Goal: Navigation & Orientation: Find specific page/section

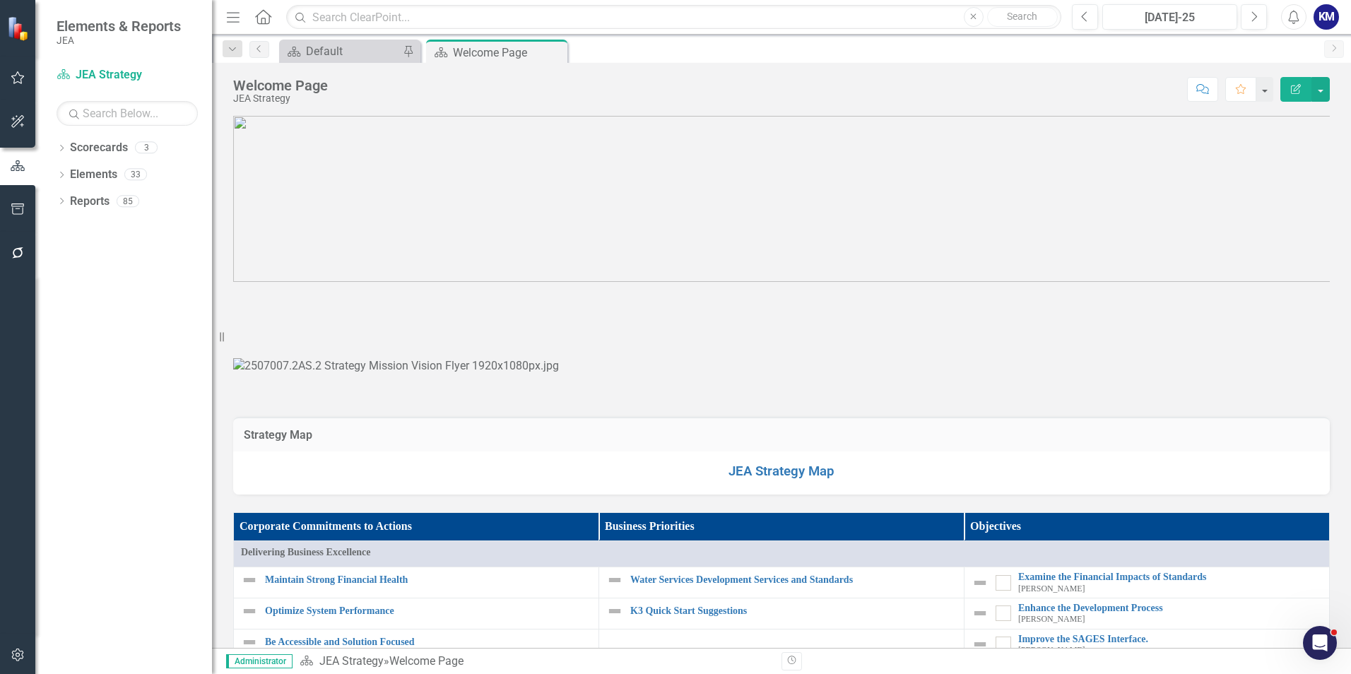
click at [305, 300] on p at bounding box center [781, 300] width 1097 height 0
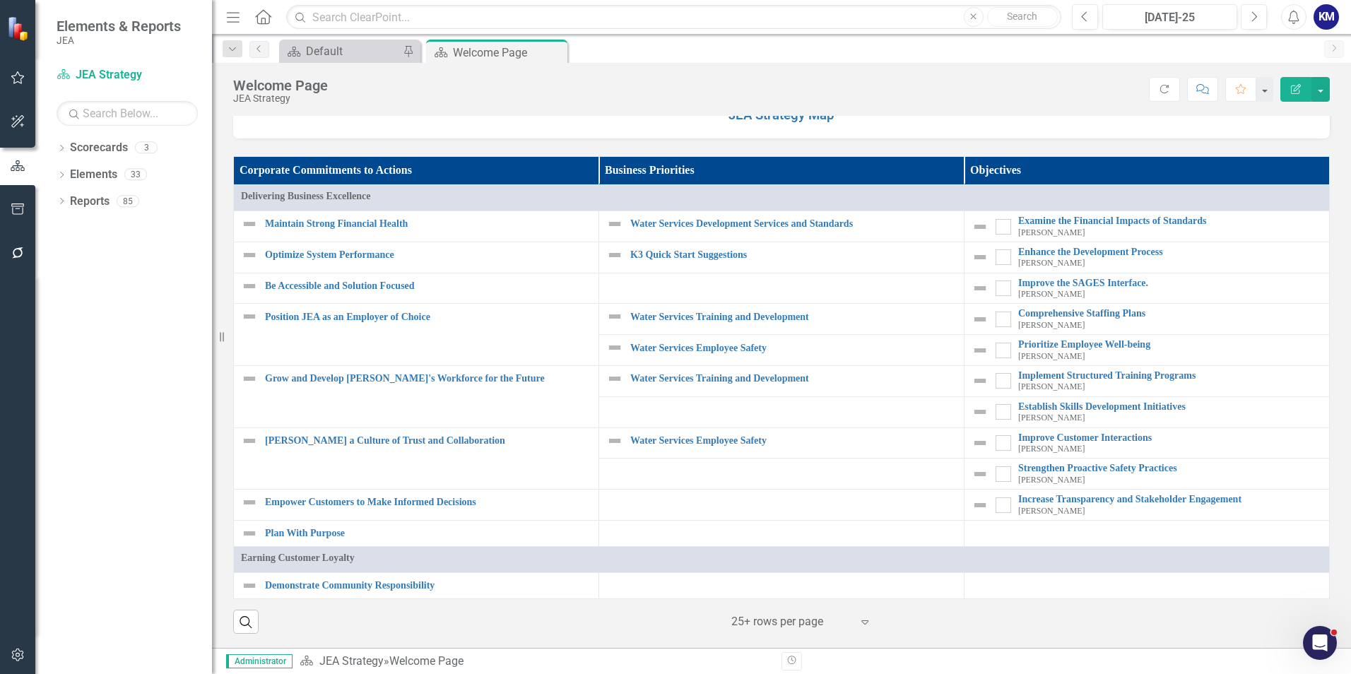
scroll to position [1201, 0]
click at [688, 229] on link "Water Services Development Services and Standards" at bounding box center [793, 223] width 326 height 11
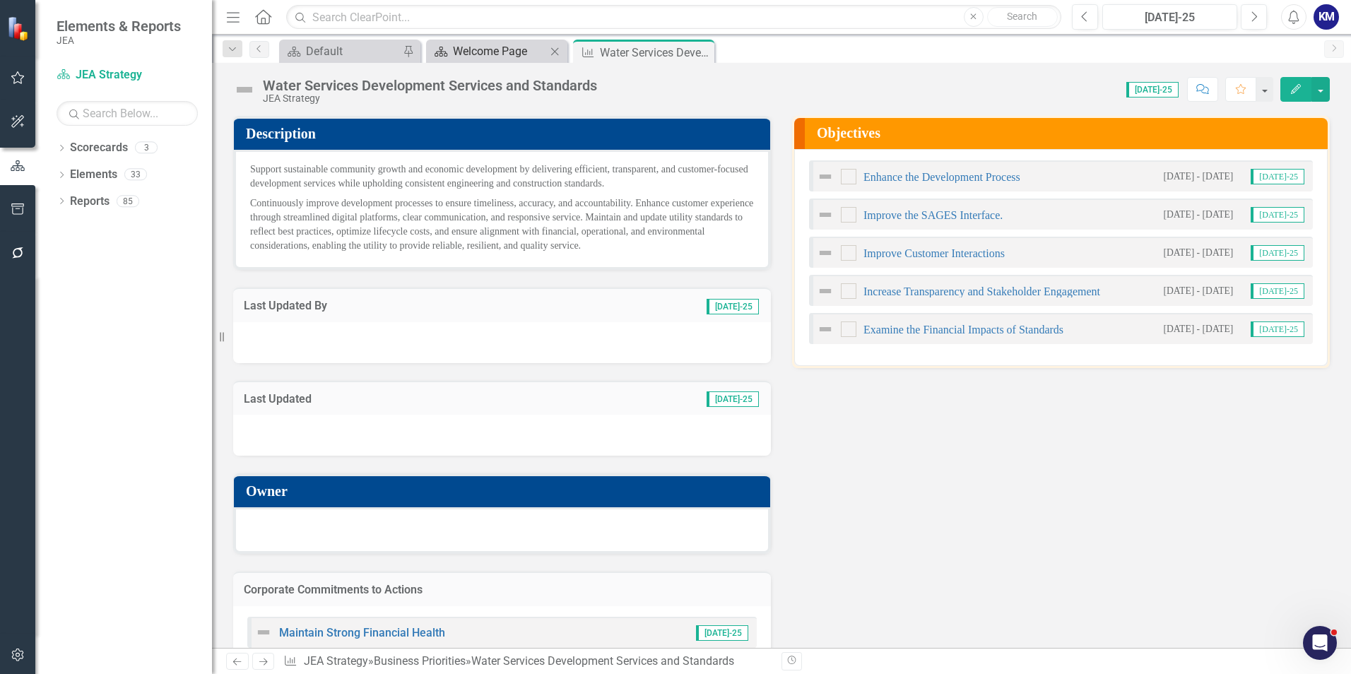
click at [470, 47] on div "Welcome Page" at bounding box center [499, 51] width 93 height 18
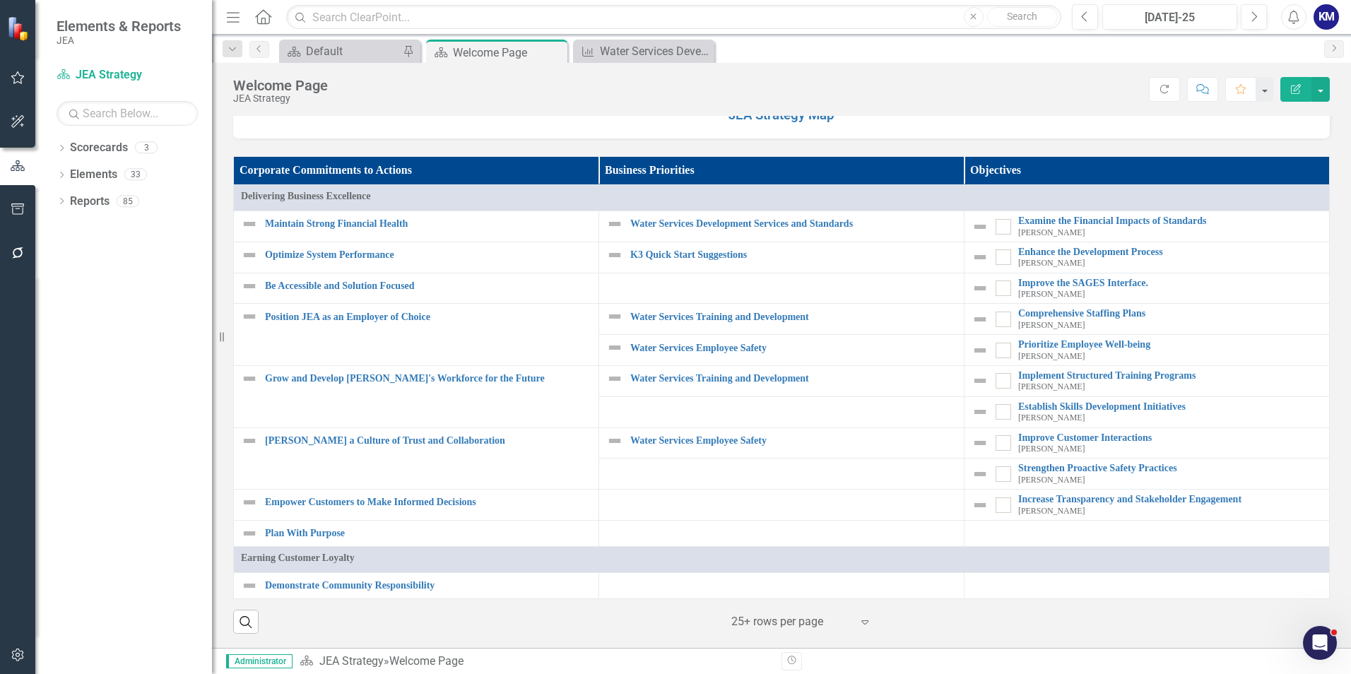
scroll to position [1201, 0]
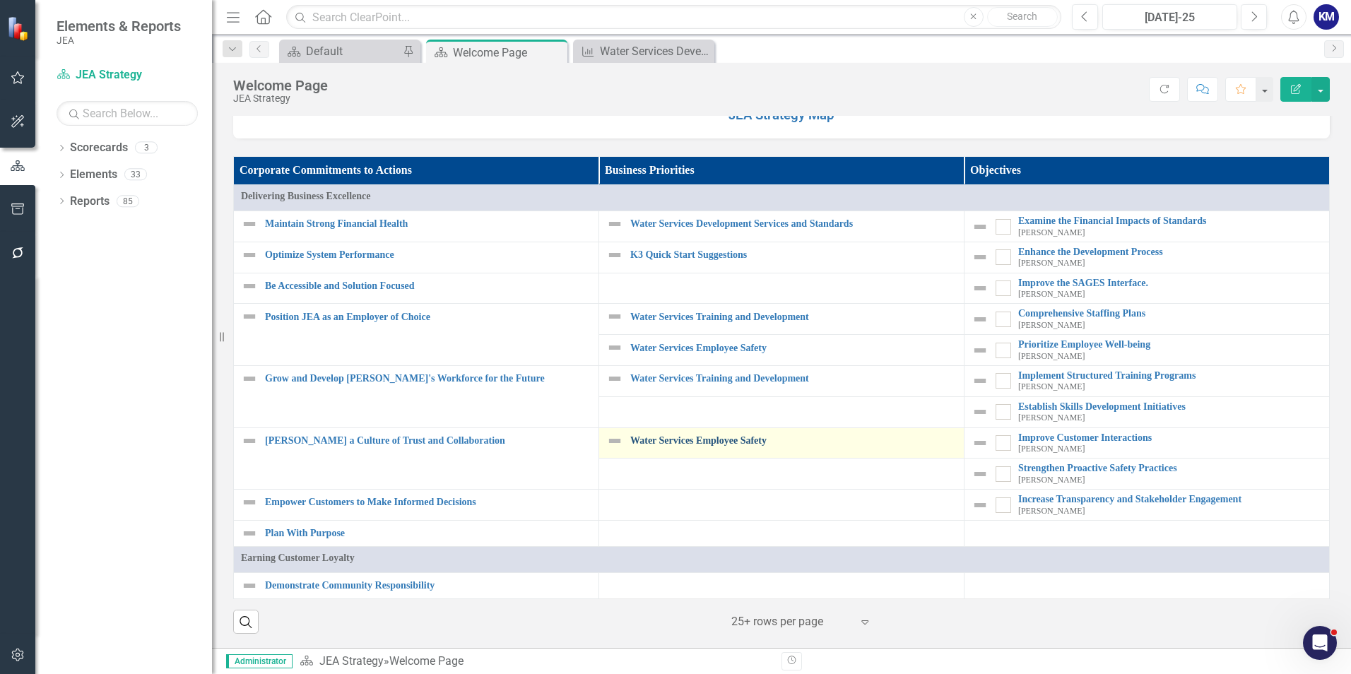
click at [731, 446] on link "Water Services Employee Safety" at bounding box center [793, 440] width 326 height 11
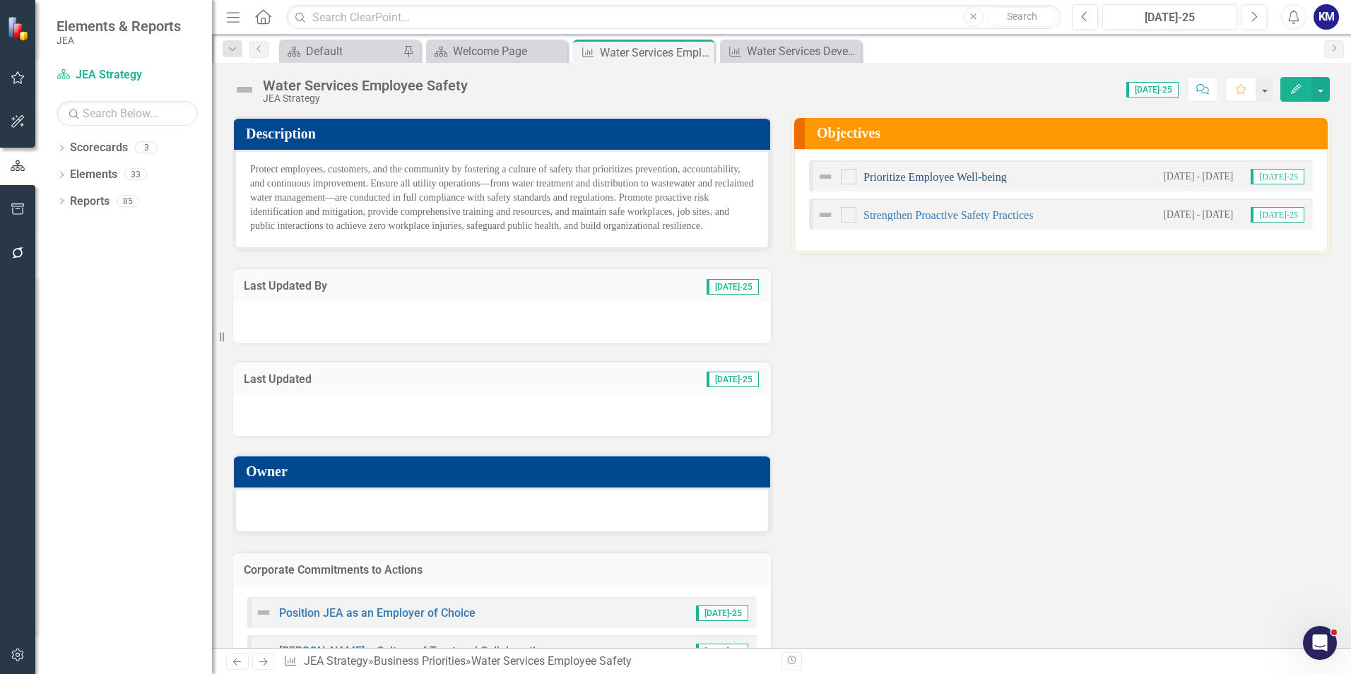
click at [930, 177] on link "Prioritize Employee Well-being" at bounding box center [934, 177] width 143 height 12
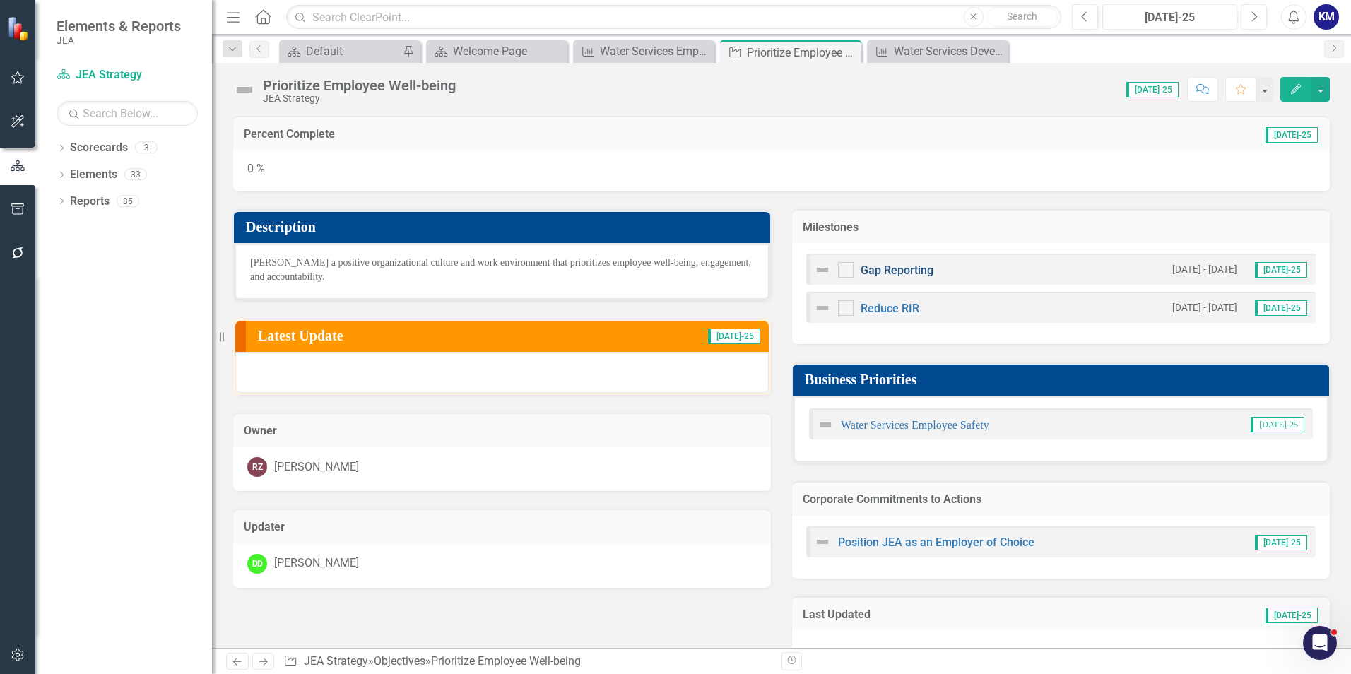
click at [910, 273] on link "Gap Reporting" at bounding box center [897, 270] width 73 height 13
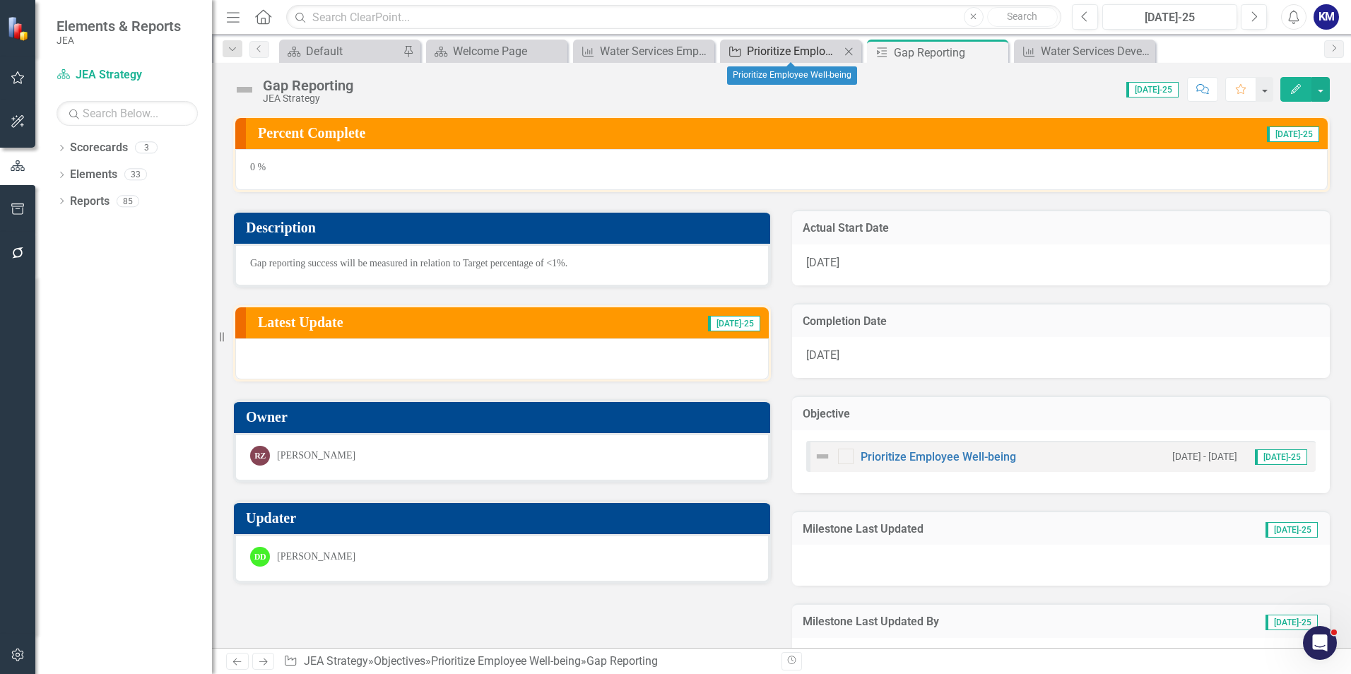
click at [794, 45] on div "Prioritize Employee Well-being" at bounding box center [793, 51] width 93 height 18
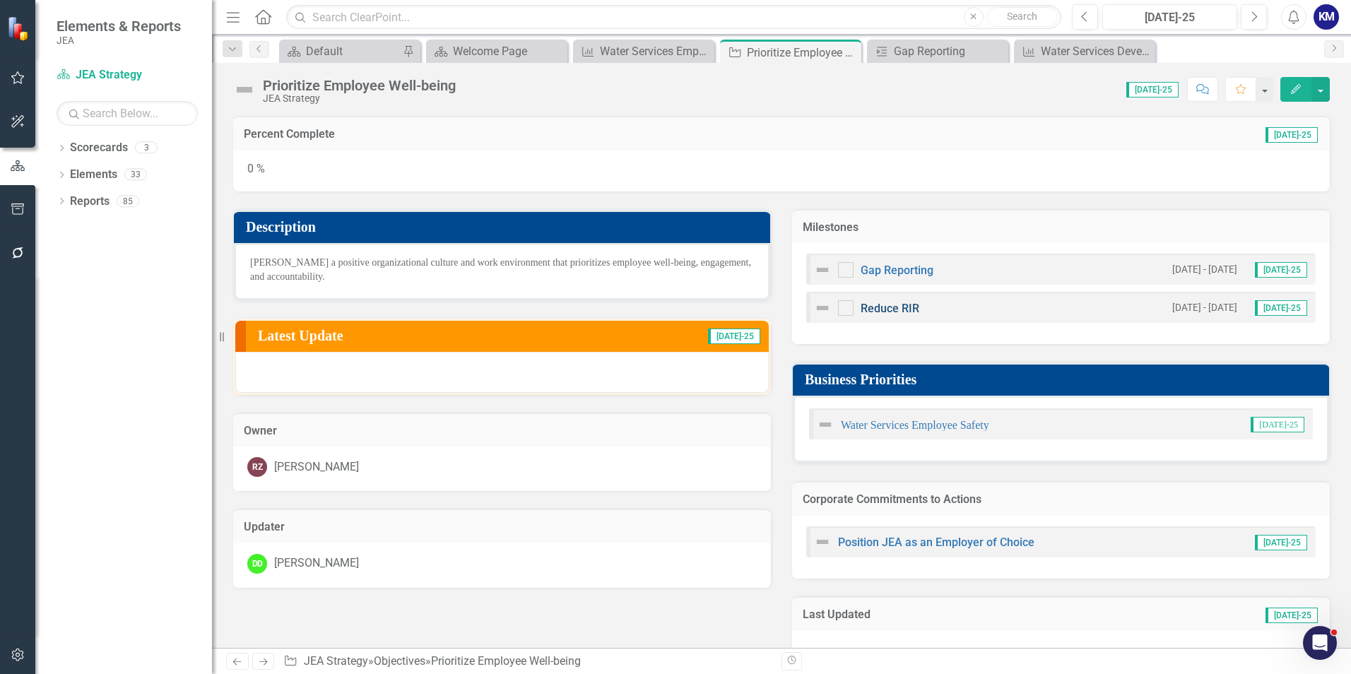
click at [890, 310] on link "Reduce RIR" at bounding box center [890, 308] width 59 height 13
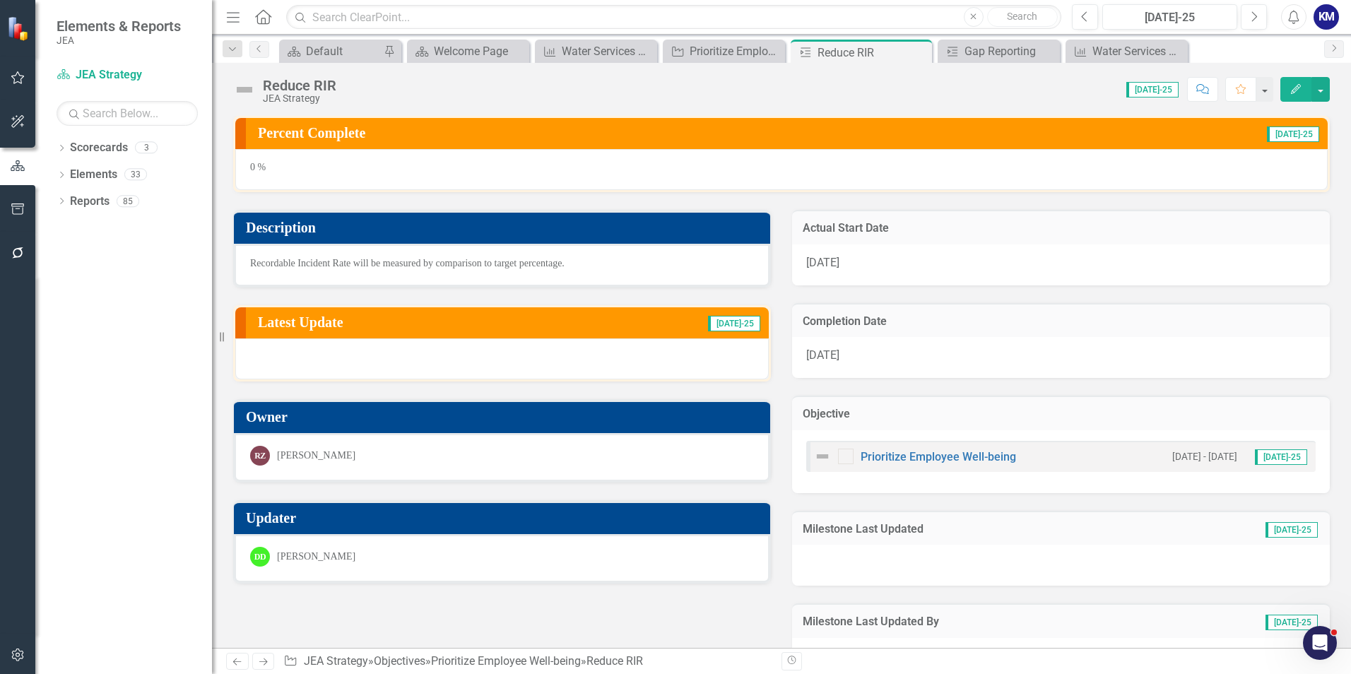
click at [56, 146] on div "Dropdown Scorecards 3 Dropdown JEA Strategy Finance K3 Quick Start Suggestions …" at bounding box center [123, 405] width 177 height 538
click at [59, 148] on icon "Dropdown" at bounding box center [62, 150] width 10 height 8
click at [117, 177] on link "JEA Strategy" at bounding box center [145, 175] width 134 height 16
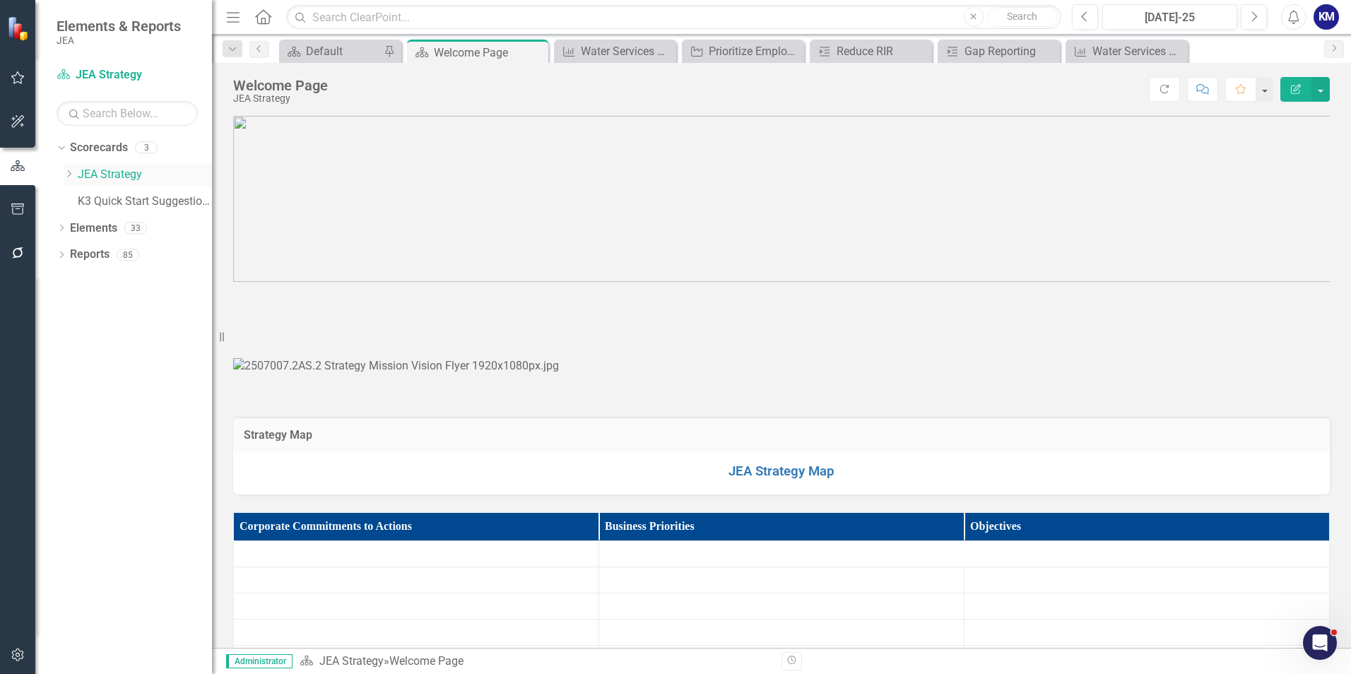
click at [74, 176] on icon "Dropdown" at bounding box center [69, 174] width 11 height 8
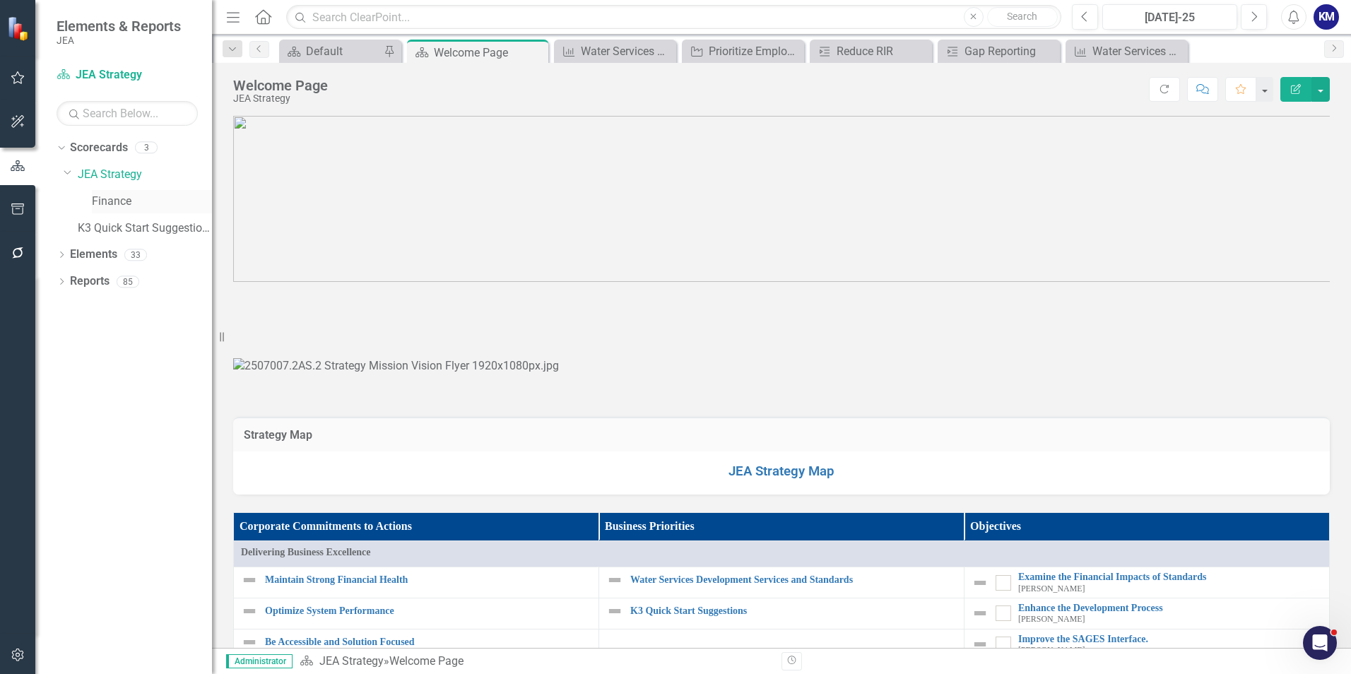
click at [107, 200] on link "Finance" at bounding box center [152, 202] width 120 height 16
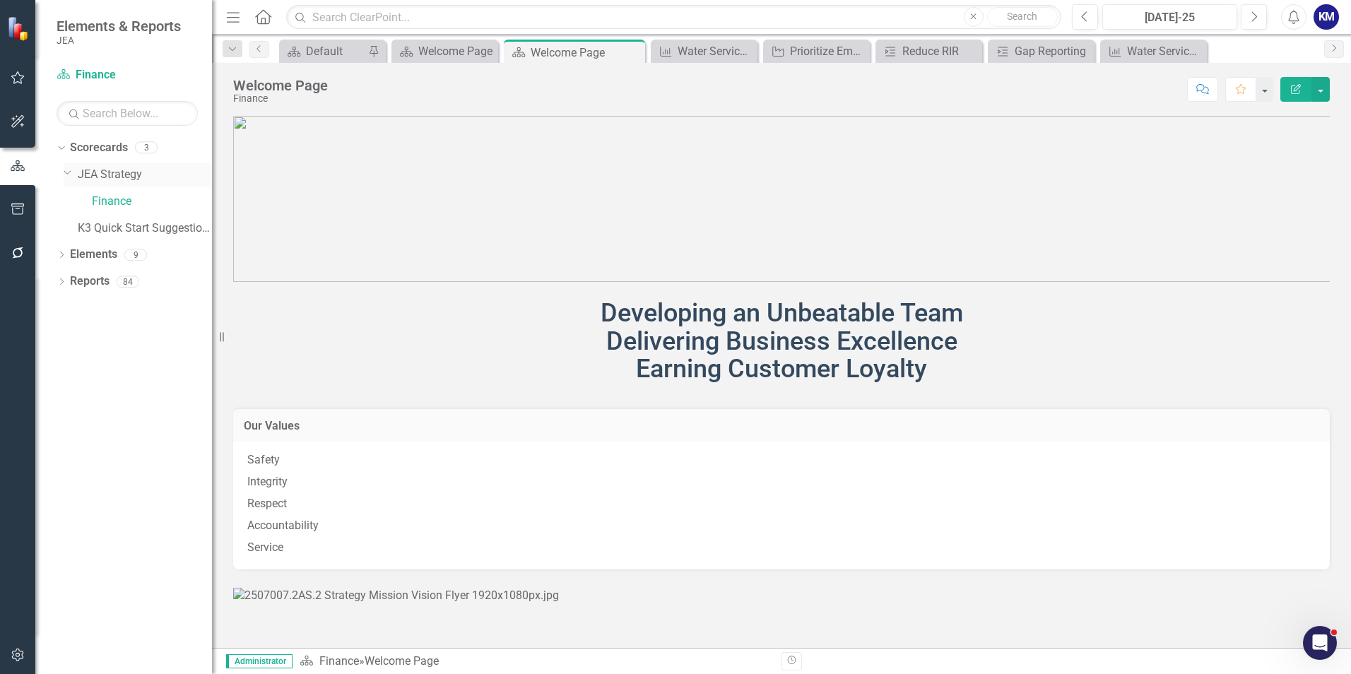
click at [114, 172] on link "JEA Strategy" at bounding box center [145, 175] width 134 height 16
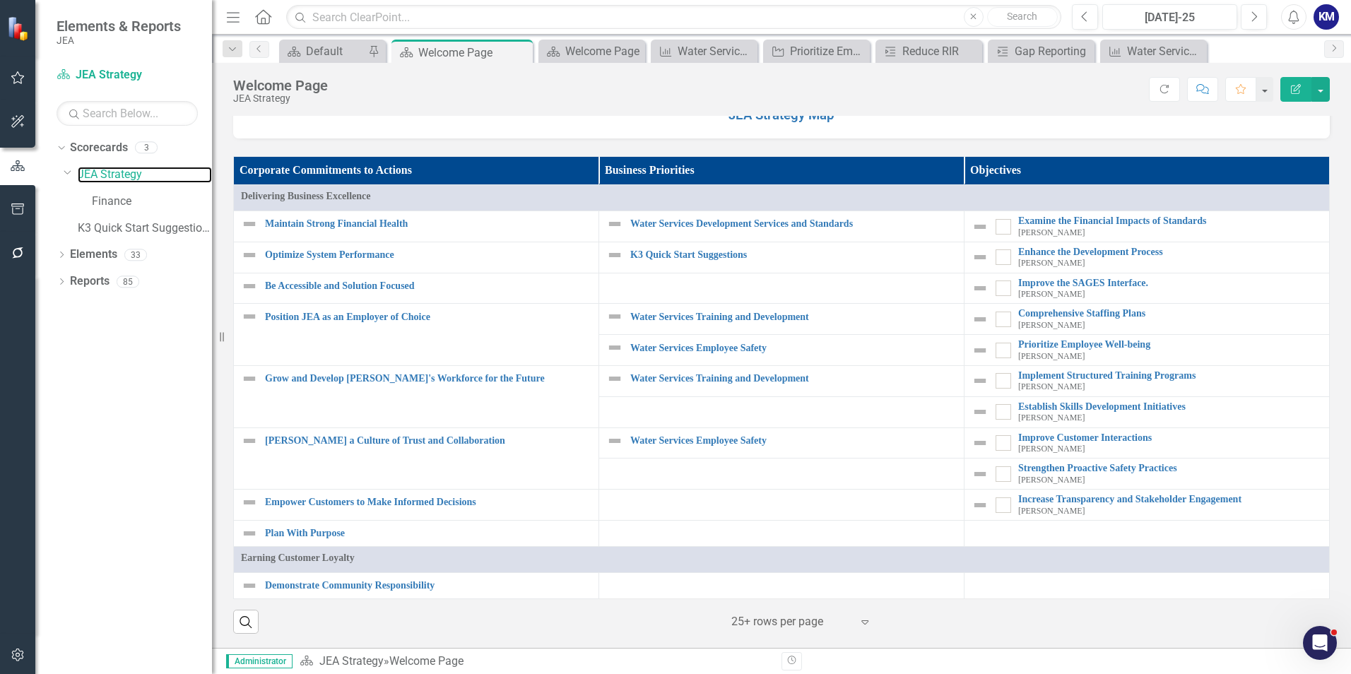
scroll to position [1229, 0]
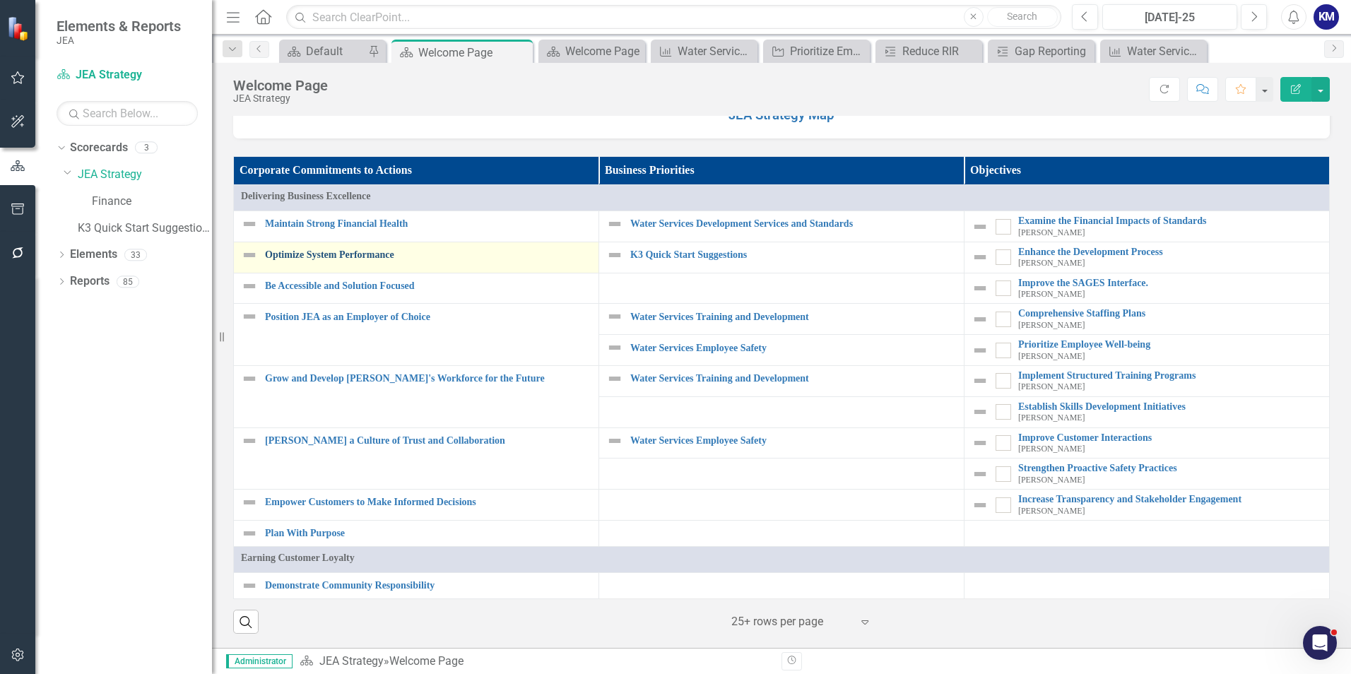
click at [319, 256] on link "Optimize System Performance" at bounding box center [428, 254] width 326 height 11
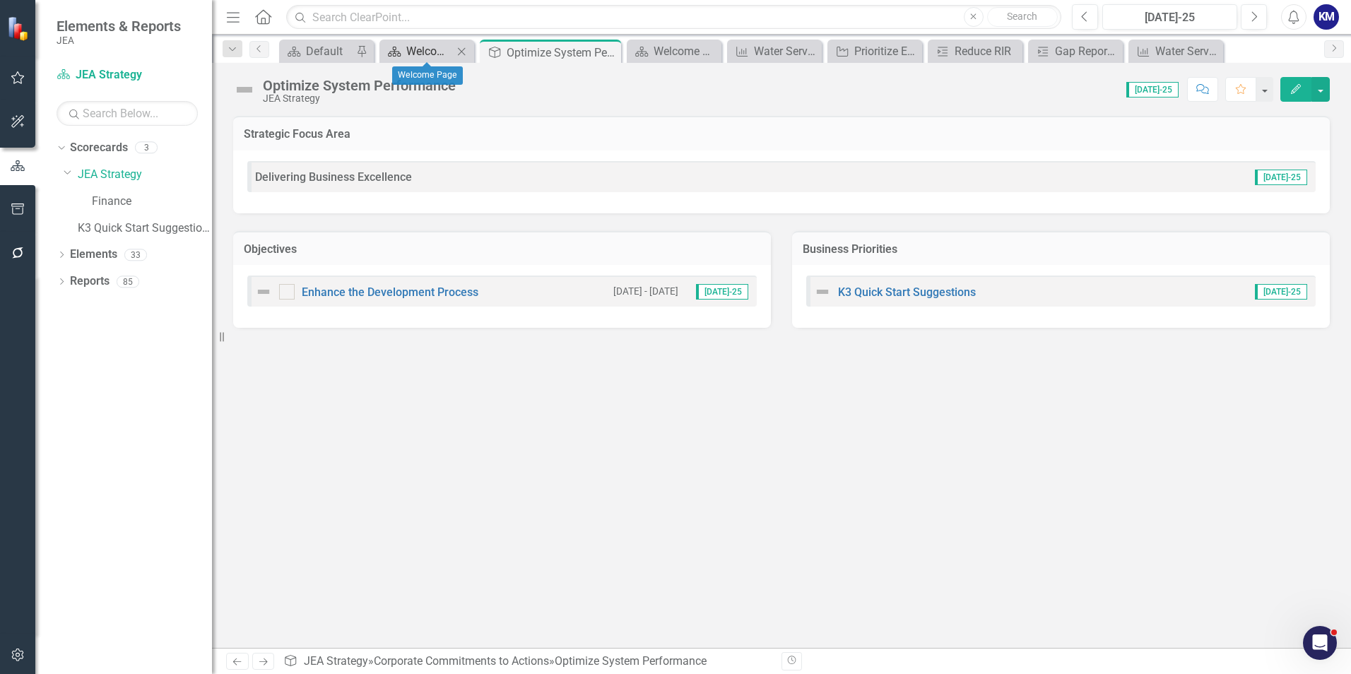
click at [402, 54] on link "Scorecard Welcome Page" at bounding box center [418, 51] width 70 height 18
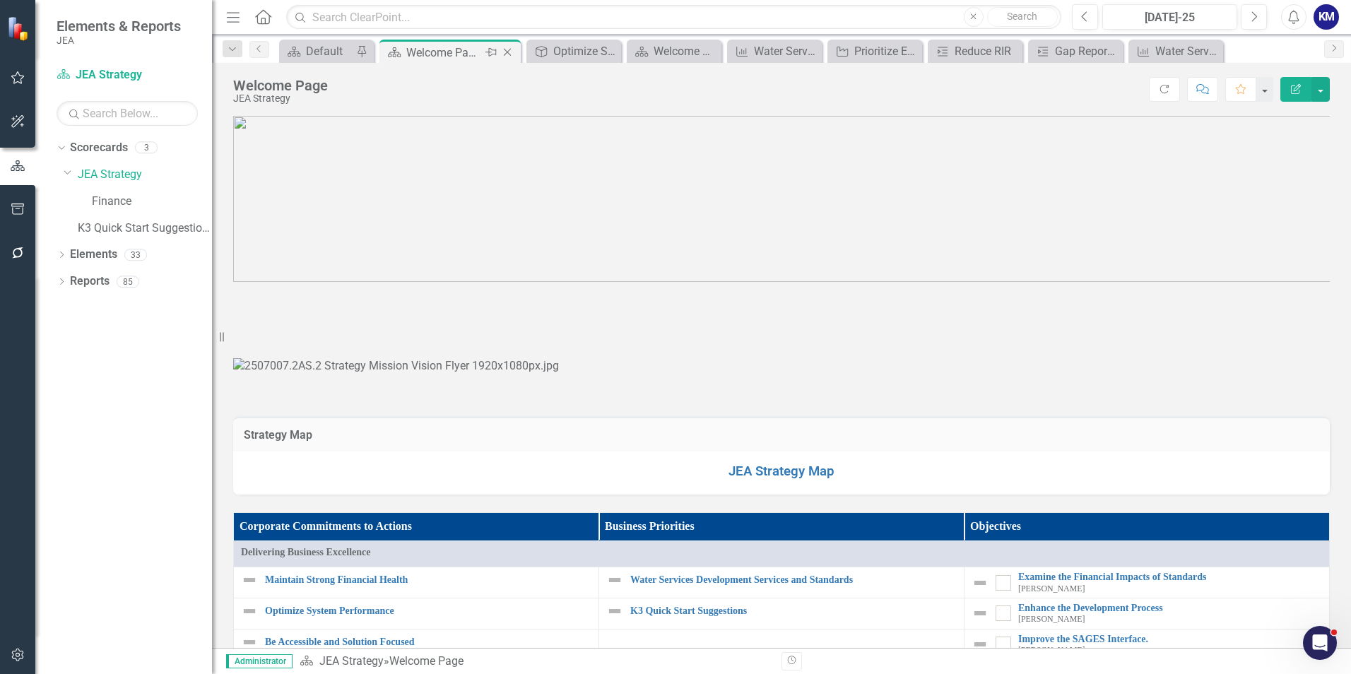
click at [509, 53] on icon "Close" at bounding box center [507, 52] width 14 height 11
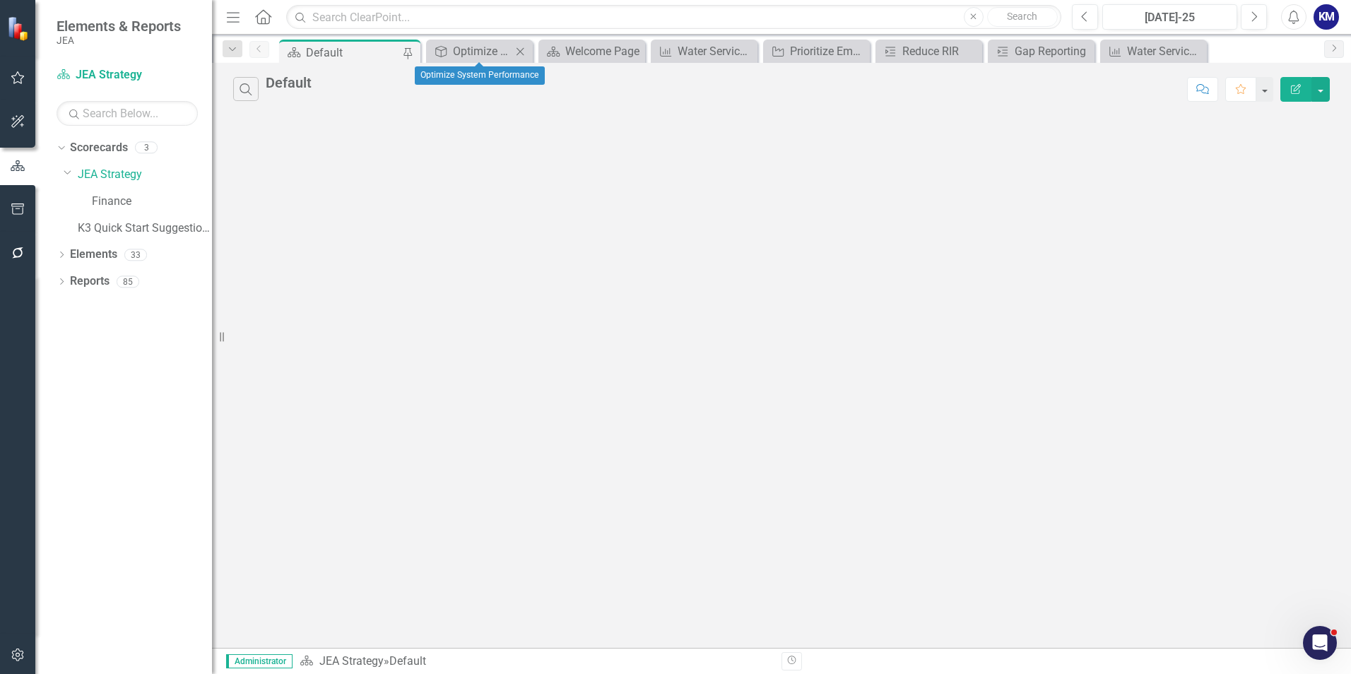
click at [519, 53] on icon "Close" at bounding box center [520, 51] width 14 height 11
click at [538, 52] on icon "Close" at bounding box center [536, 51] width 14 height 11
click at [511, 52] on div "Water Services Employee Safety" at bounding box center [499, 51] width 93 height 18
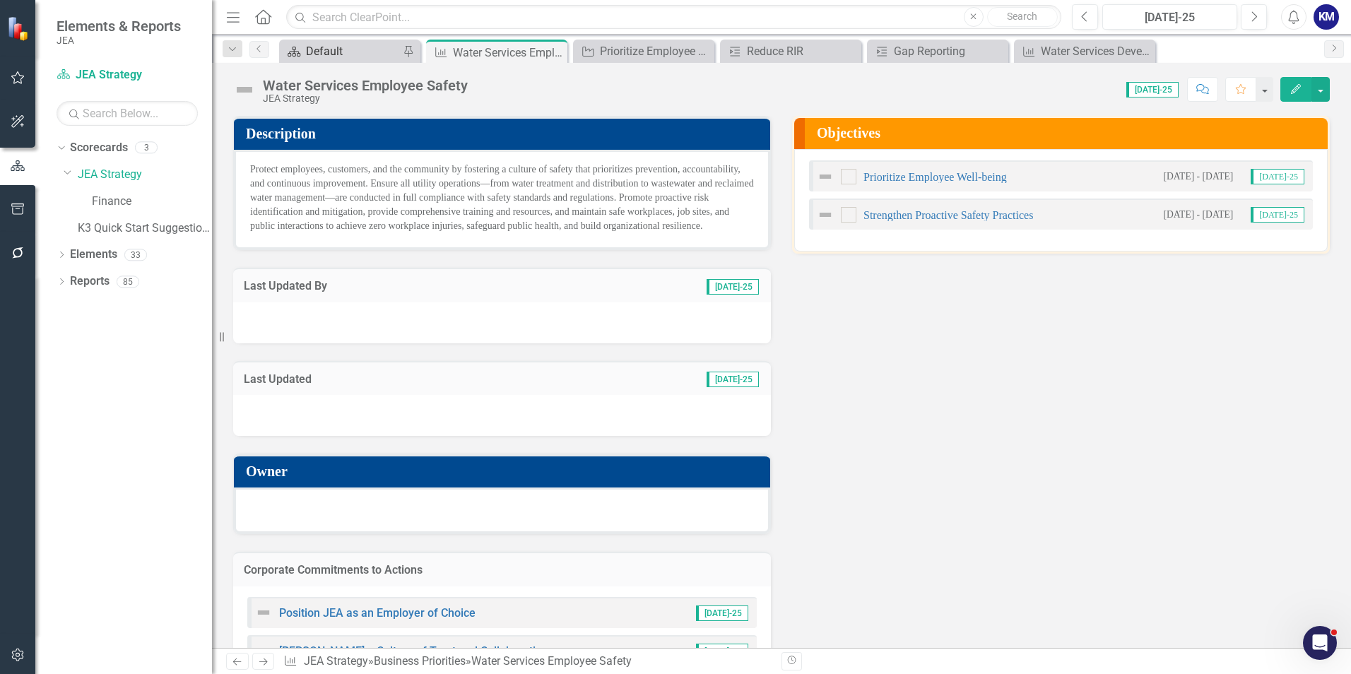
click at [377, 53] on div "Default" at bounding box center [352, 51] width 93 height 18
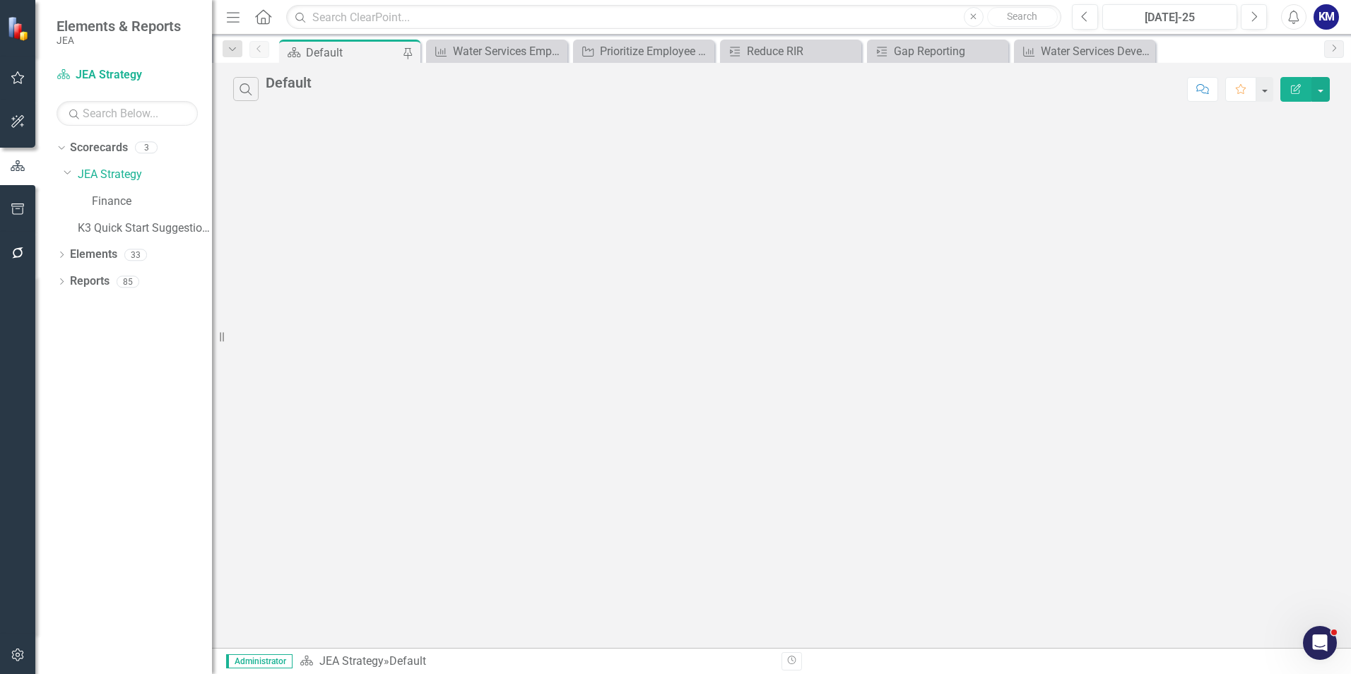
click at [403, 211] on div "Search Default Comment Favorite Edit Report" at bounding box center [781, 355] width 1139 height 585
click at [498, 54] on div "Water Services Employee Safety" at bounding box center [499, 51] width 93 height 18
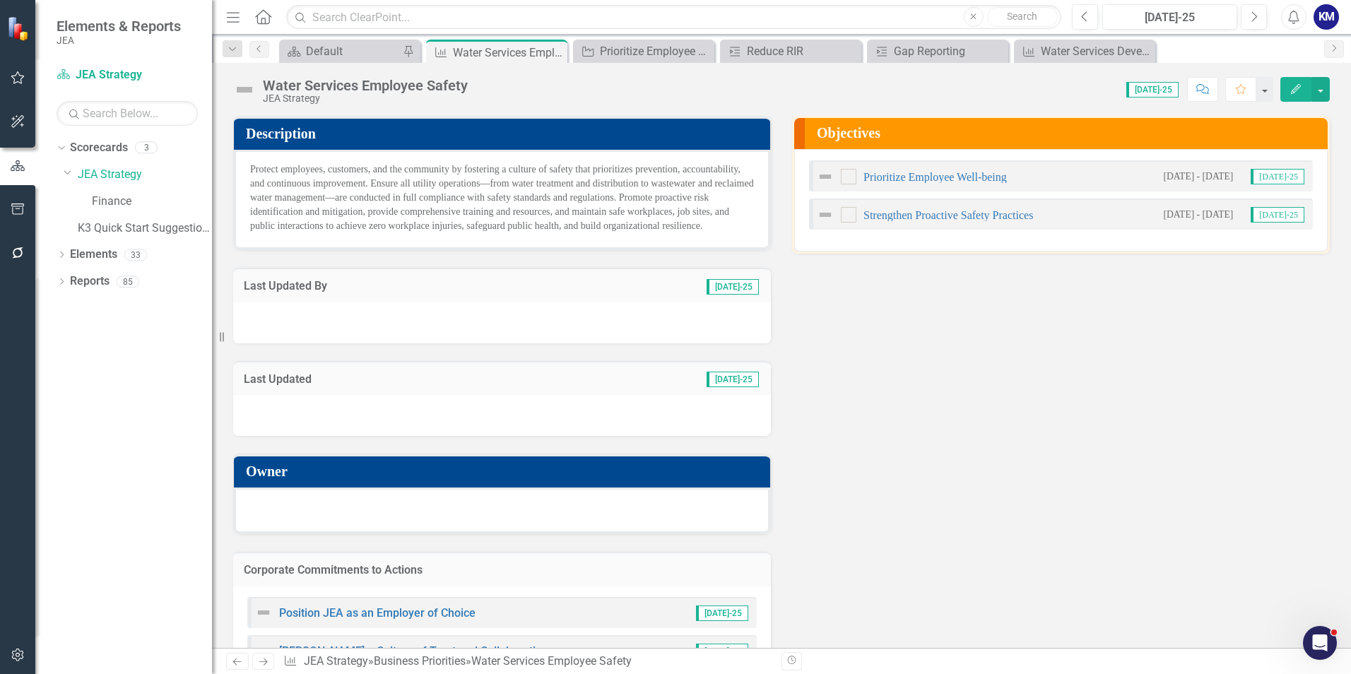
scroll to position [54, 0]
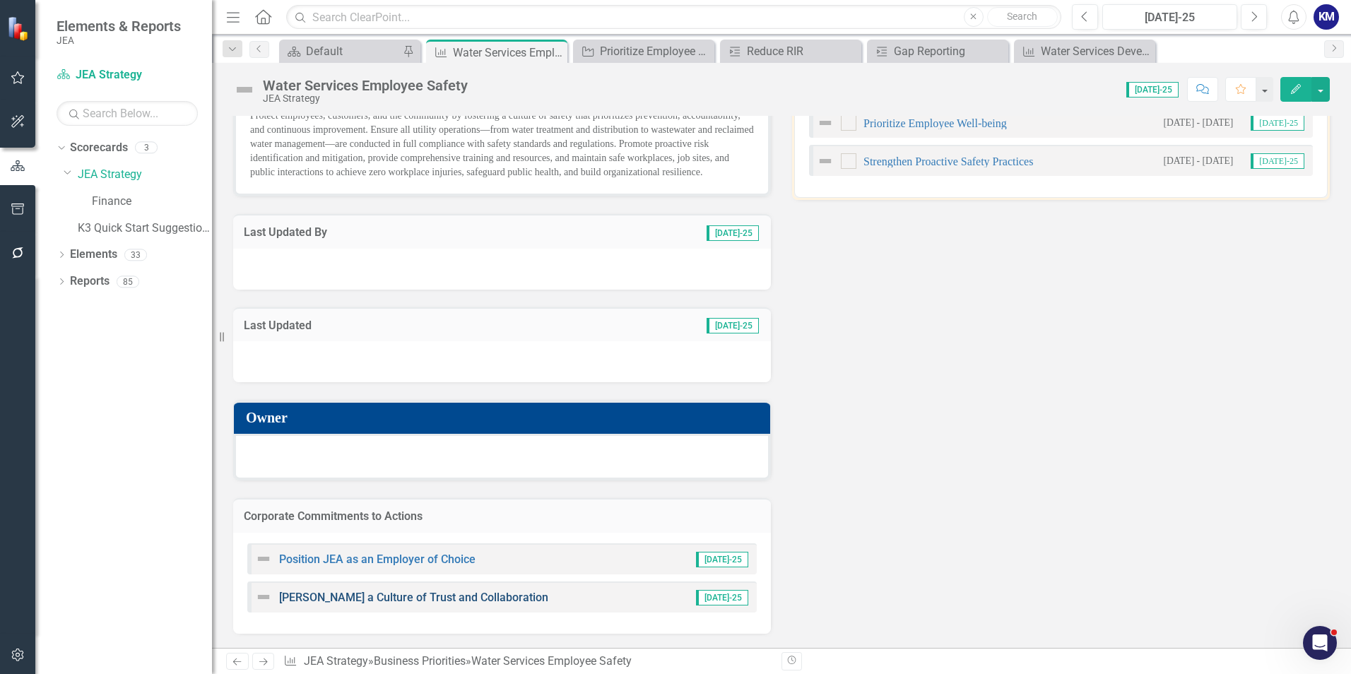
click at [467, 600] on link "[PERSON_NAME] a Culture of Trust and Collaboration" at bounding box center [413, 597] width 269 height 13
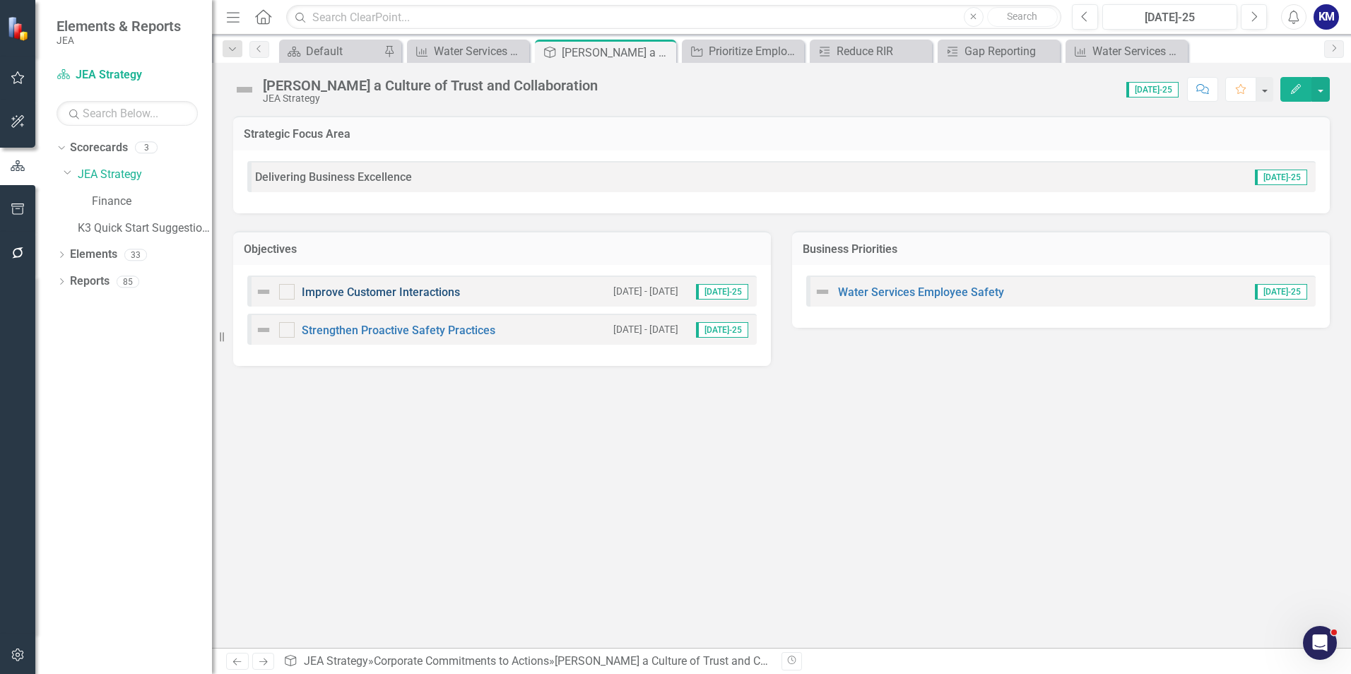
click at [418, 296] on link "Improve Customer Interactions" at bounding box center [381, 291] width 158 height 13
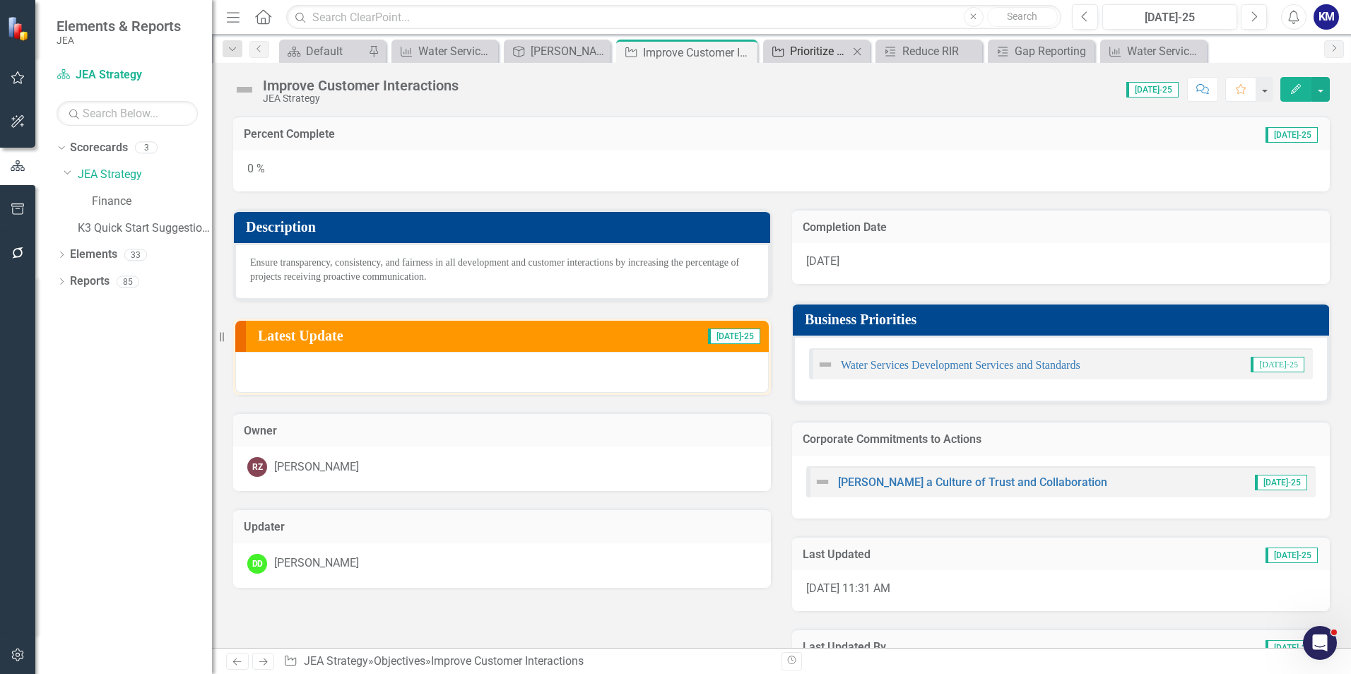
click at [816, 57] on div "Prioritize Employee Well-being" at bounding box center [819, 51] width 59 height 18
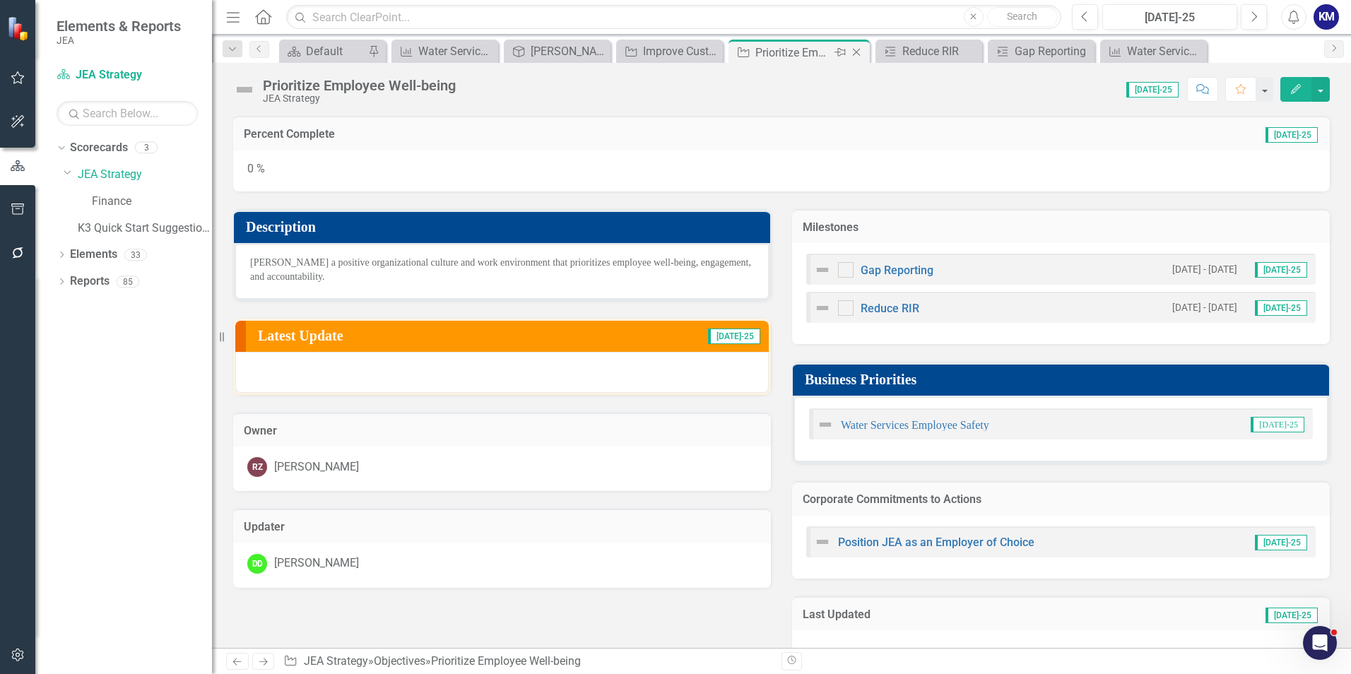
click at [855, 51] on icon at bounding box center [857, 53] width 8 height 8
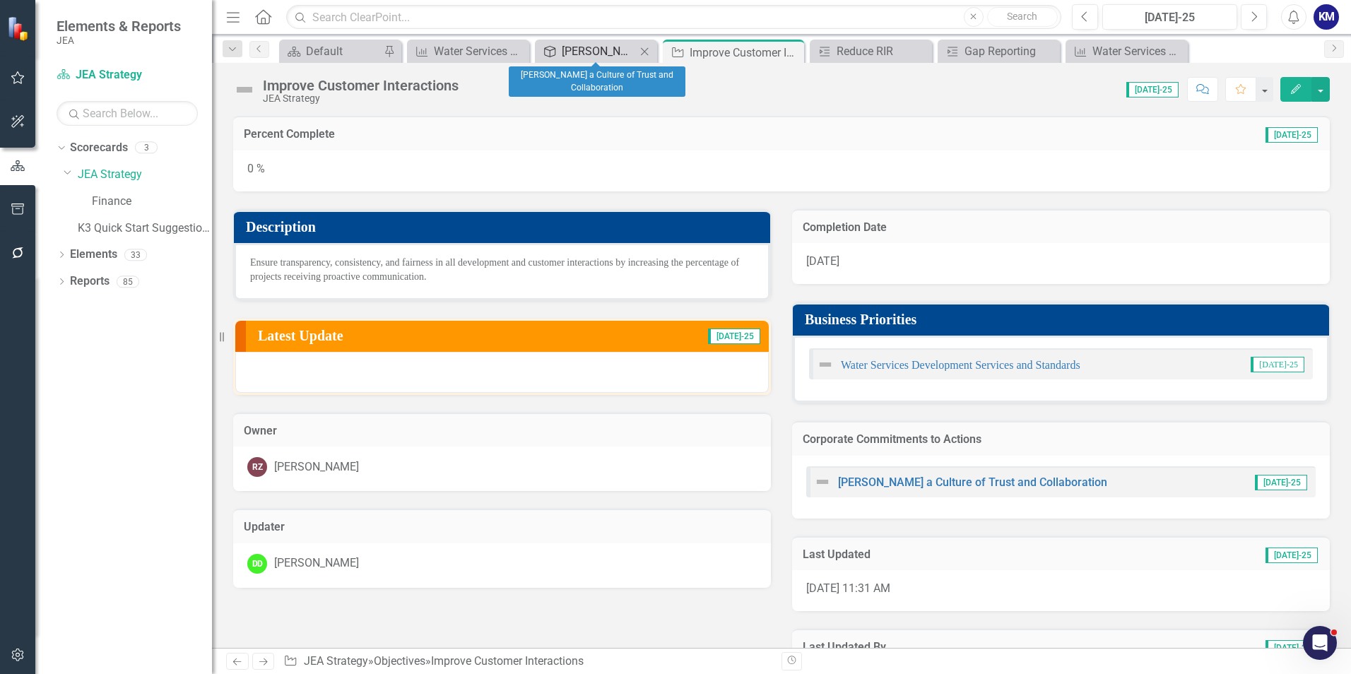
click at [610, 58] on div "[PERSON_NAME] a Culture of Trust and Collaboration" at bounding box center [599, 51] width 74 height 18
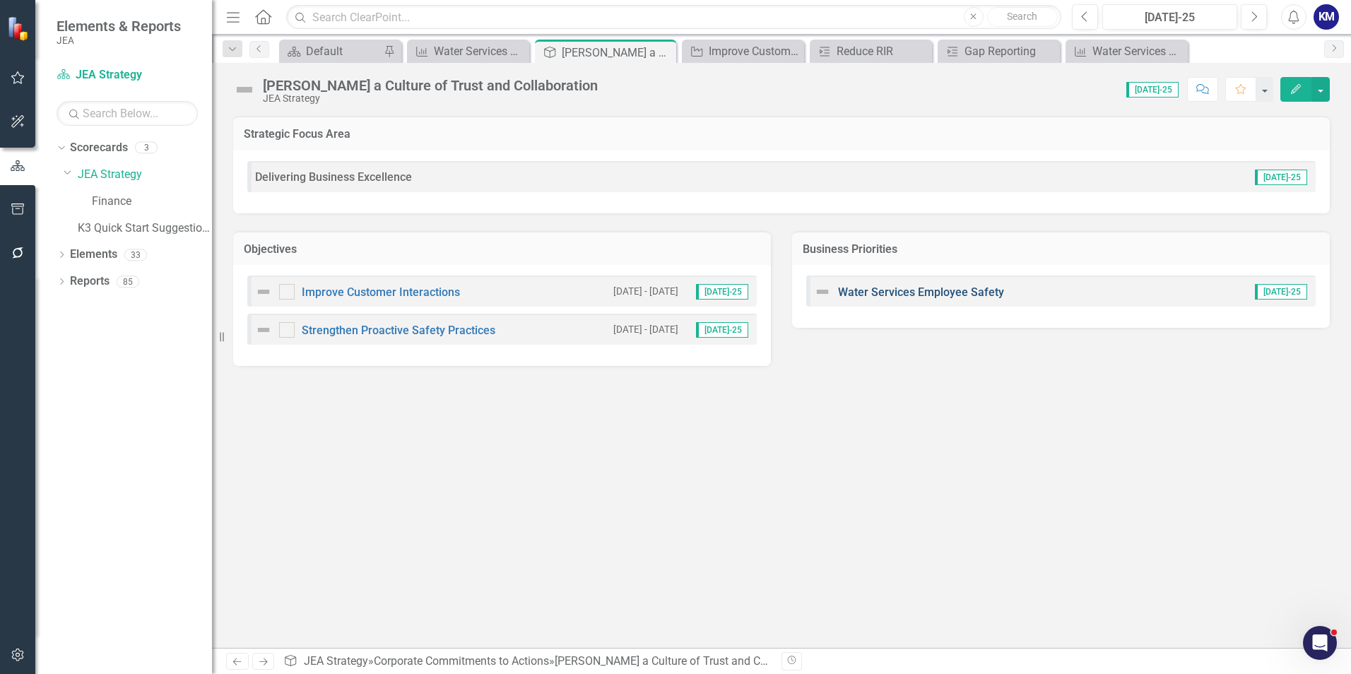
click at [886, 292] on link "Water Services Employee Safety" at bounding box center [921, 291] width 166 height 13
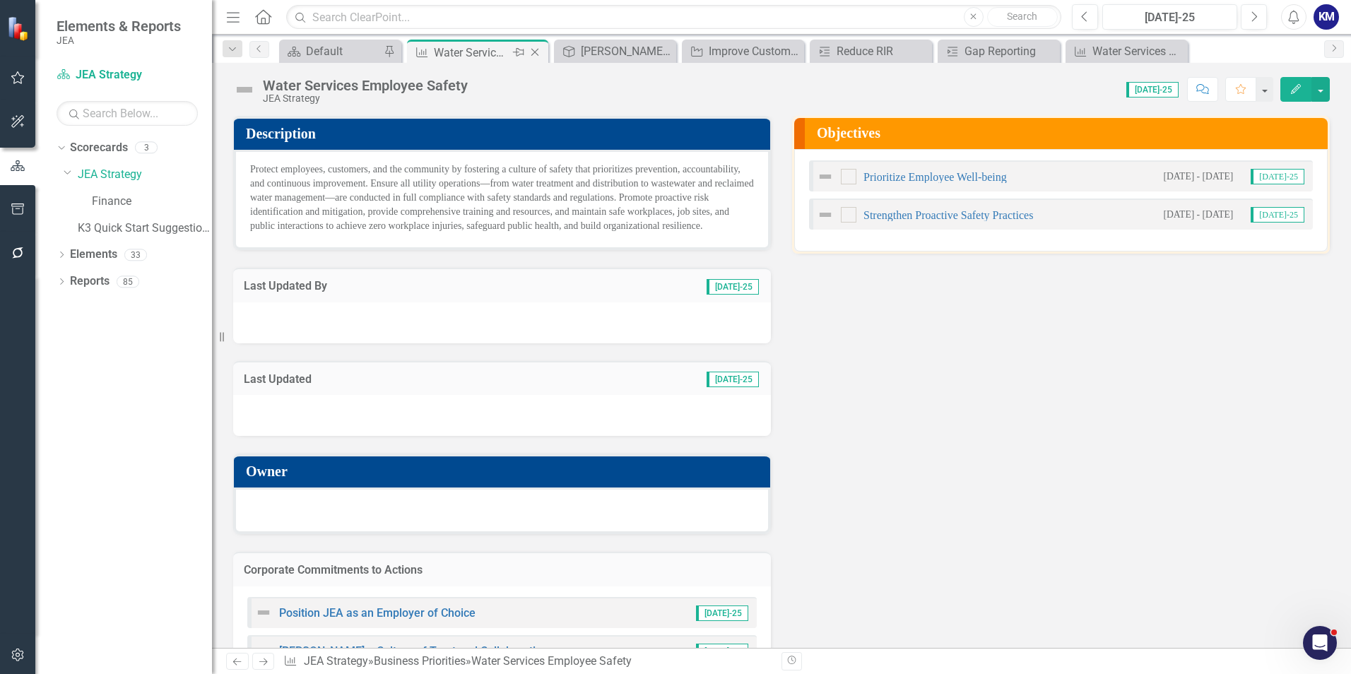
click at [540, 52] on icon "Close" at bounding box center [535, 52] width 14 height 11
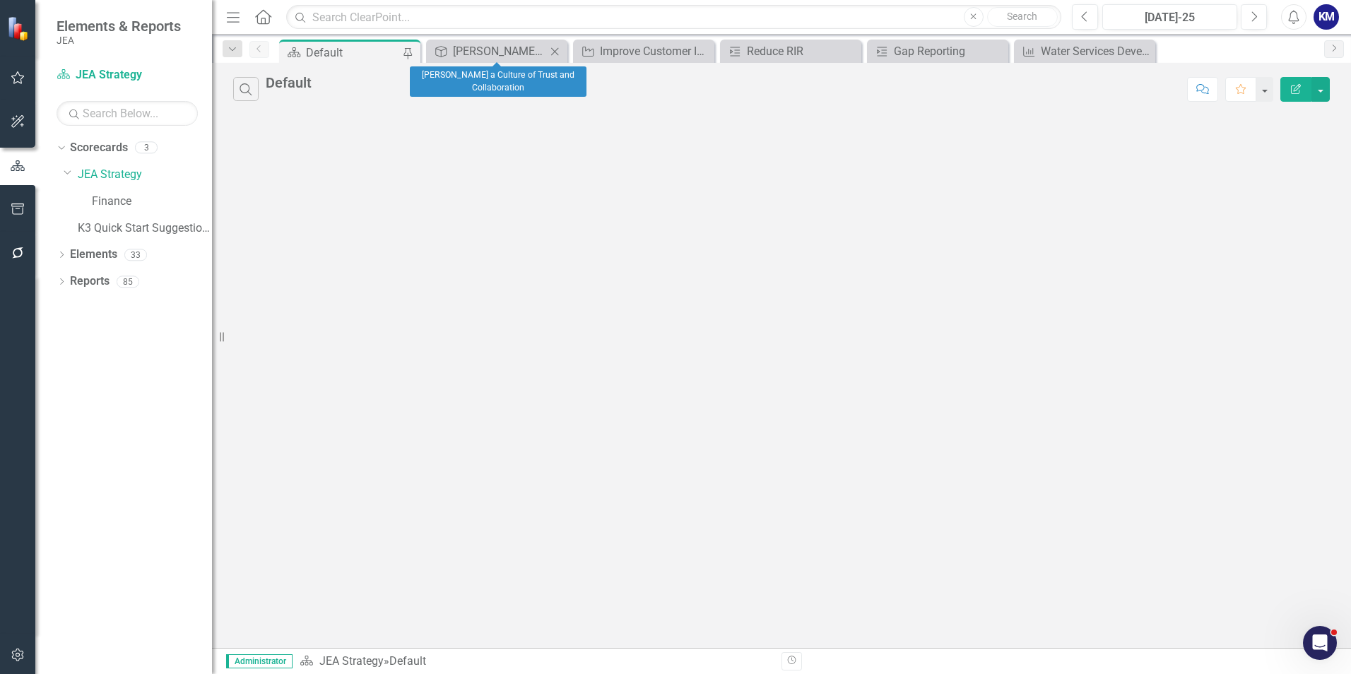
click at [556, 53] on icon "Close" at bounding box center [555, 51] width 14 height 11
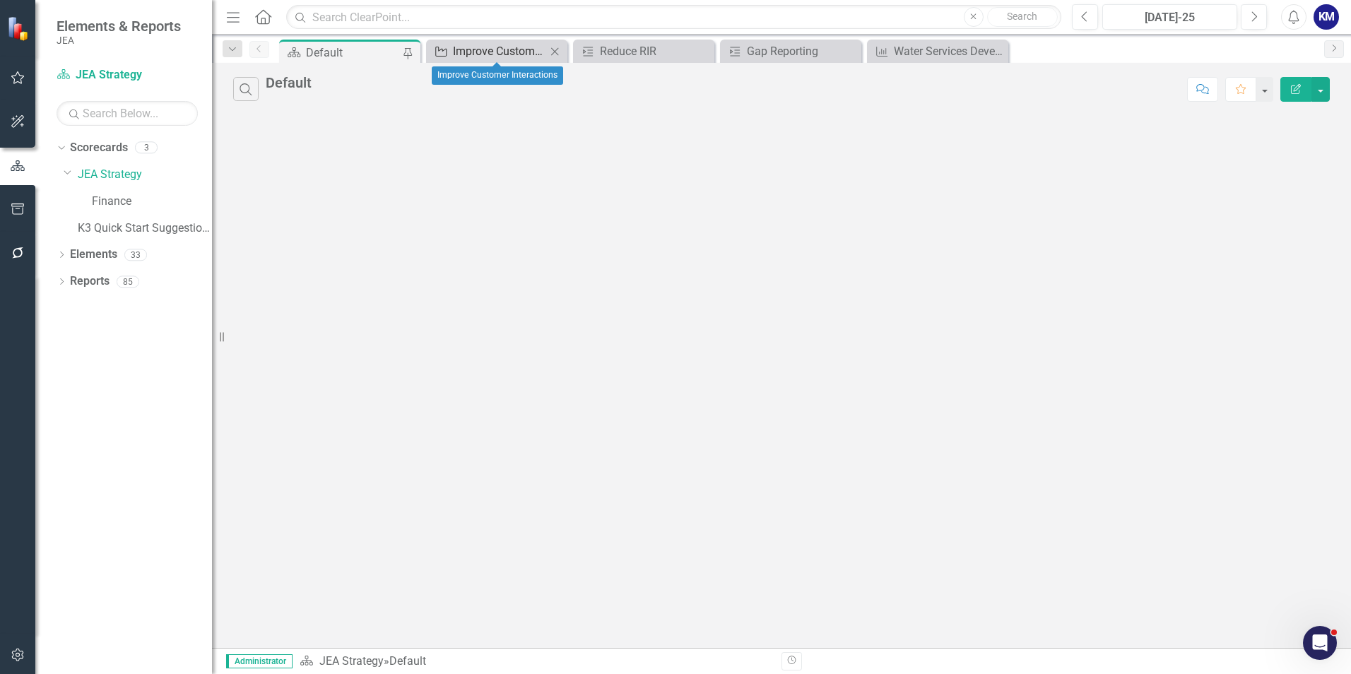
click at [507, 53] on div "Improve Customer Interactions" at bounding box center [499, 51] width 93 height 18
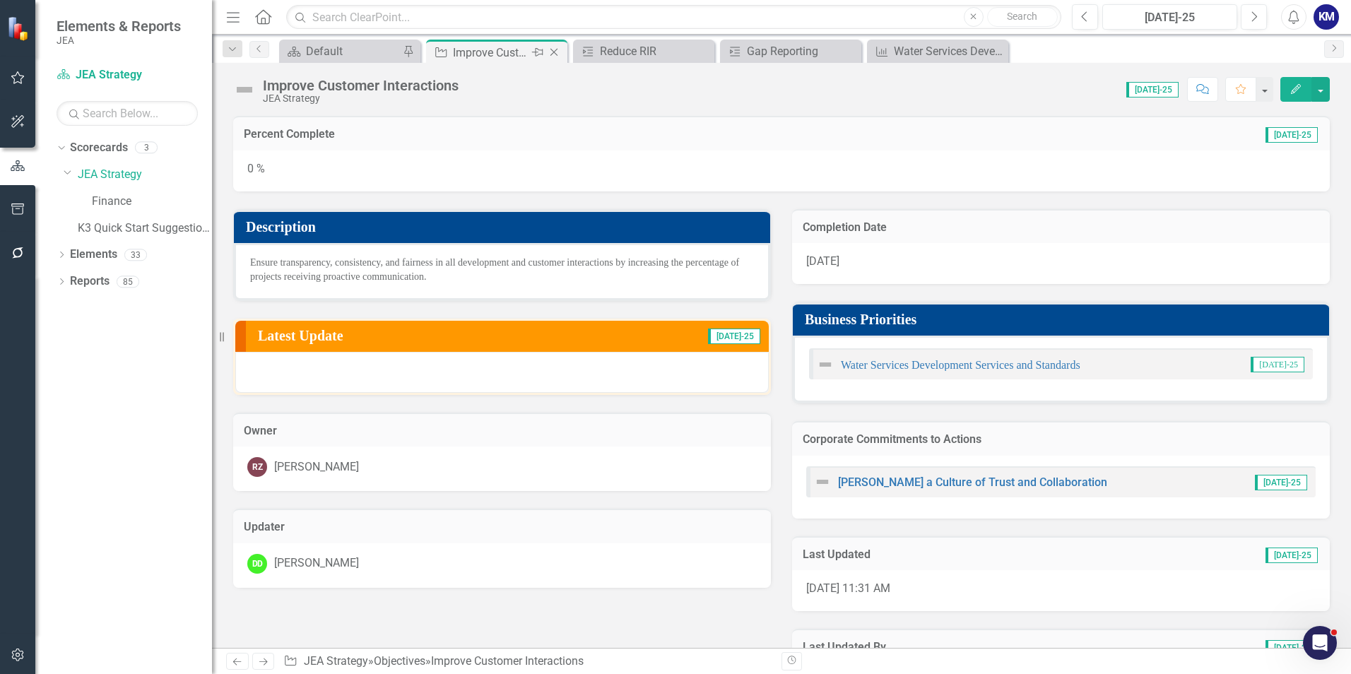
click at [559, 53] on icon "Close" at bounding box center [554, 52] width 14 height 11
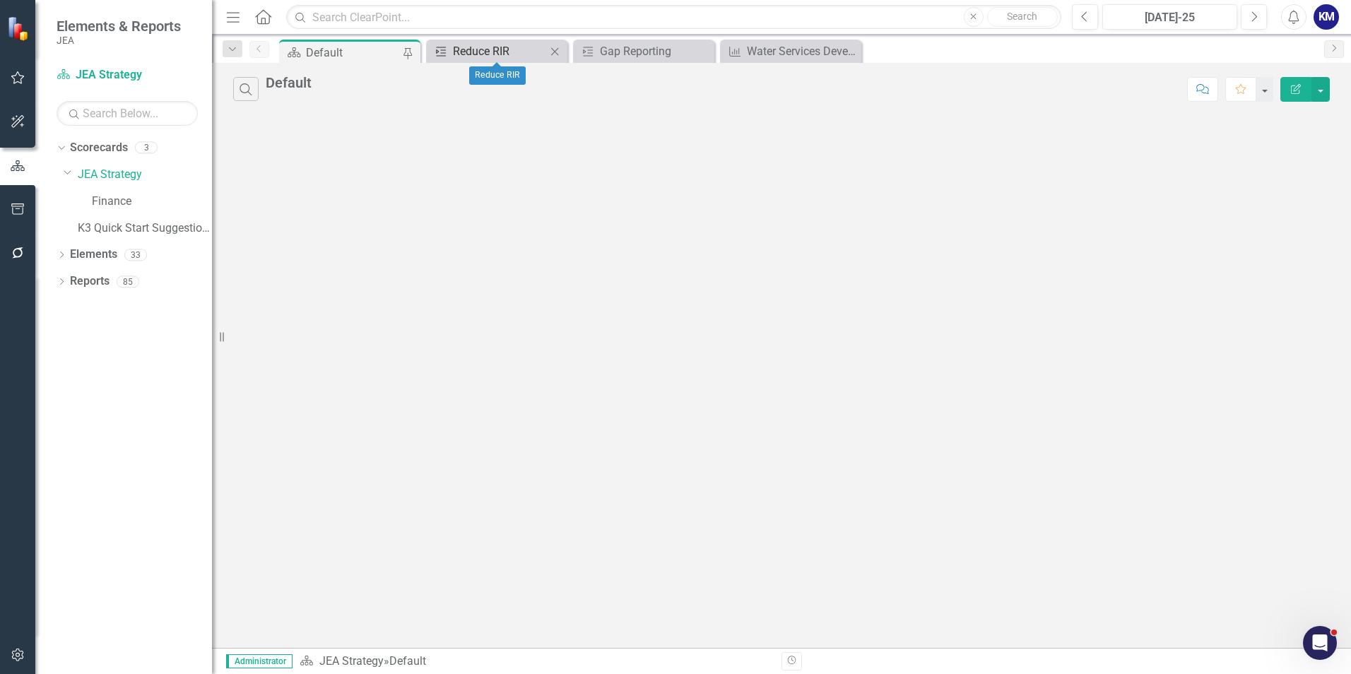
click at [519, 52] on div "Reduce RIR" at bounding box center [499, 51] width 93 height 18
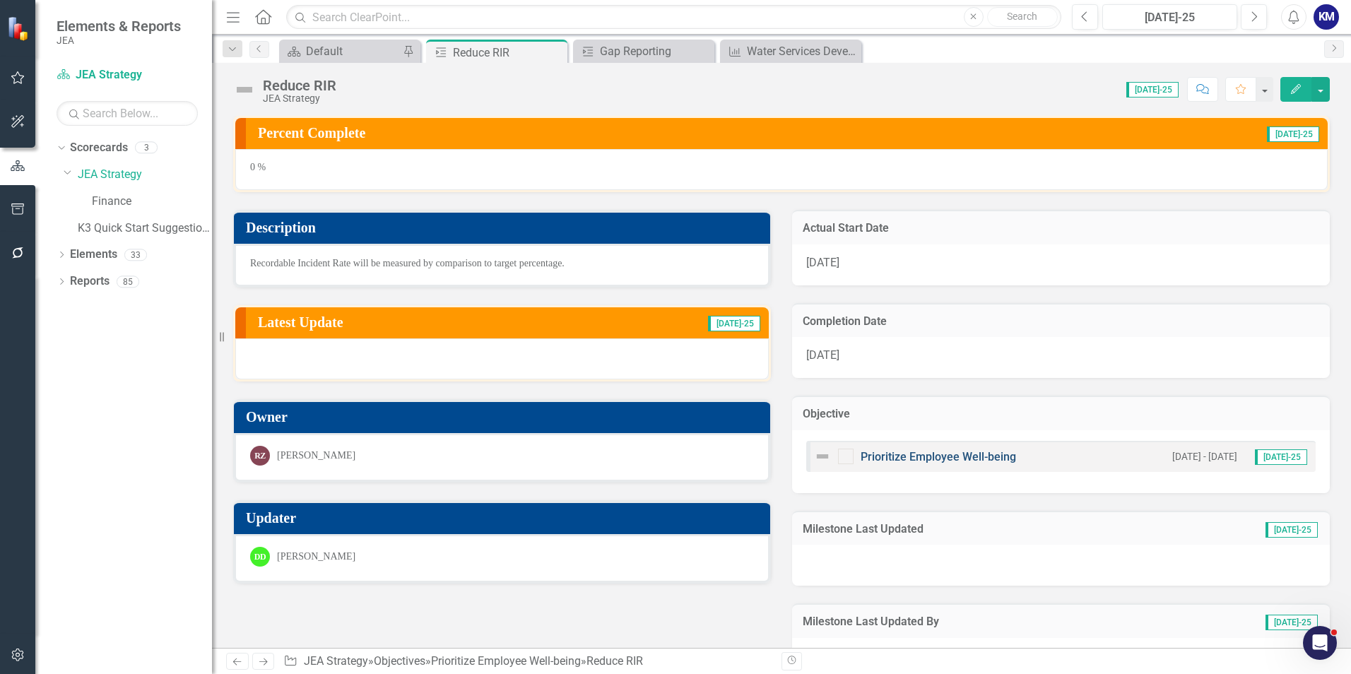
click at [960, 454] on link "Prioritize Employee Well-being" at bounding box center [938, 456] width 155 height 13
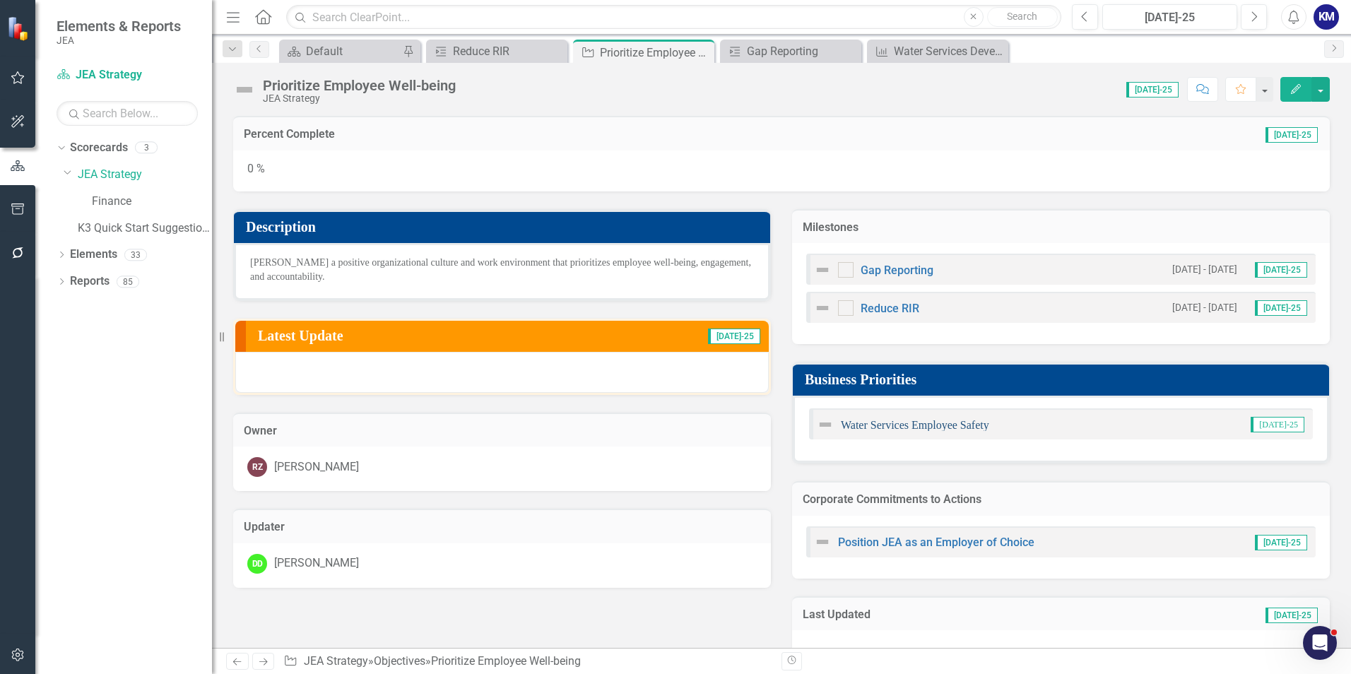
click at [938, 427] on link "Water Services Employee Safety" at bounding box center [915, 425] width 148 height 12
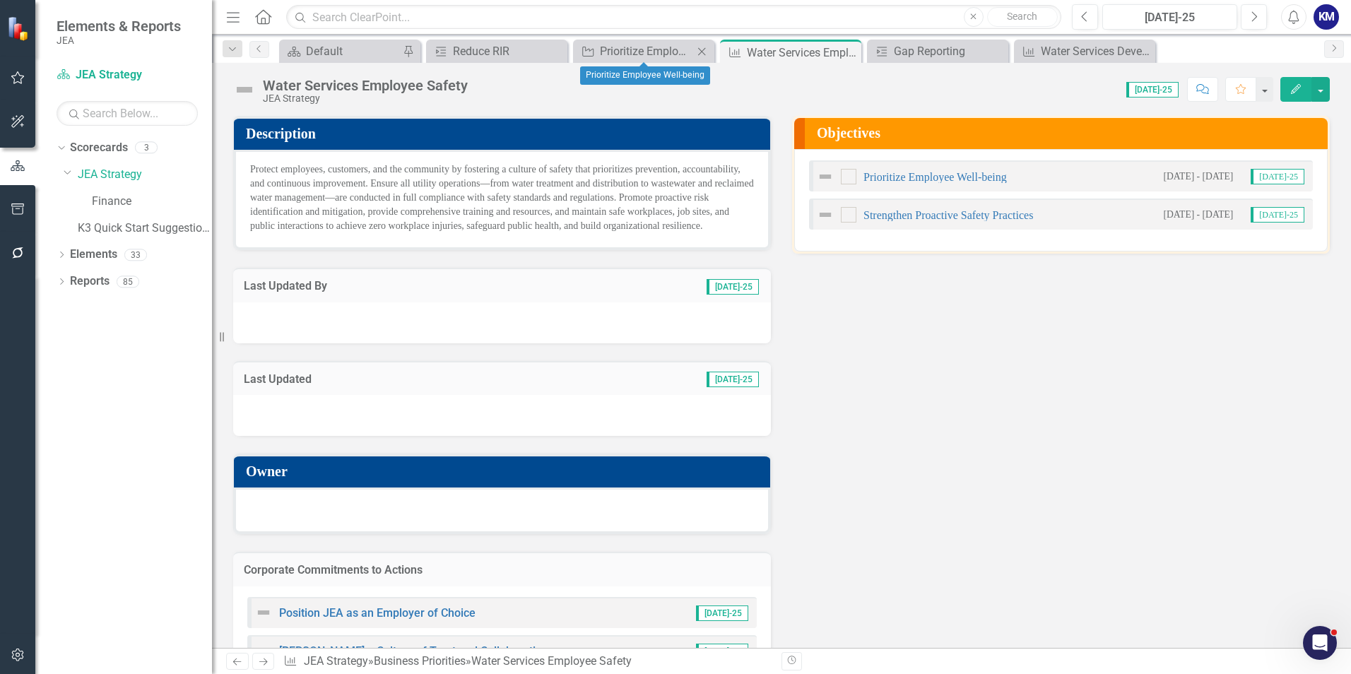
click at [707, 52] on icon "Close" at bounding box center [702, 51] width 14 height 11
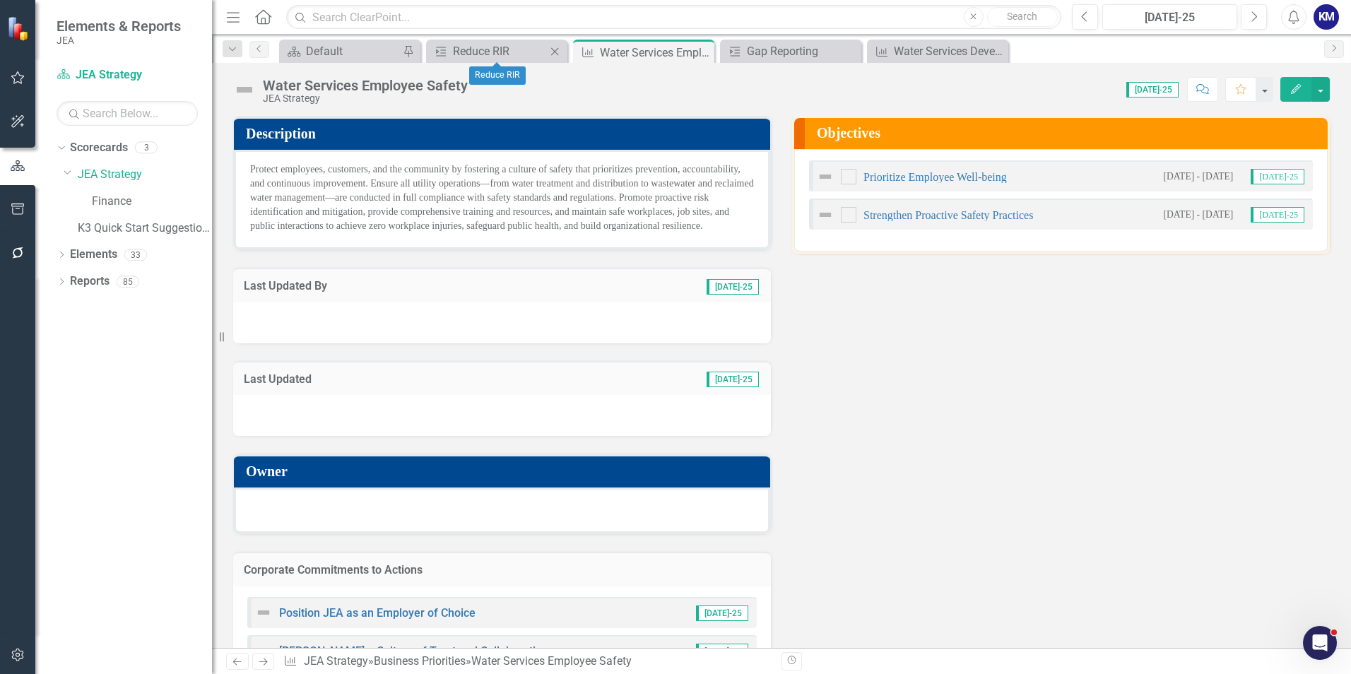
click at [554, 49] on icon "Close" at bounding box center [555, 51] width 14 height 11
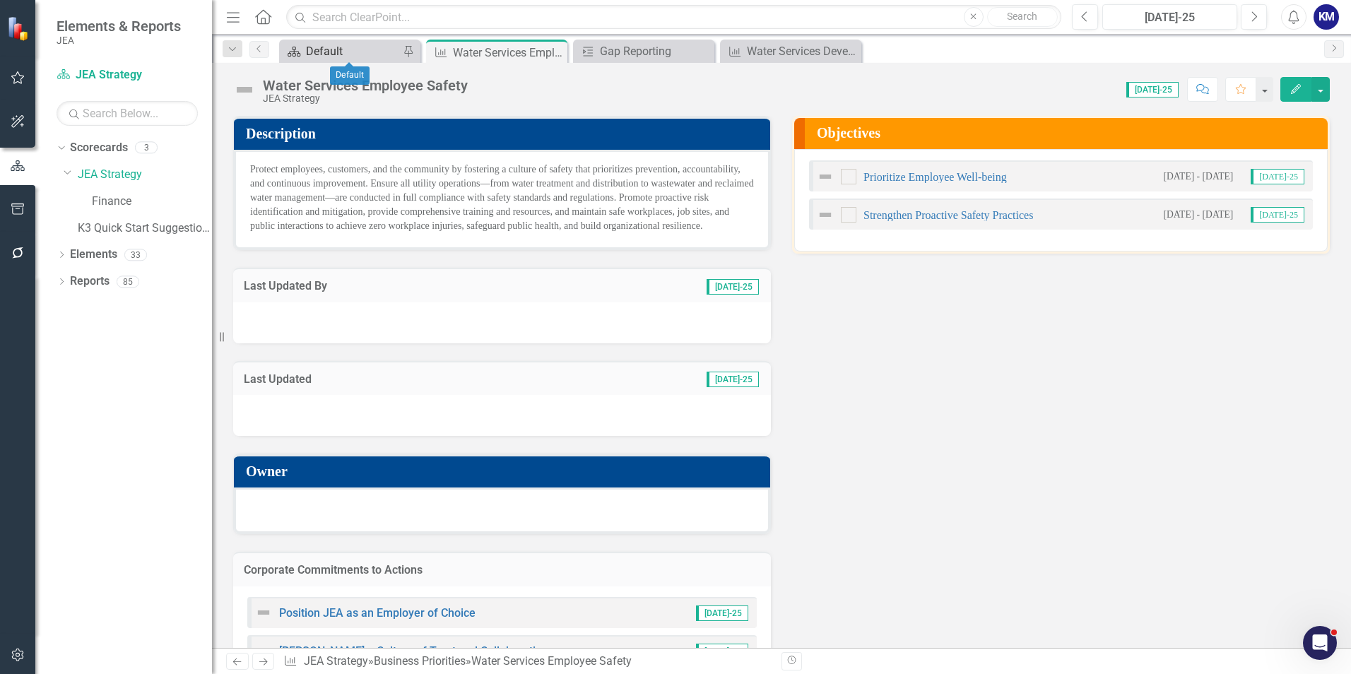
click at [348, 54] on div "Default" at bounding box center [352, 51] width 93 height 18
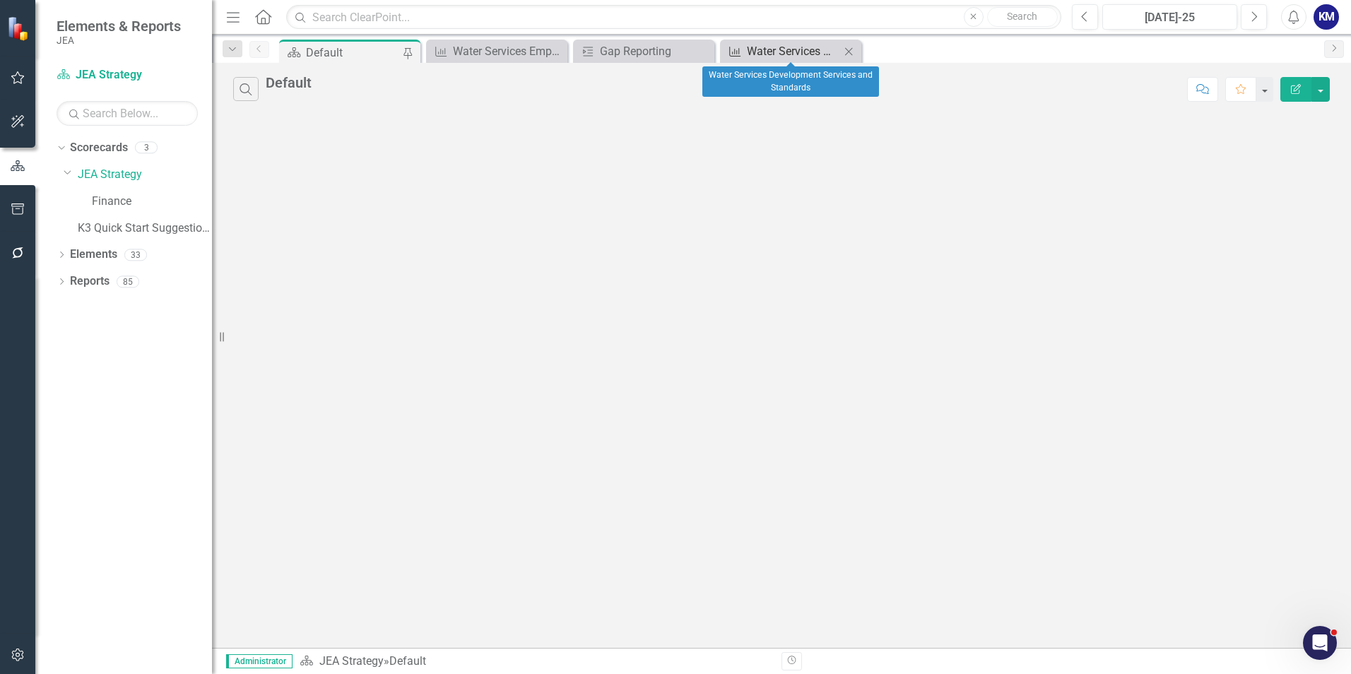
click at [810, 54] on div "Water Services Development Services and Standards" at bounding box center [793, 51] width 93 height 18
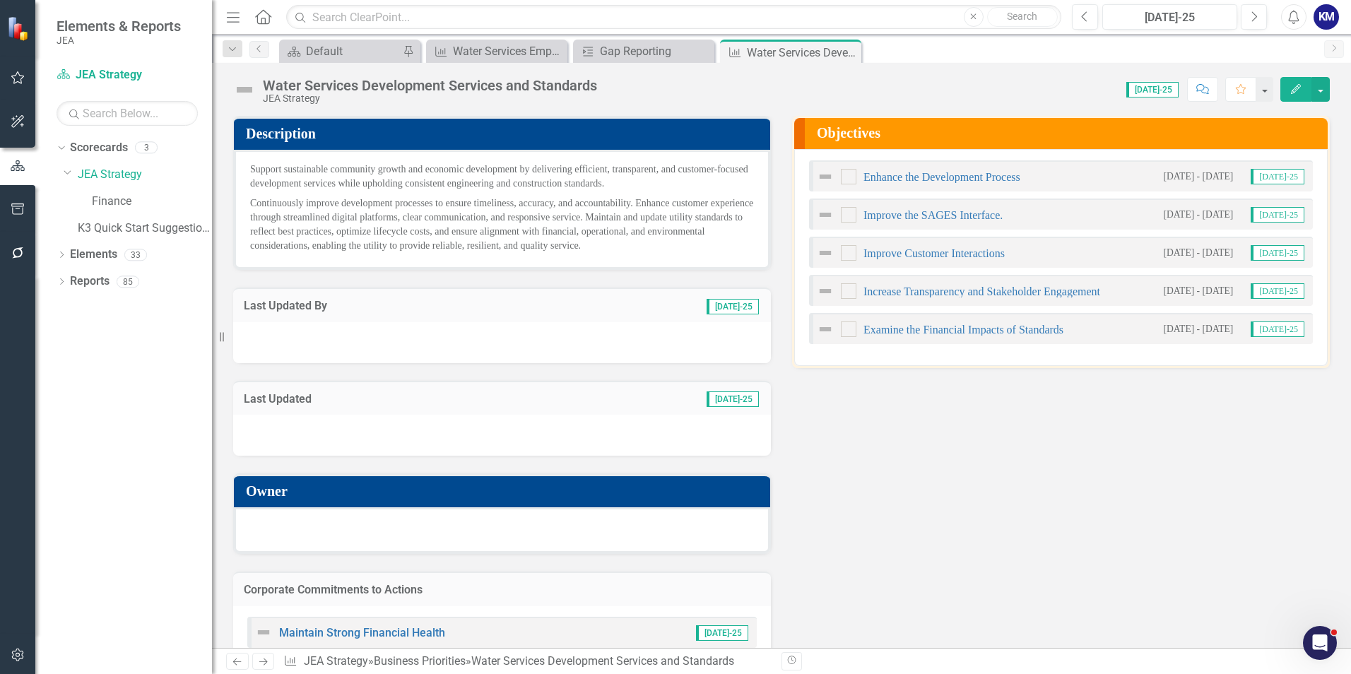
scroll to position [35, 0]
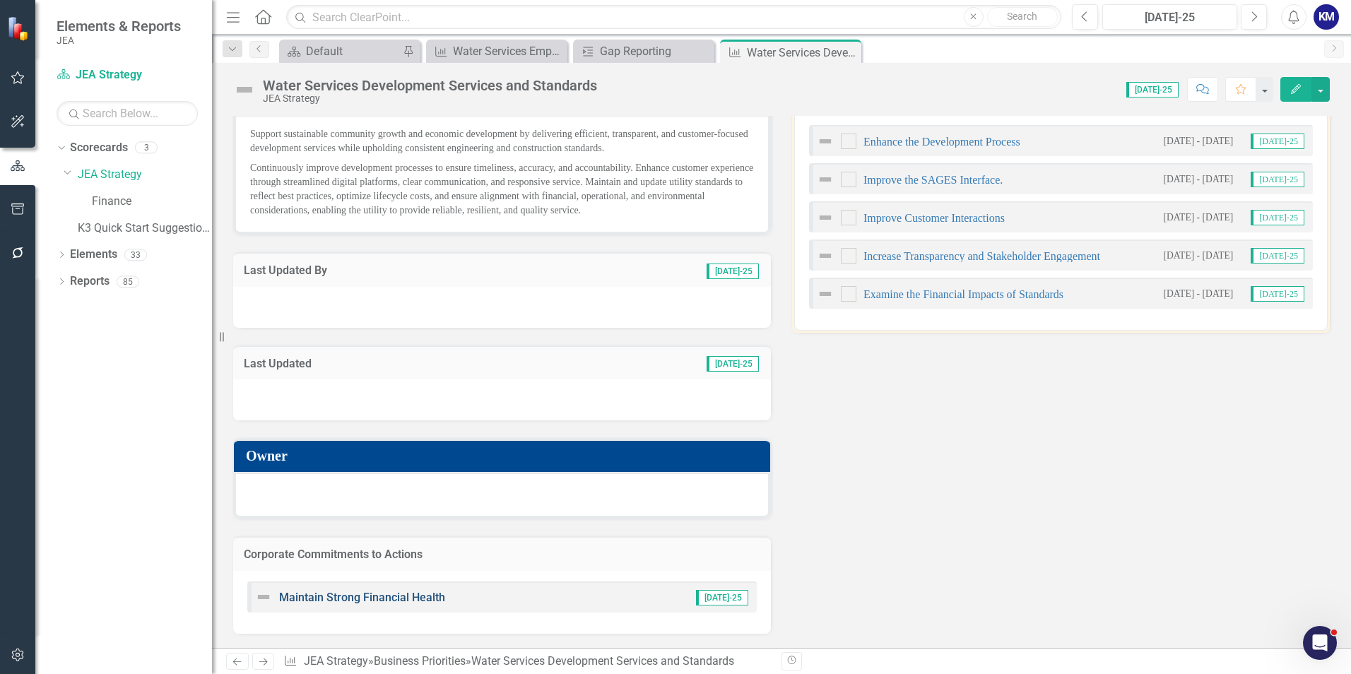
click at [384, 594] on link "Maintain Strong Financial Health" at bounding box center [362, 597] width 166 height 13
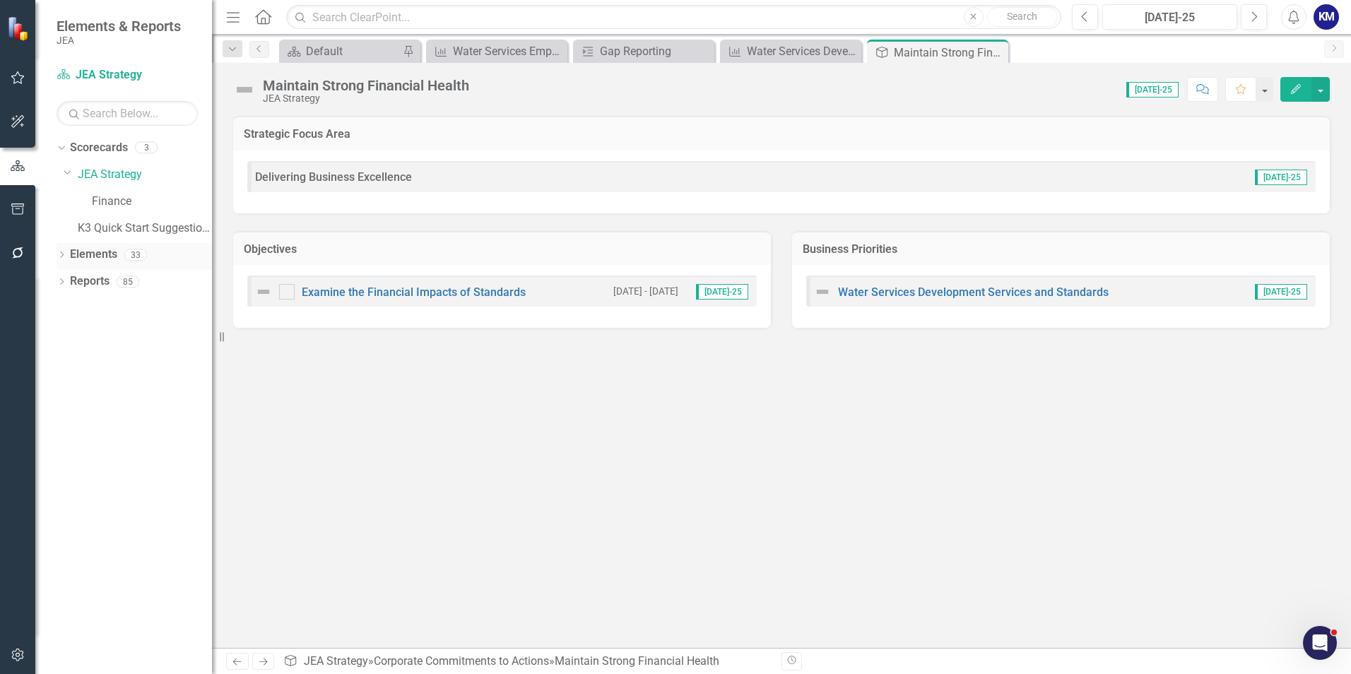
click at [60, 254] on icon "Dropdown" at bounding box center [62, 256] width 10 height 8
click at [119, 283] on link "Corporate Commitments to Action Objectives" at bounding box center [113, 281] width 72 height 16
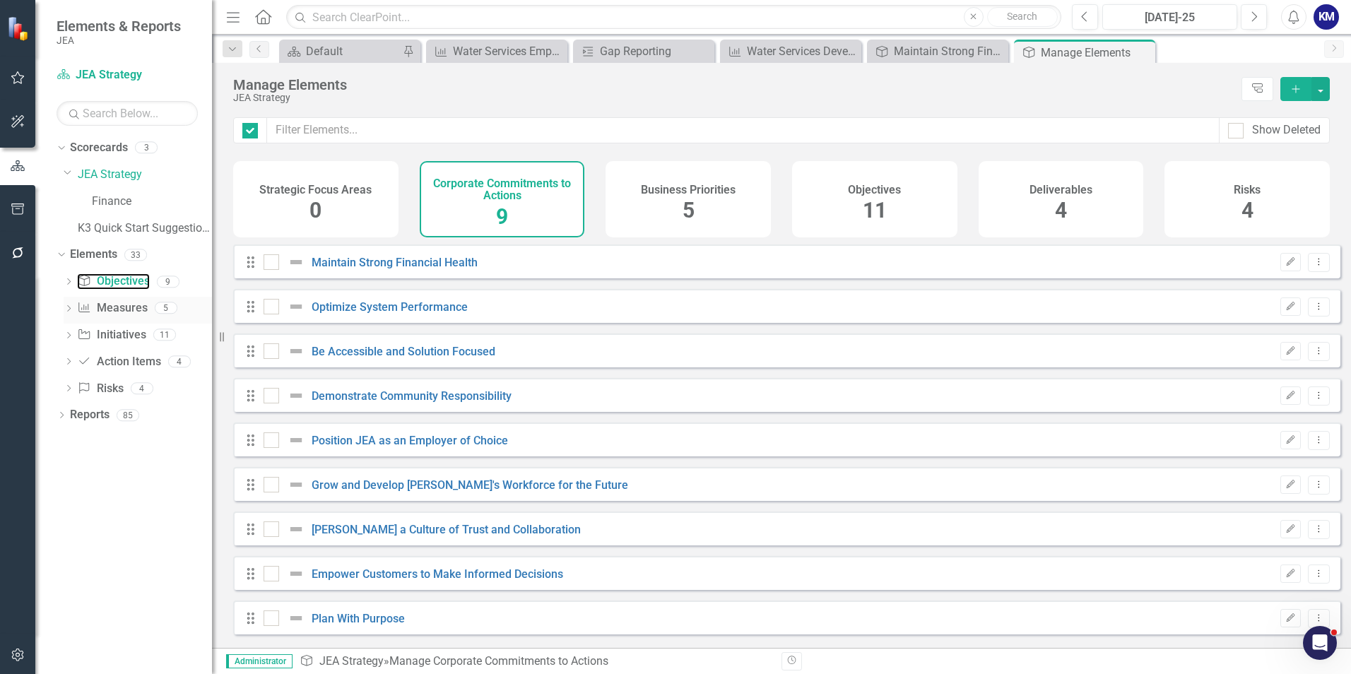
checkbox input "false"
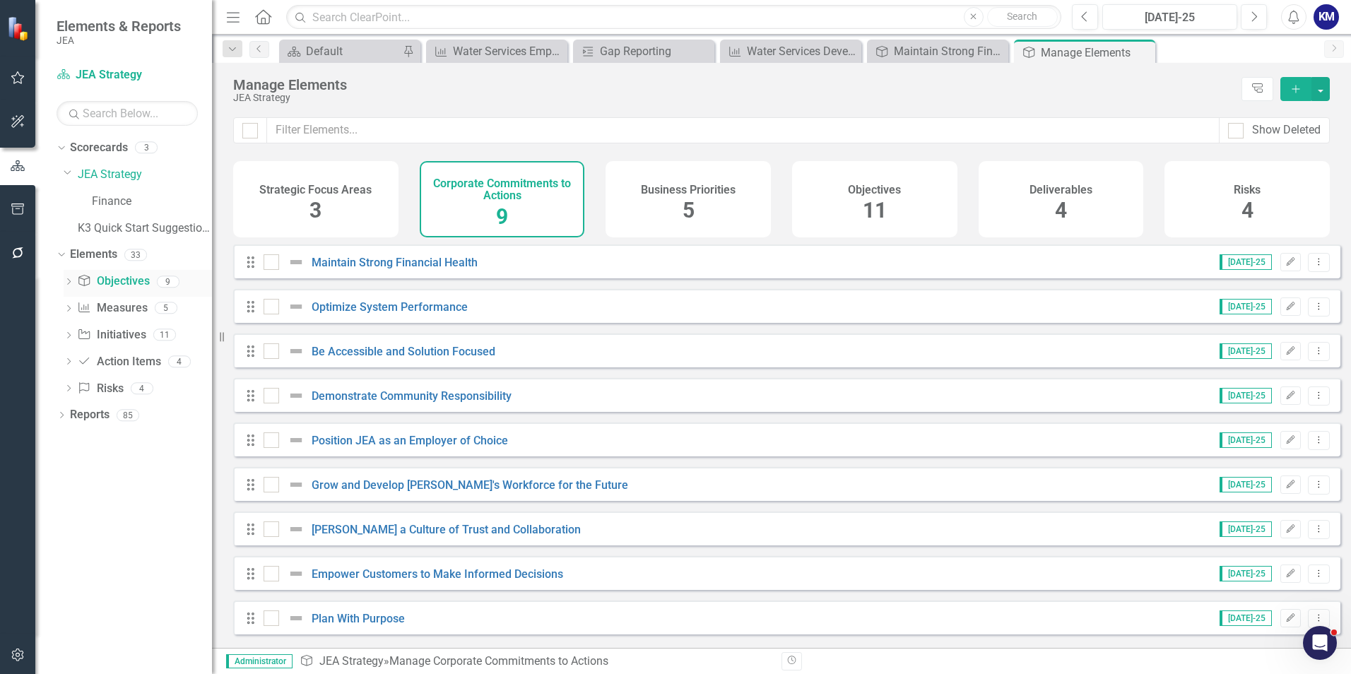
drag, startPoint x: 133, startPoint y: 276, endPoint x: 118, endPoint y: 281, distance: 15.6
click at [118, 281] on link "Corporate Commitments to Action Objectives" at bounding box center [113, 281] width 72 height 16
click at [70, 282] on icon at bounding box center [69, 281] width 4 height 6
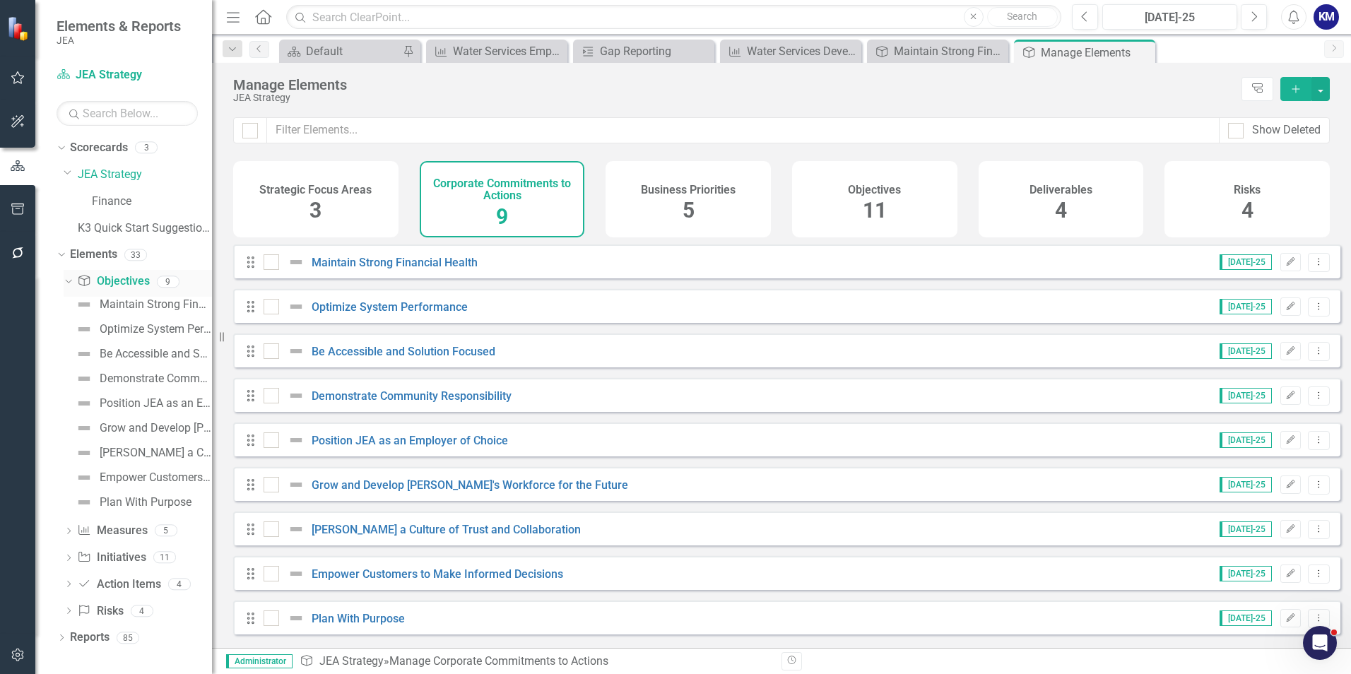
click at [70, 282] on icon "Dropdown" at bounding box center [67, 281] width 8 height 10
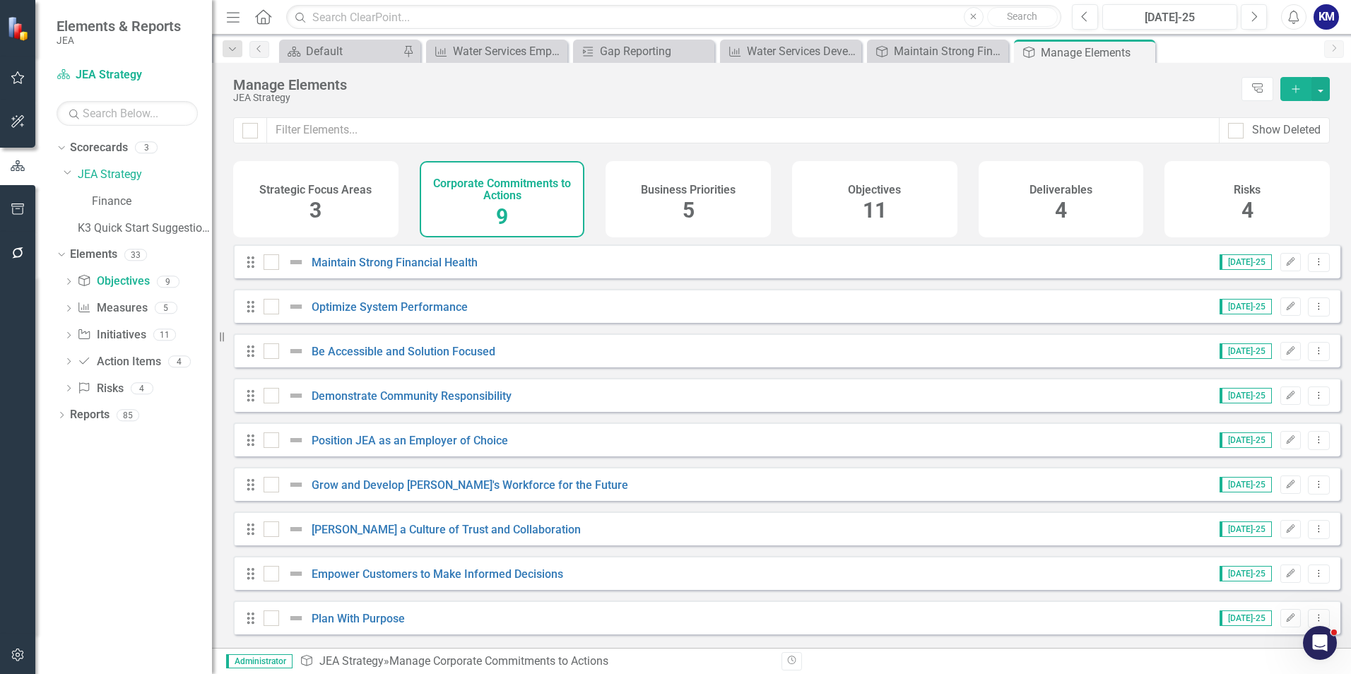
drag, startPoint x: 185, startPoint y: 282, endPoint x: 119, endPoint y: 526, distance: 252.5
click at [119, 526] on div "Dropdown Scorecards 3 Dropdown JEA Strategy Finance K3 Quick Start Suggestions …" at bounding box center [123, 405] width 177 height 538
click at [143, 312] on link "Business Priority Measures" at bounding box center [112, 308] width 70 height 16
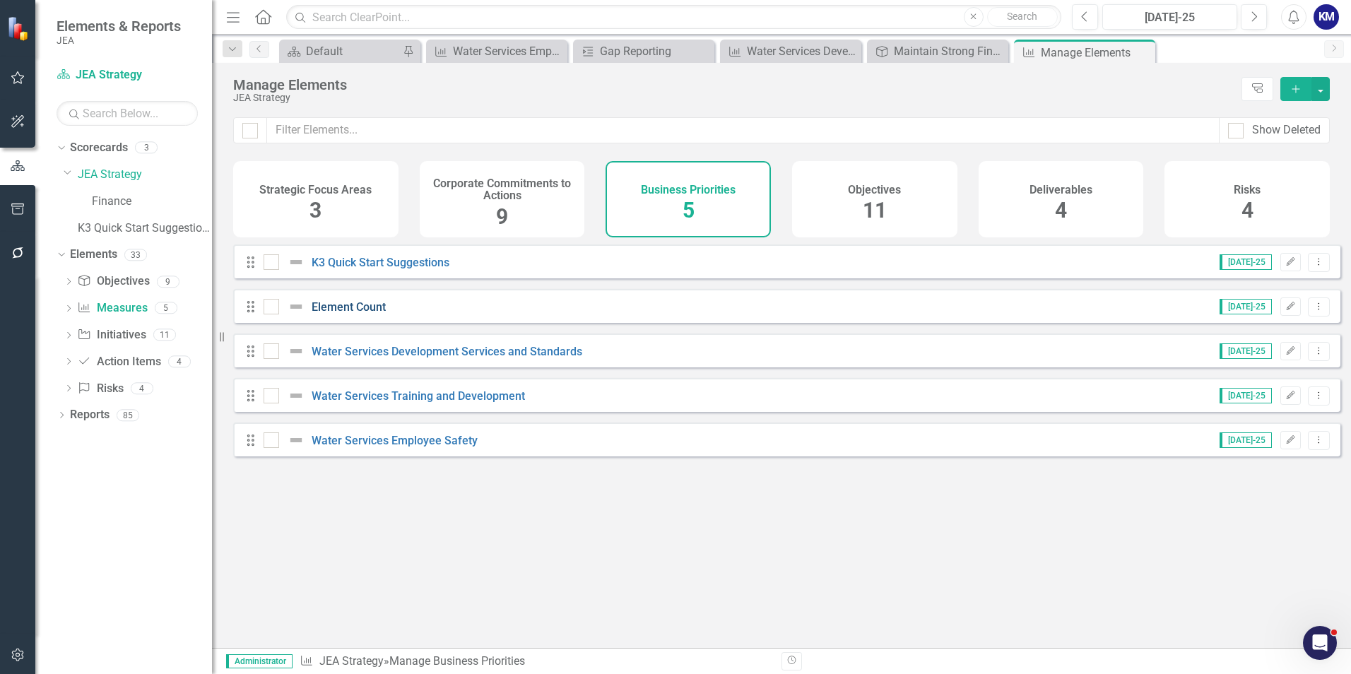
click at [339, 314] on link "Element Count" at bounding box center [349, 306] width 74 height 13
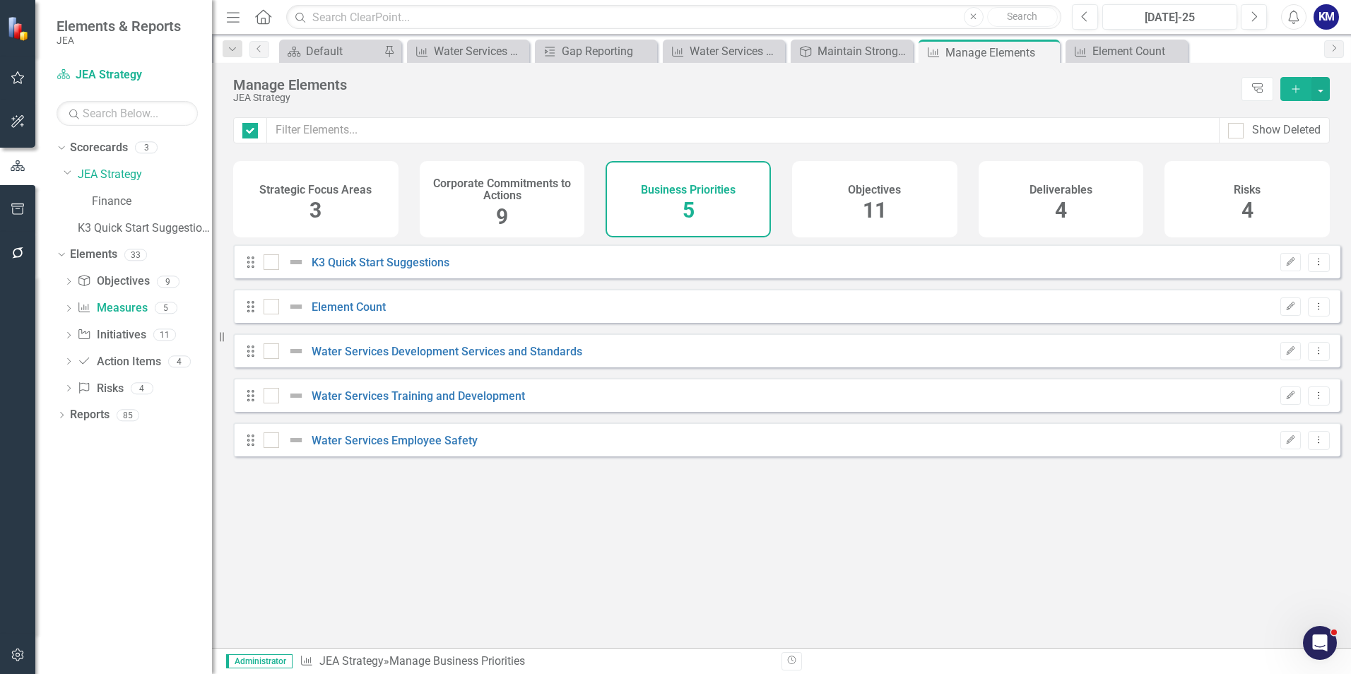
checkbox input "false"
click at [861, 196] on div "Objectives 11" at bounding box center [874, 199] width 165 height 76
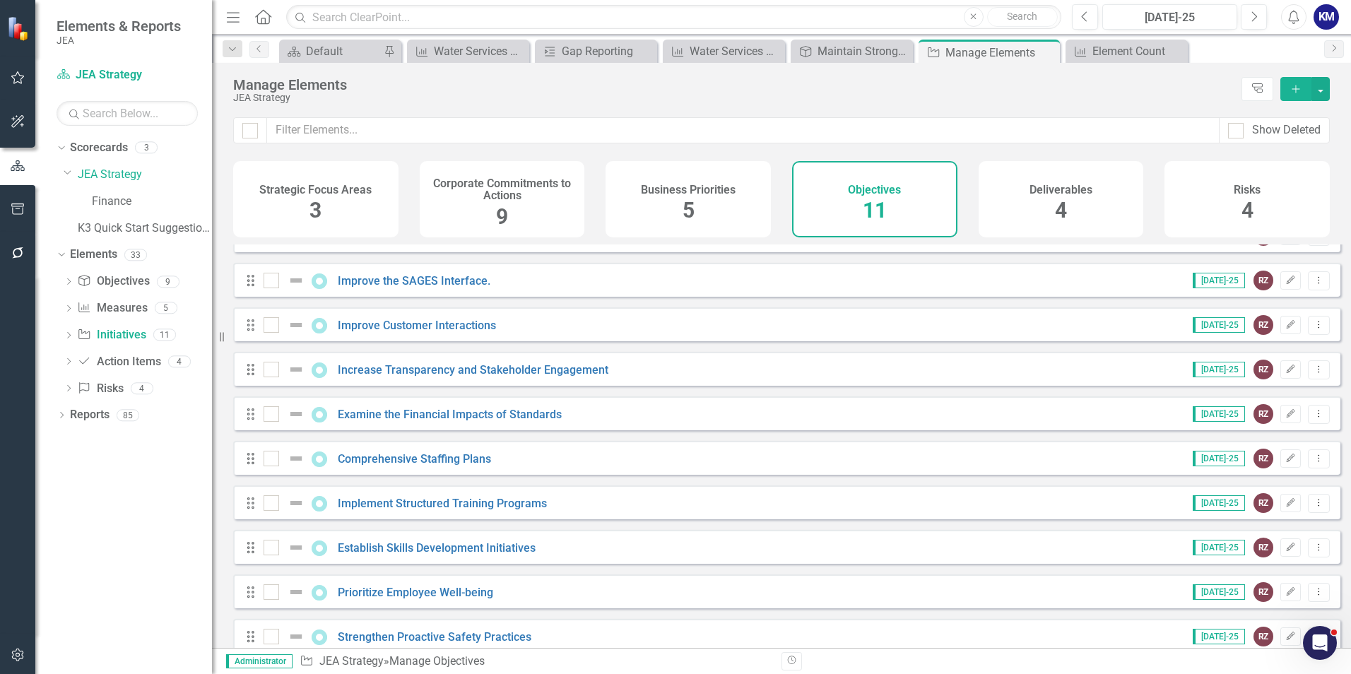
scroll to position [97, 0]
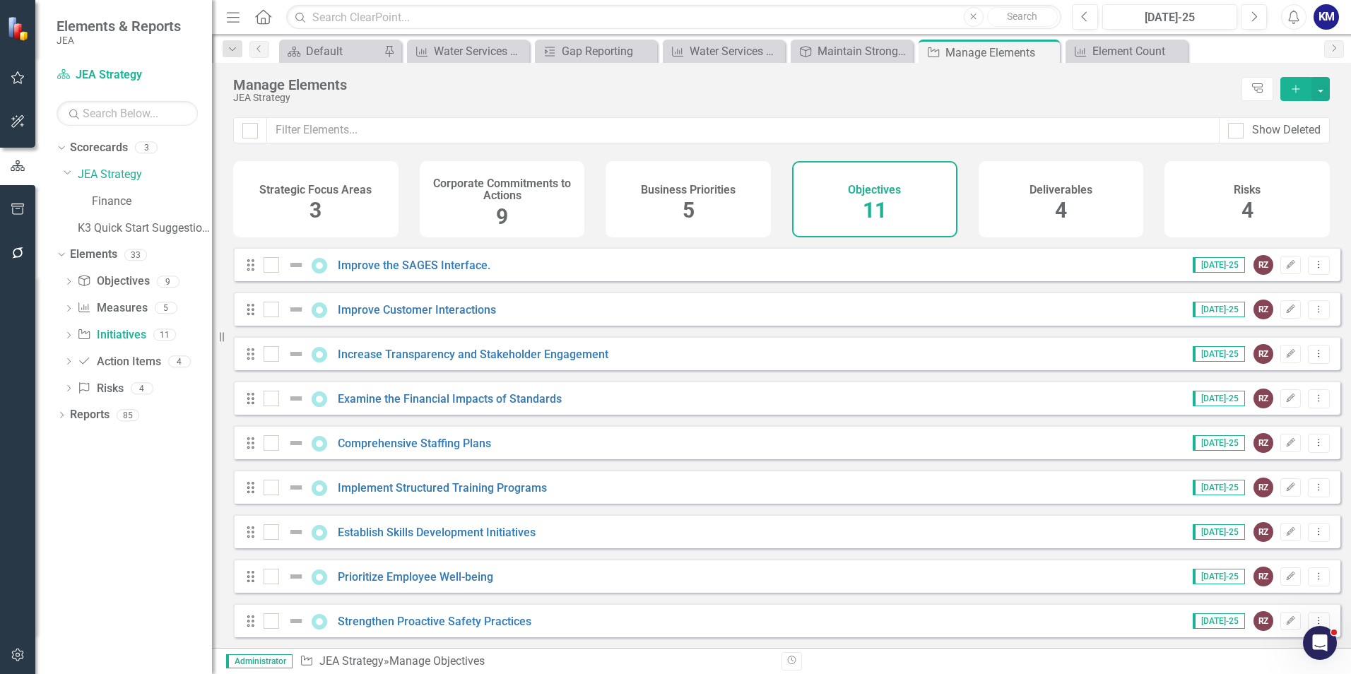
click at [998, 211] on div "Deliverables 4" at bounding box center [1061, 199] width 165 height 76
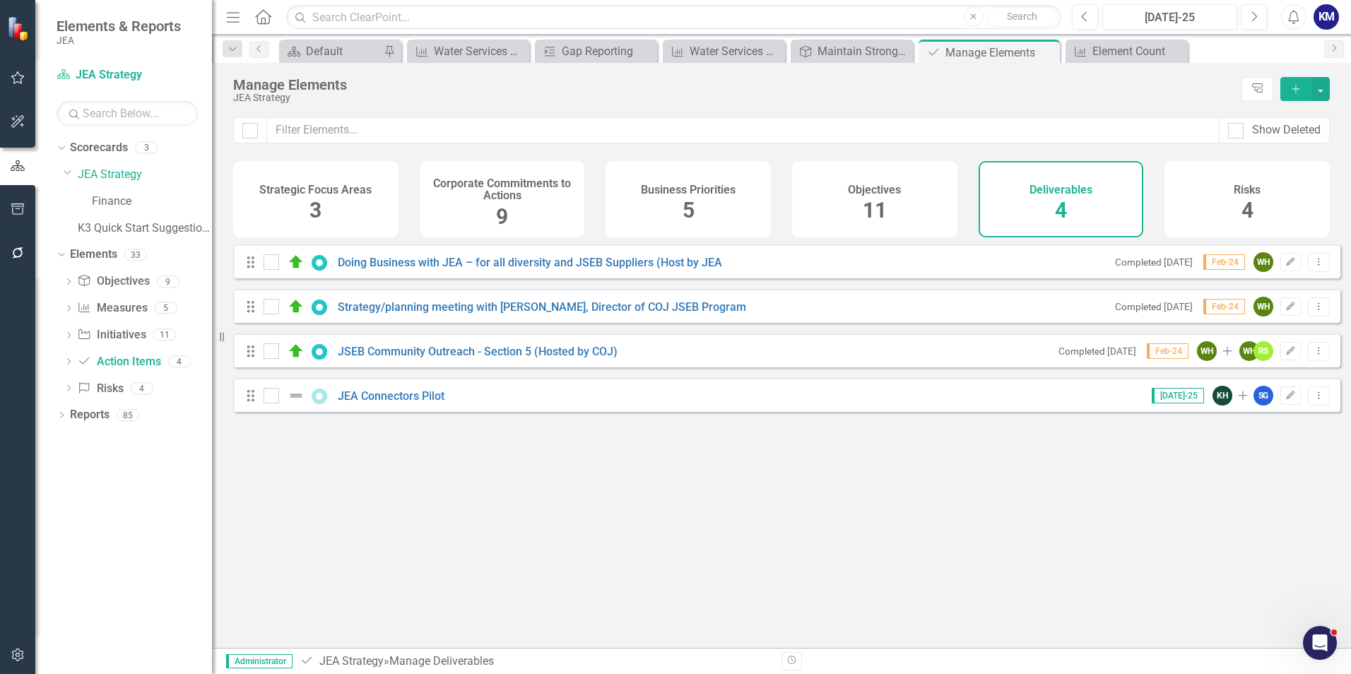
click at [907, 220] on div "Objectives 11" at bounding box center [874, 199] width 165 height 76
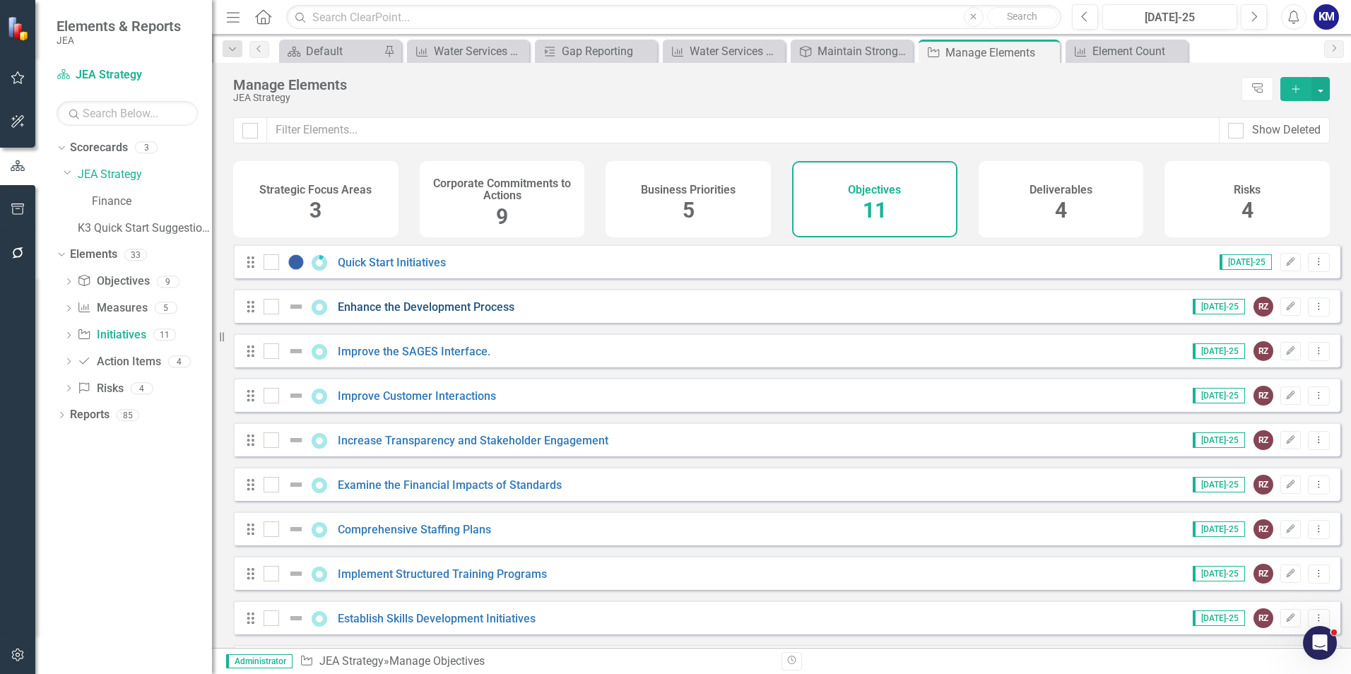
click at [426, 314] on link "Enhance the Development Process" at bounding box center [426, 306] width 177 height 13
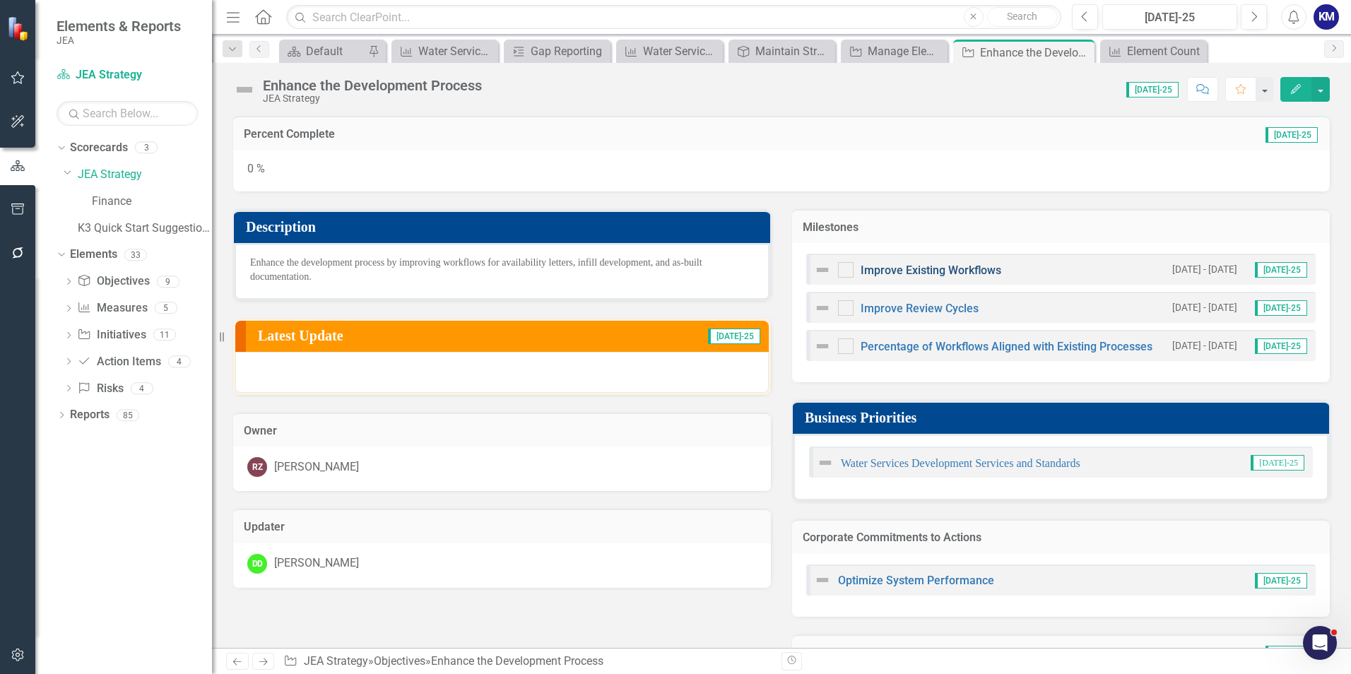
click at [956, 272] on link "Improve Existing Workflows" at bounding box center [931, 270] width 141 height 13
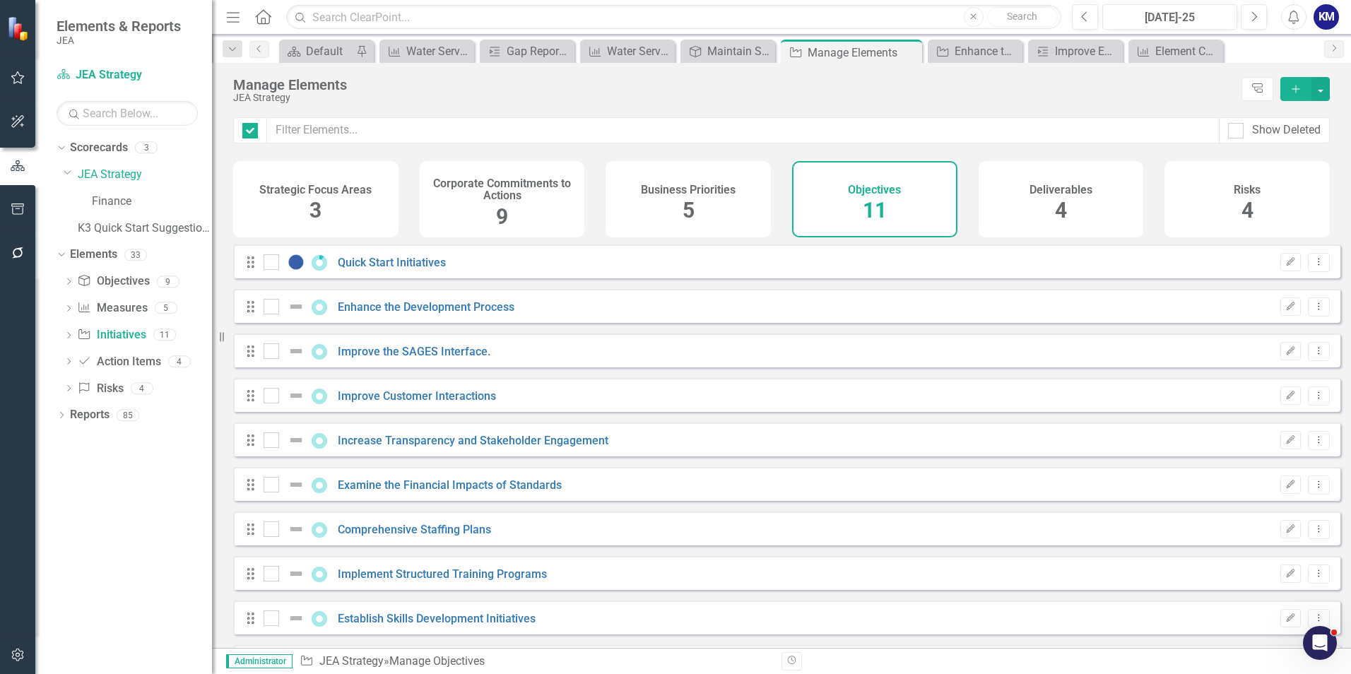
checkbox input "false"
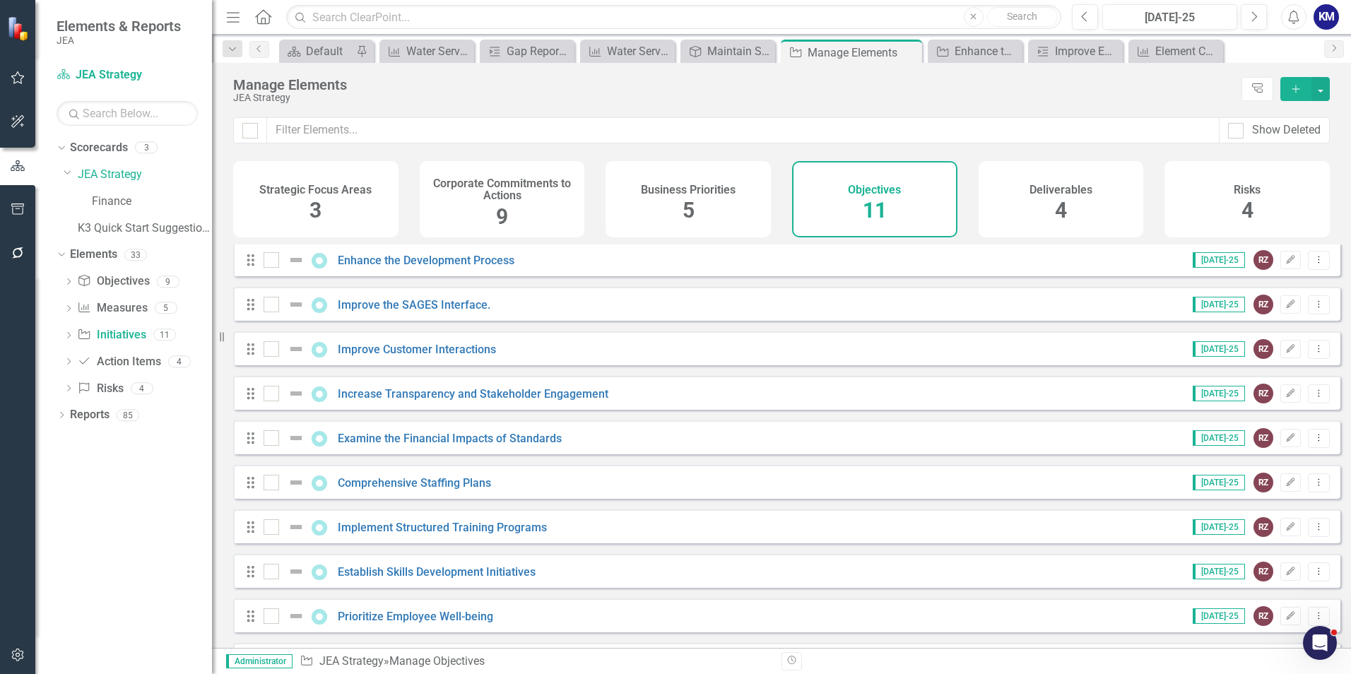
scroll to position [71, 0]
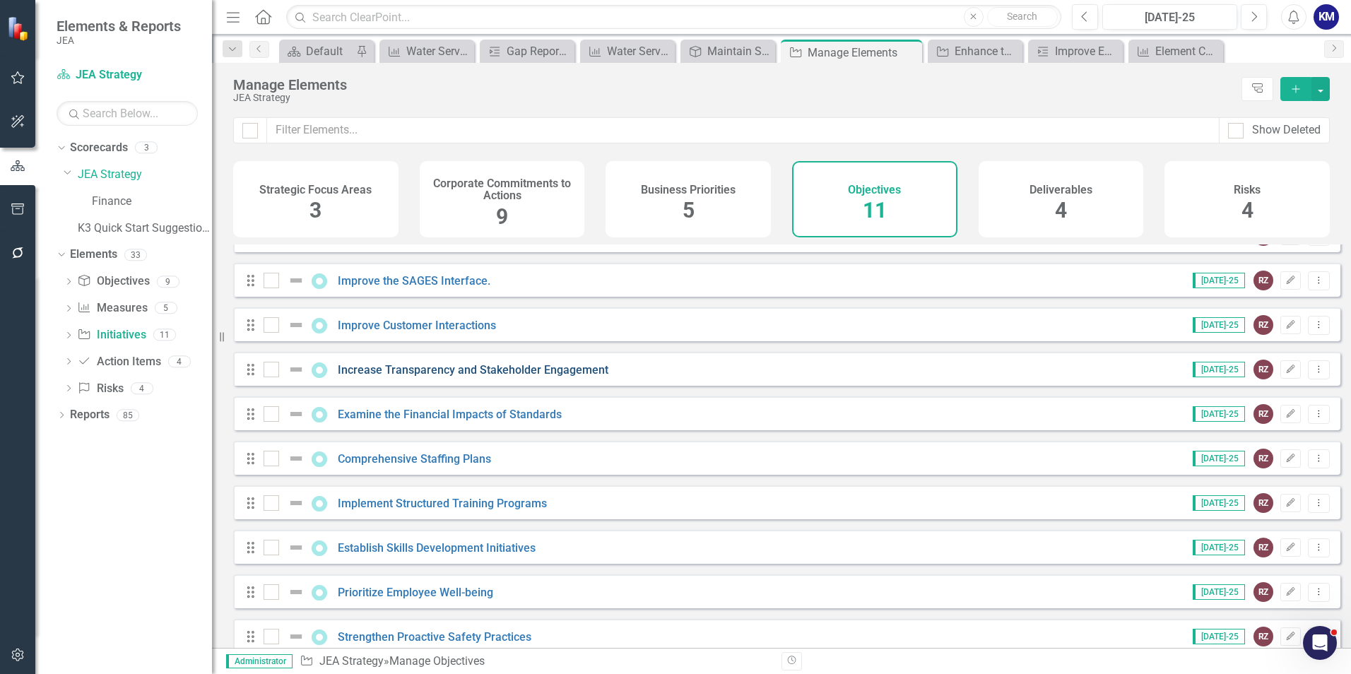
click at [409, 377] on link "Increase Transparency and Stakeholder Engagement" at bounding box center [473, 369] width 271 height 13
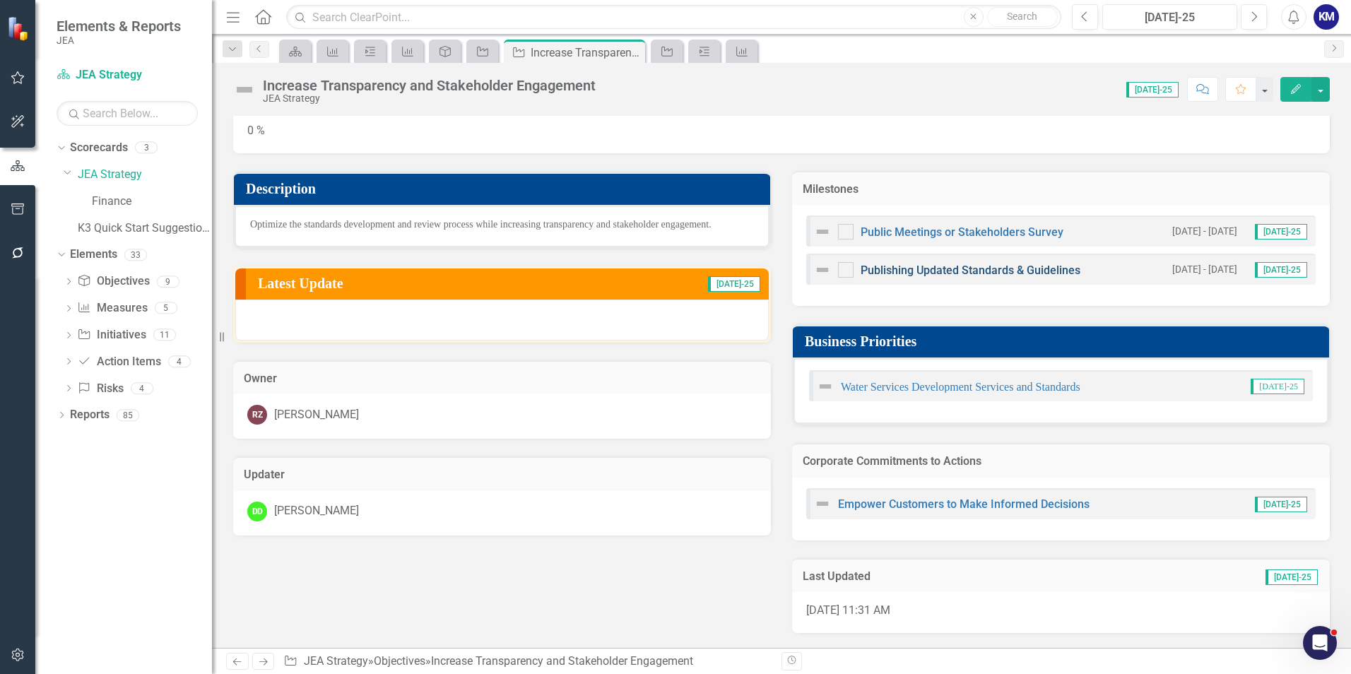
scroll to position [71, 0]
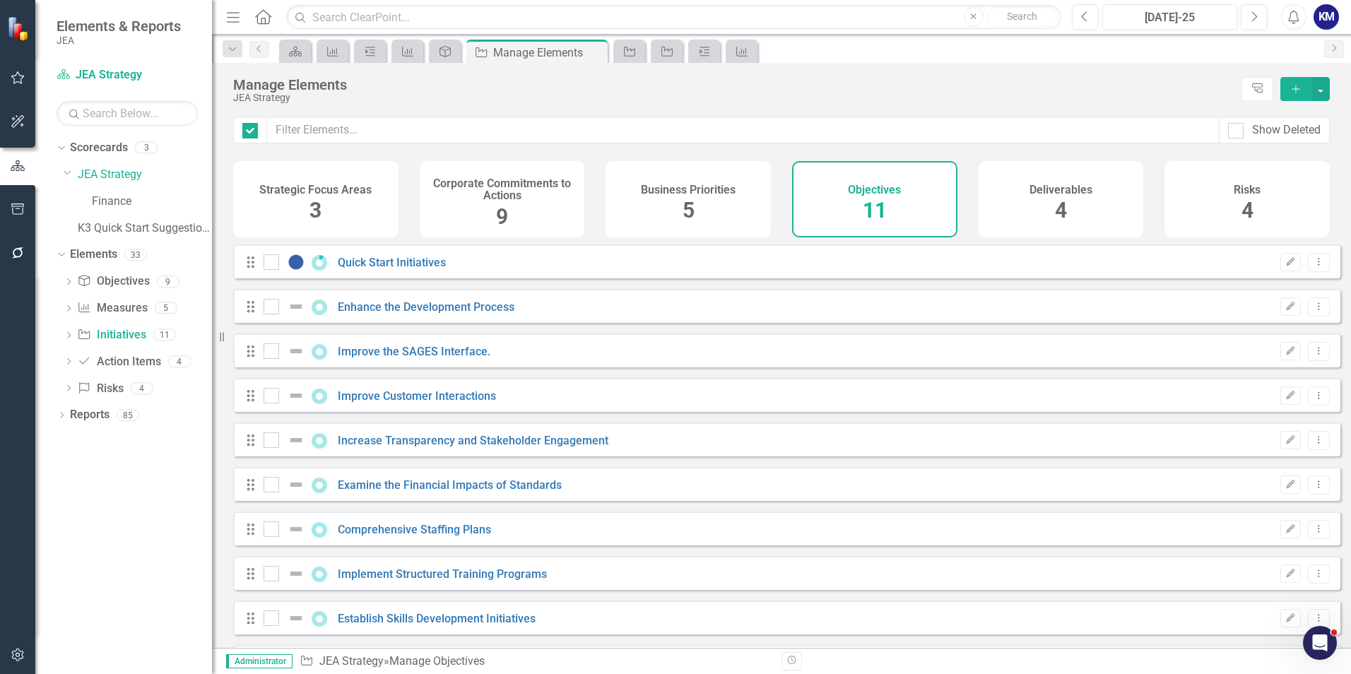
checkbox input "false"
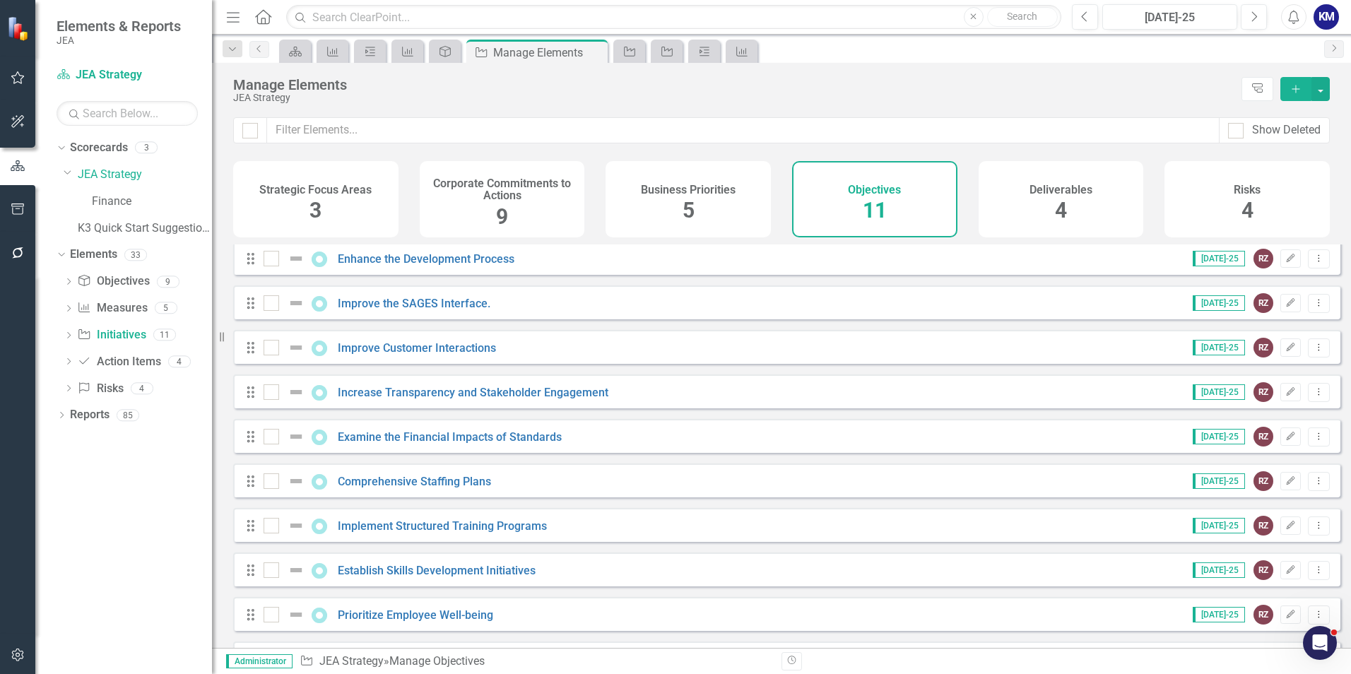
scroll to position [97, 0]
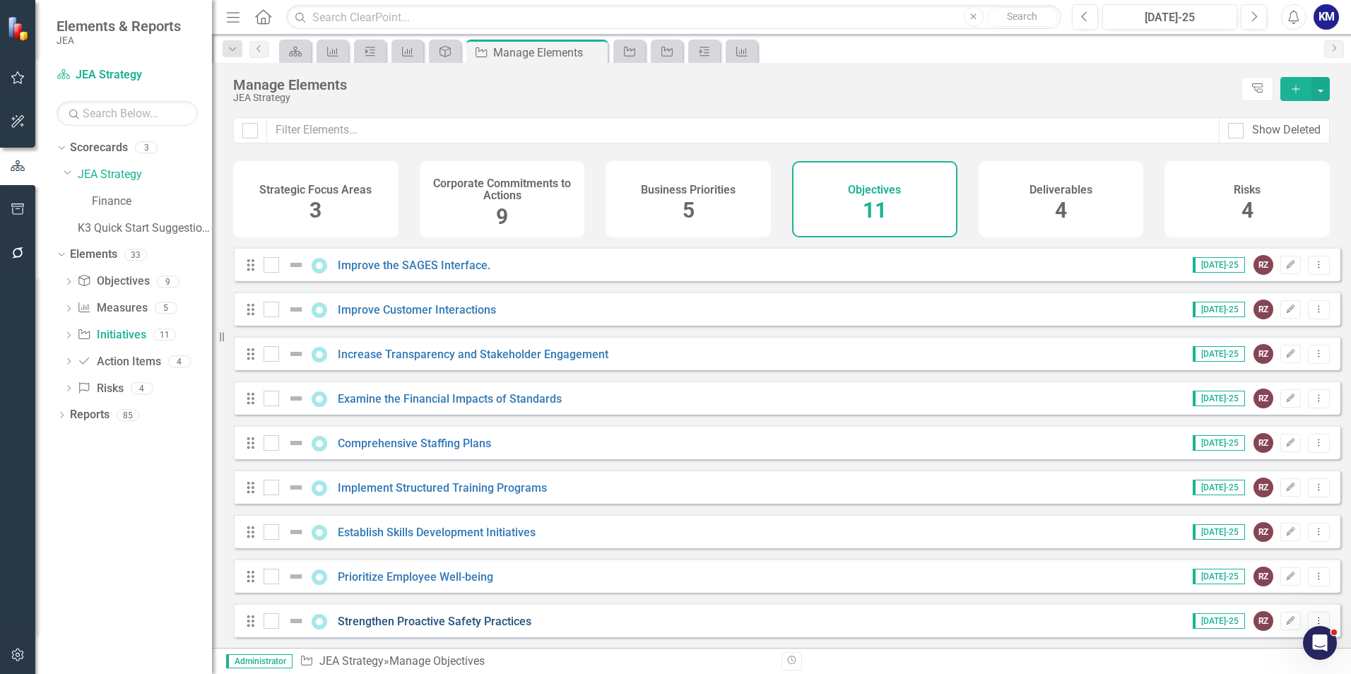
click at [470, 619] on link "Strengthen Proactive Safety Practices" at bounding box center [435, 621] width 194 height 13
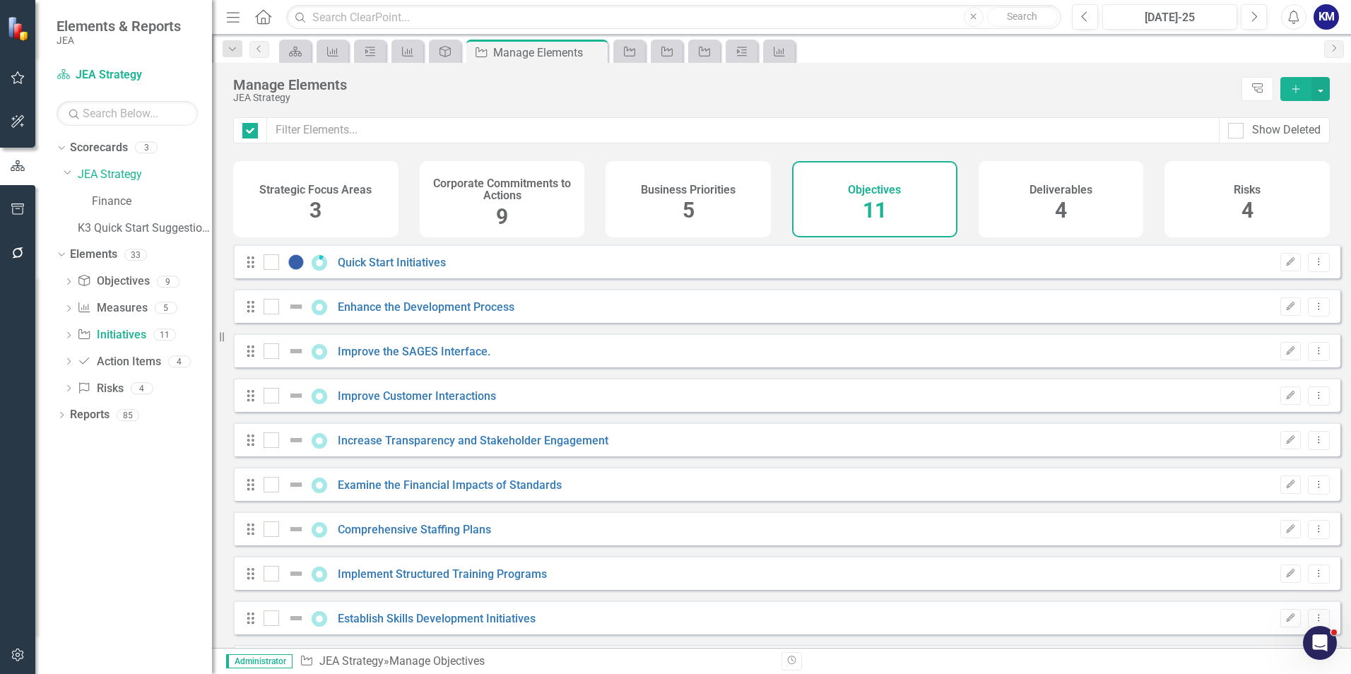
checkbox input "false"
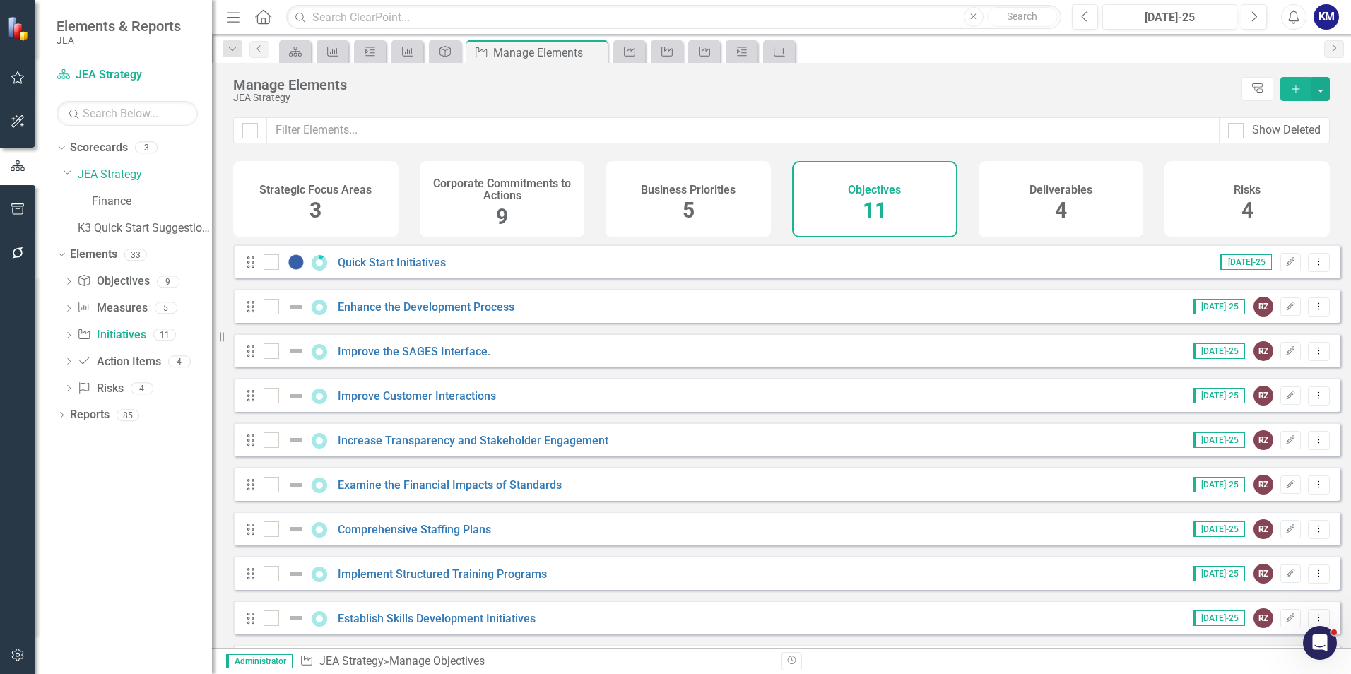
click at [667, 207] on div "Business Priorities 5" at bounding box center [688, 199] width 165 height 76
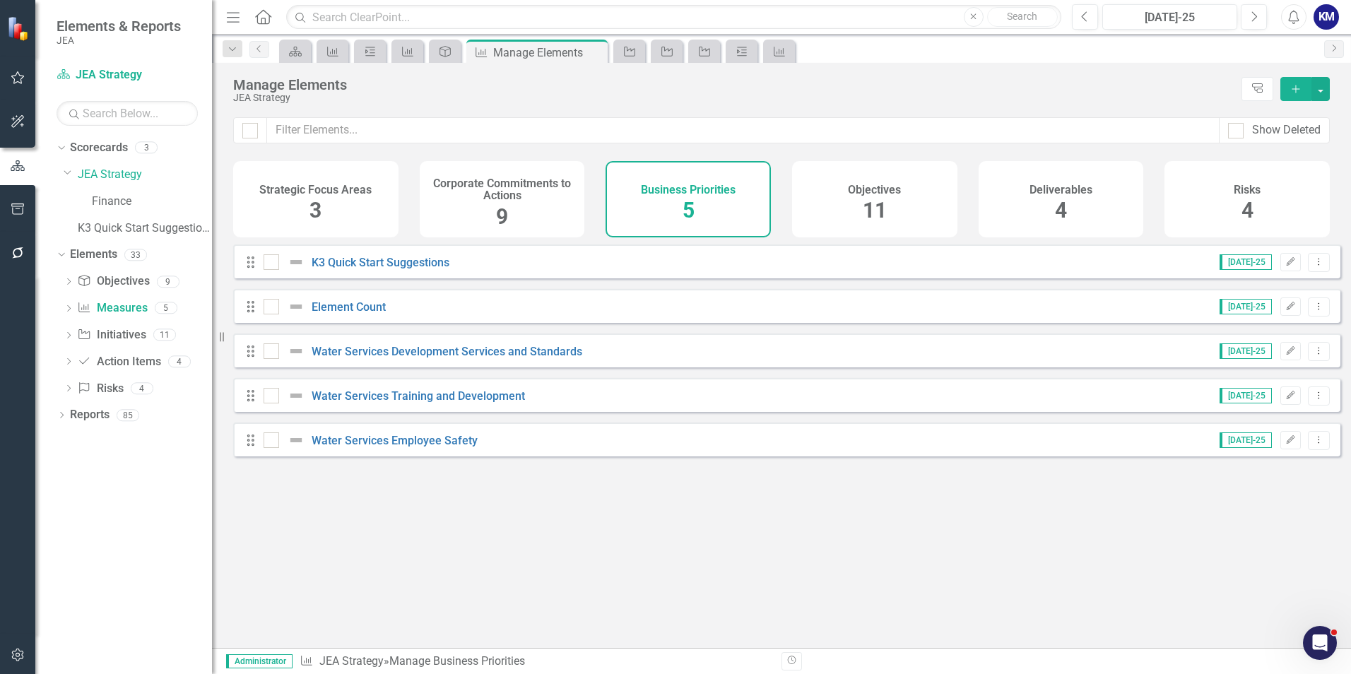
click at [515, 199] on h4 "Corporate Commitments to Actions" at bounding box center [502, 189] width 148 height 25
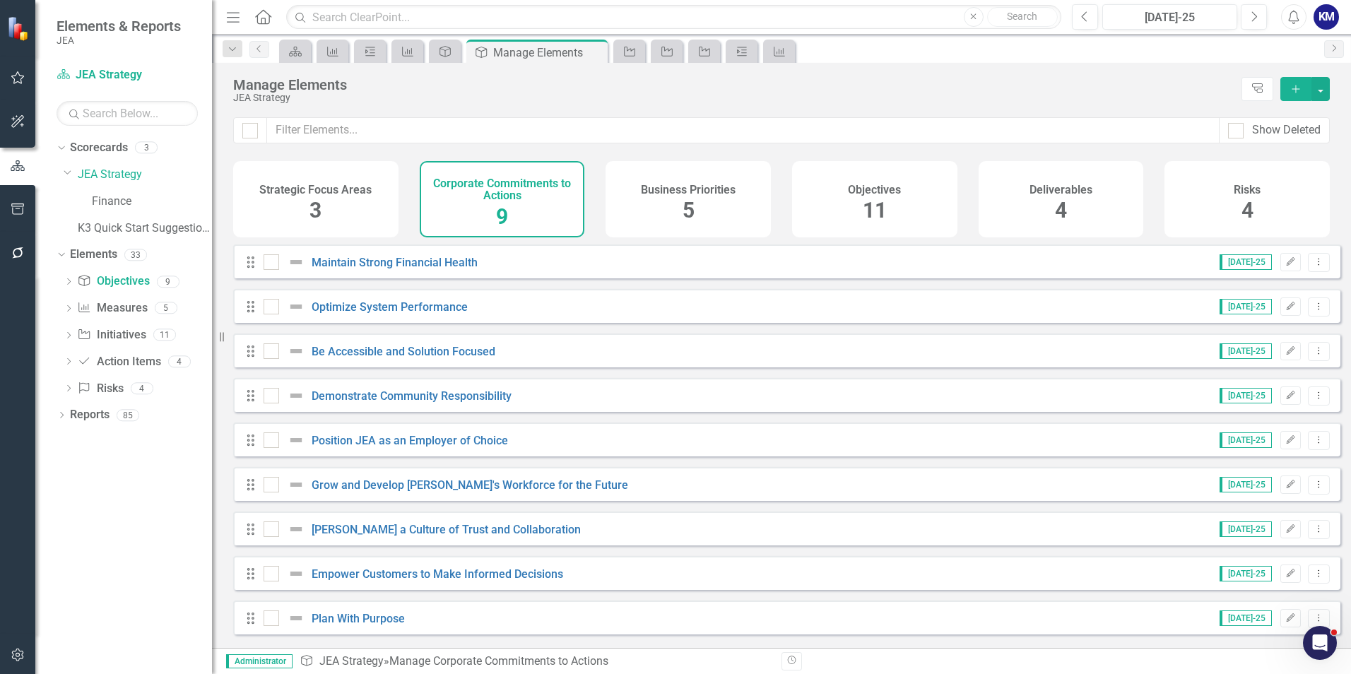
click at [532, 203] on div "Corporate Commitments to Actions 9" at bounding box center [502, 199] width 165 height 76
click at [664, 199] on div "Business Priorities 5" at bounding box center [688, 199] width 165 height 76
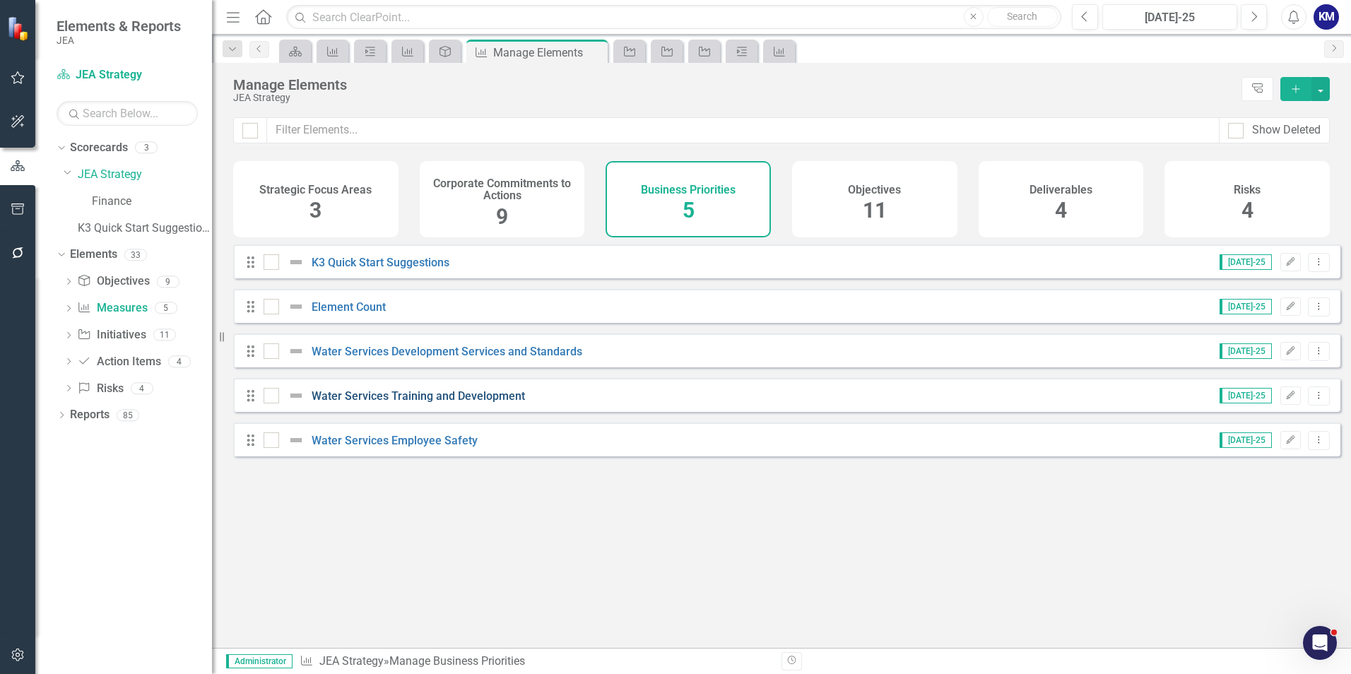
click at [394, 400] on link "Water Services Training and Development" at bounding box center [418, 395] width 213 height 13
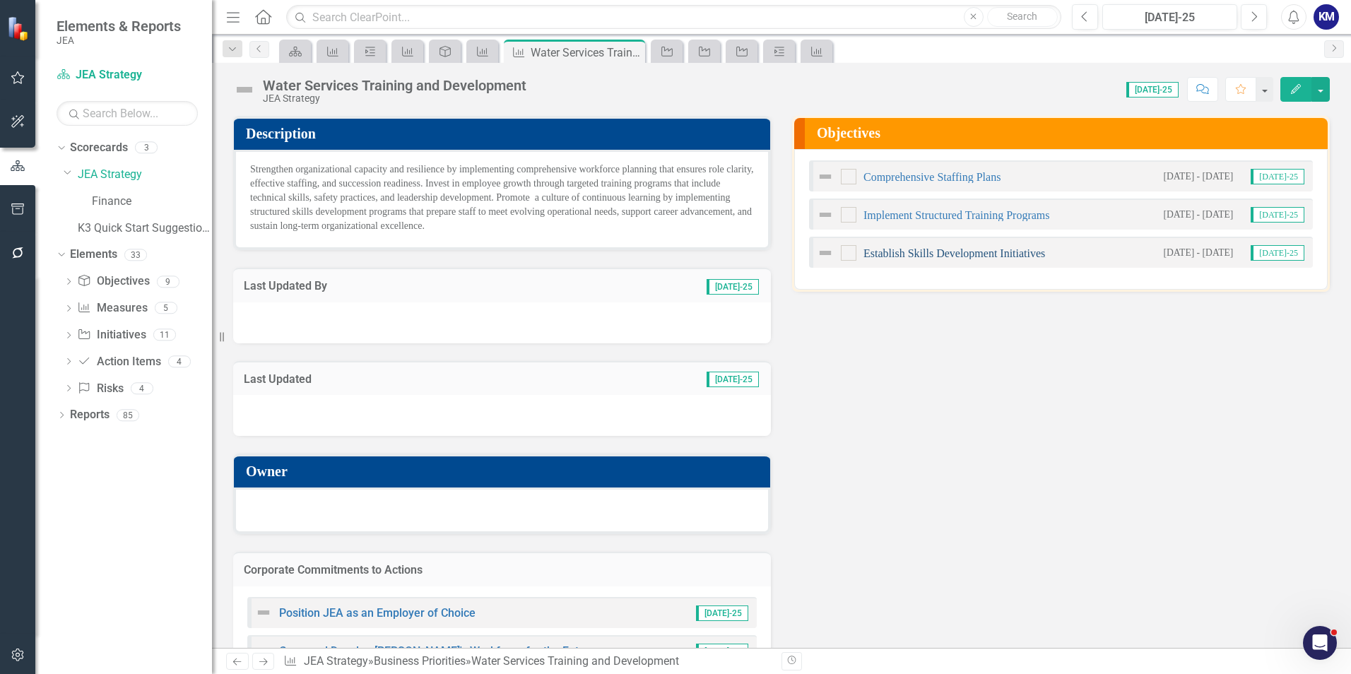
click at [1000, 255] on link "Establish Skills Development Initiatives" at bounding box center [954, 253] width 182 height 12
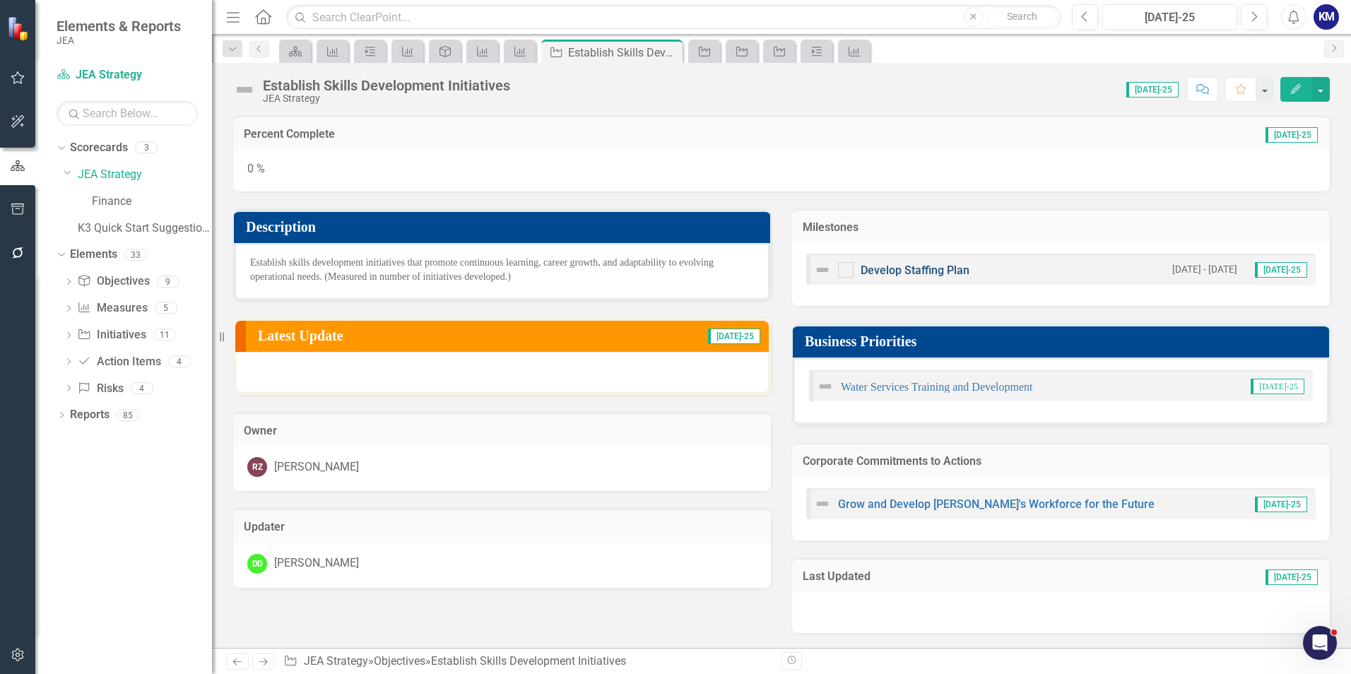
click at [914, 274] on link "Develop Staffing Plan" at bounding box center [915, 270] width 109 height 13
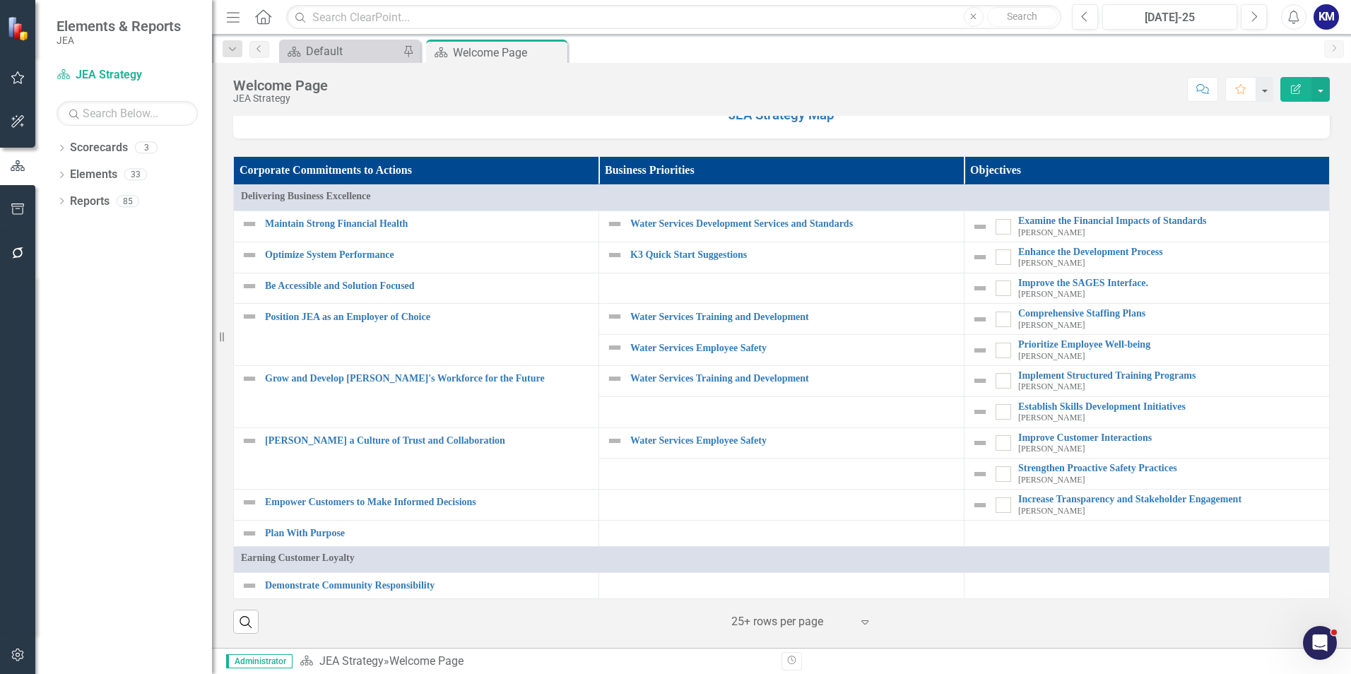
scroll to position [1229, 0]
click at [869, 617] on div "Expand" at bounding box center [868, 621] width 21 height 25
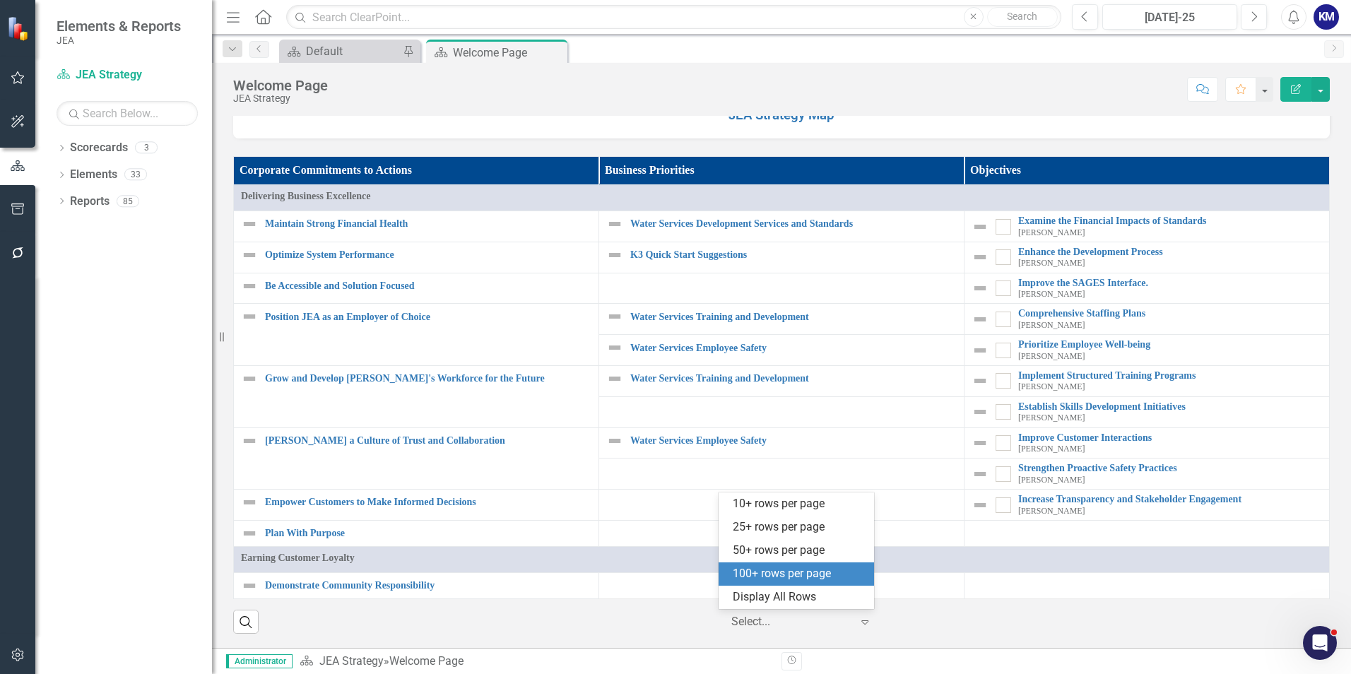
click at [813, 567] on div "100+ rows per page" at bounding box center [799, 574] width 133 height 16
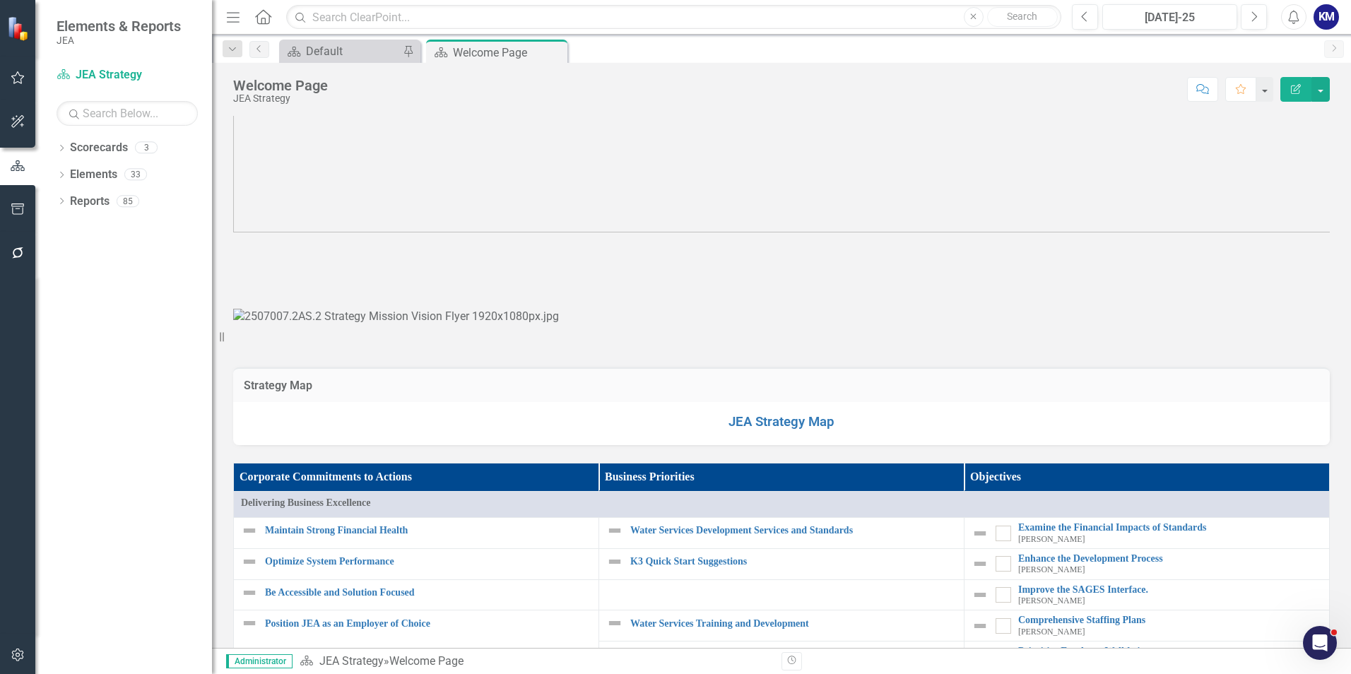
scroll to position [0, 0]
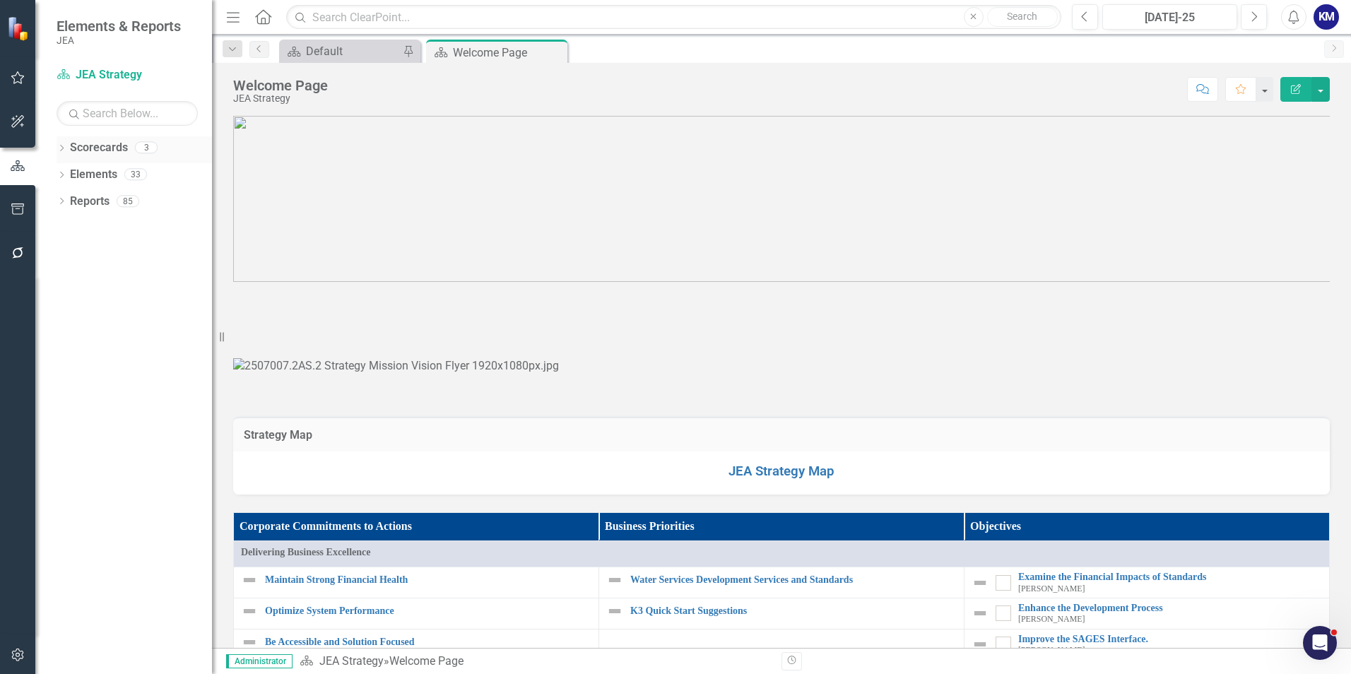
click at [116, 141] on link "Scorecards" at bounding box center [99, 148] width 58 height 16
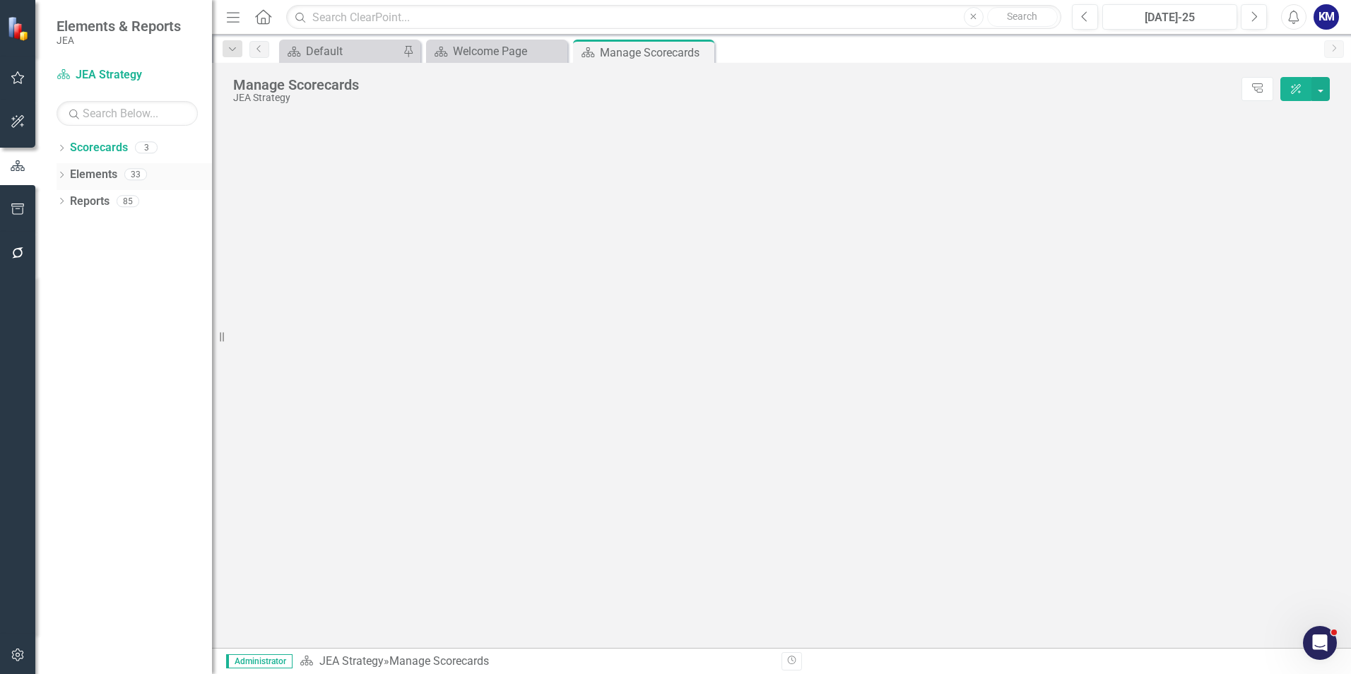
click at [100, 170] on link "Elements" at bounding box center [93, 175] width 47 height 16
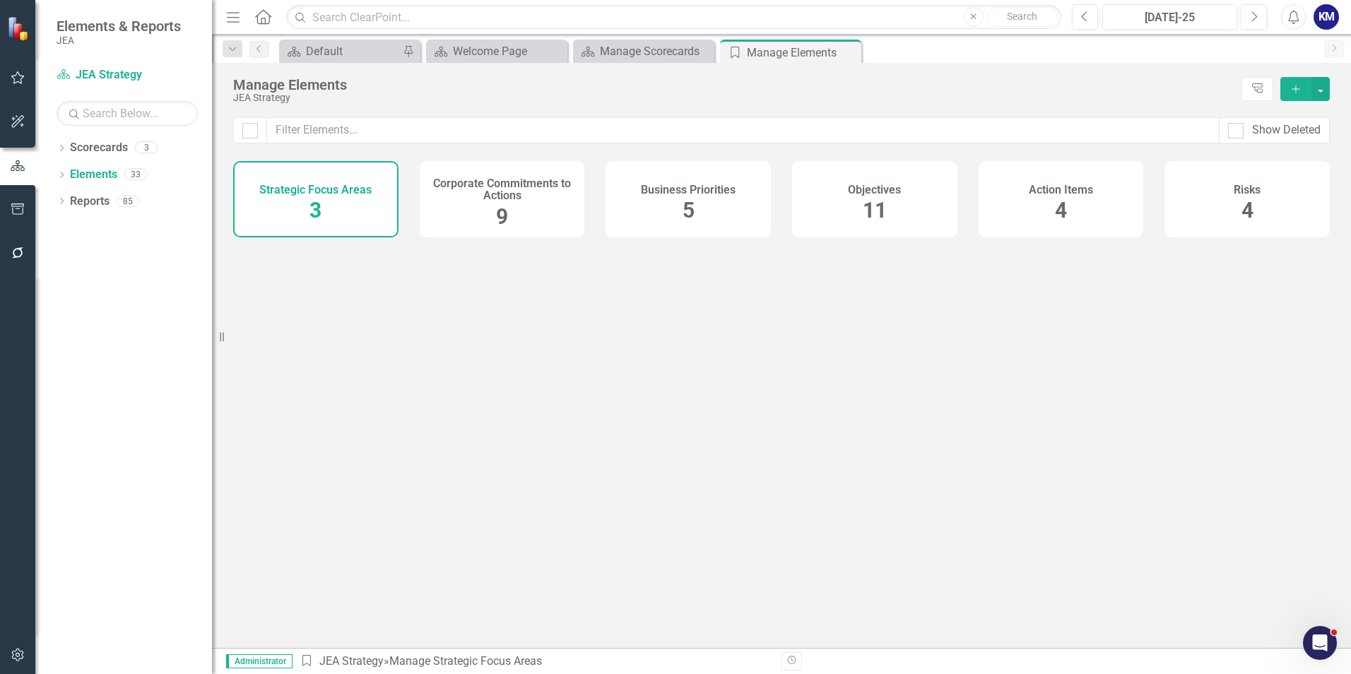
click at [472, 191] on h4 "Corporate Commitments to Actions" at bounding box center [502, 189] width 148 height 25
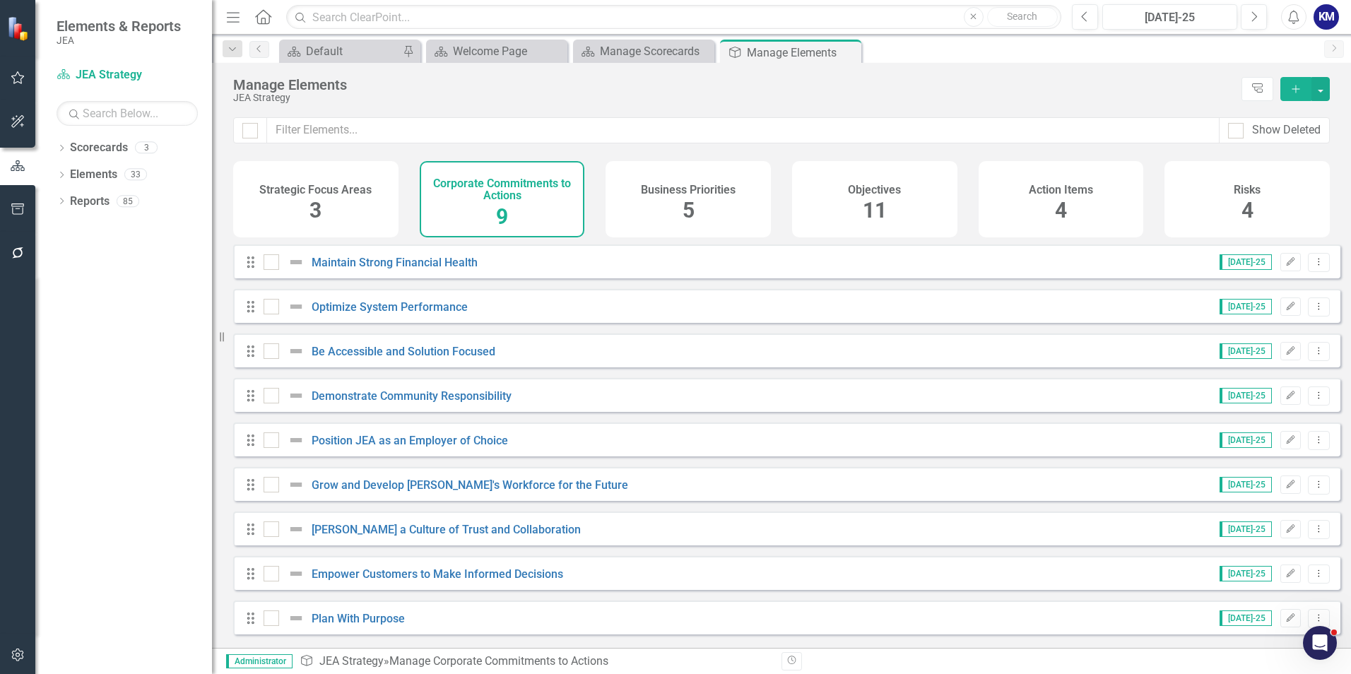
click at [345, 213] on div "Strategic Focus Areas 3" at bounding box center [315, 199] width 165 height 76
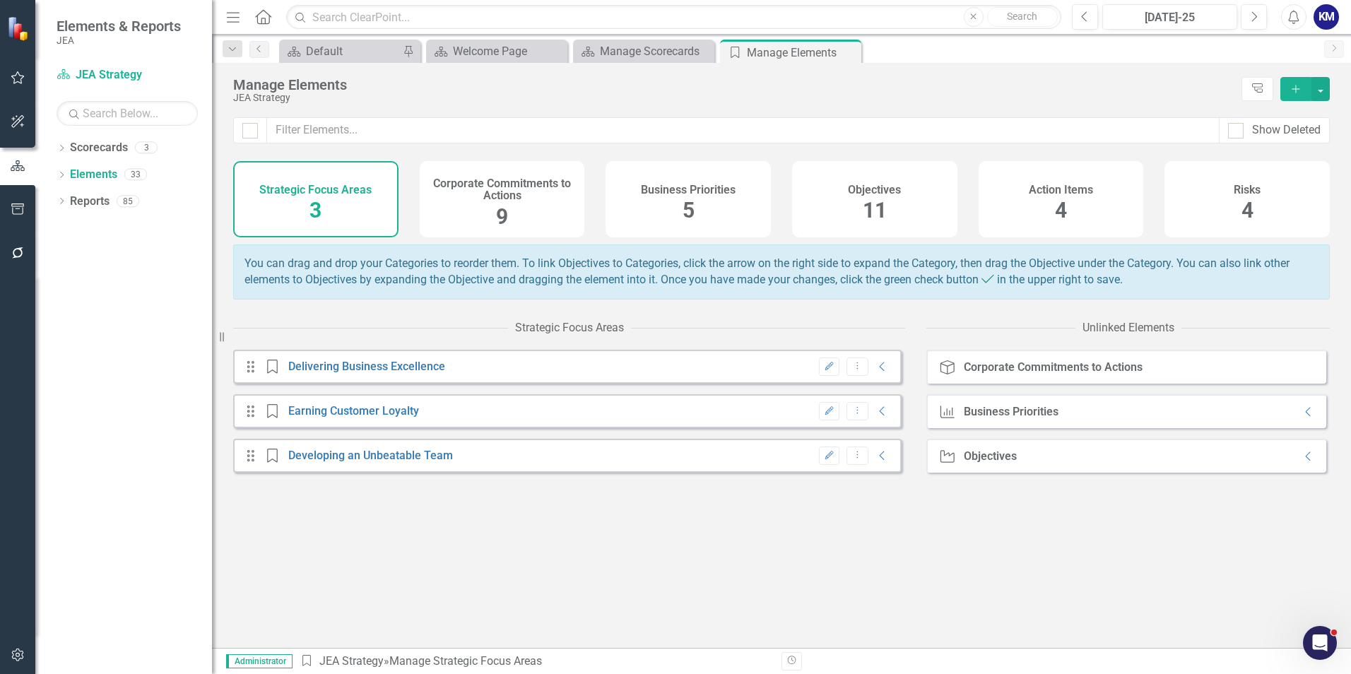
click at [399, 370] on div "Strategic Focus Area Delivering Business Excellence" at bounding box center [357, 367] width 186 height 14
click at [691, 384] on div "Drag Strategic Focus Area Delivering Business Excellence Edit Dropdown Menu Col…" at bounding box center [567, 367] width 668 height 34
click at [601, 428] on div "Drag Strategic Focus Area Earning Customer Loyalty Edit Dropdown Menu Collapse" at bounding box center [567, 411] width 668 height 34
click at [1031, 374] on div "Corporate Commitments to Actions" at bounding box center [1053, 367] width 179 height 13
click at [1063, 428] on div "Business Priority Business Priorities Collapse" at bounding box center [1126, 411] width 400 height 34
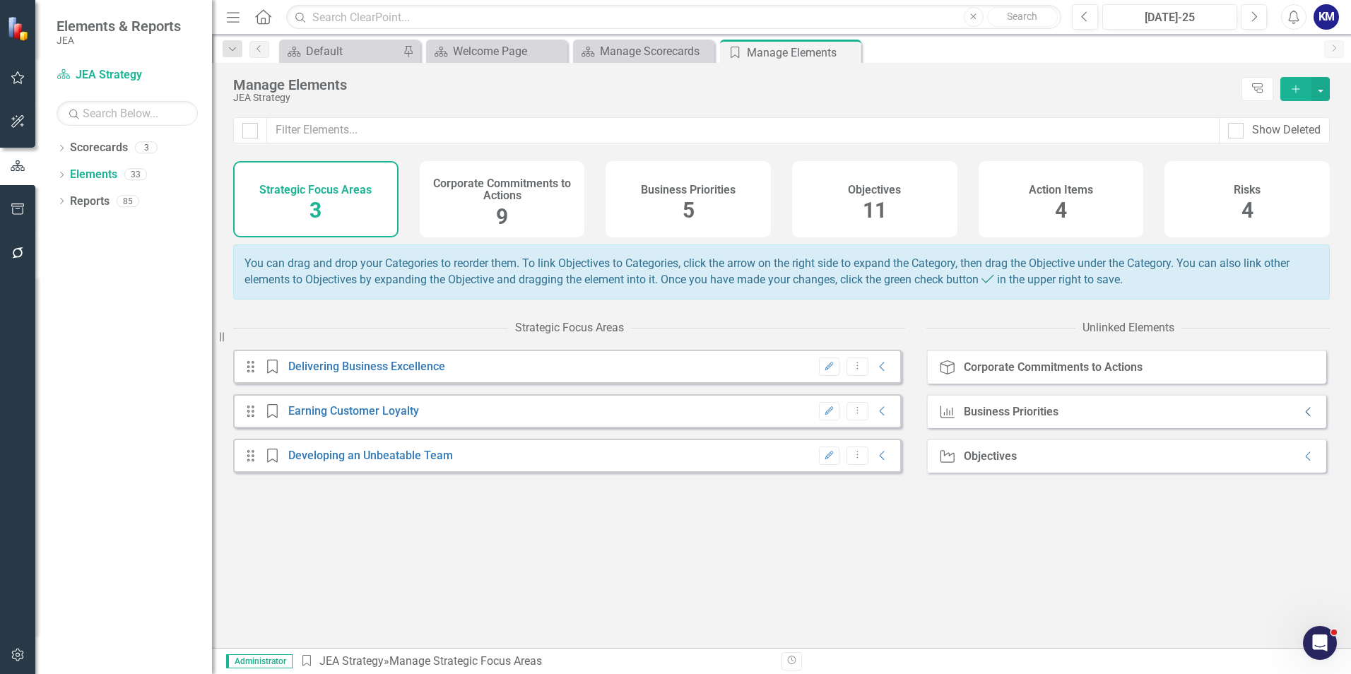
click at [1301, 418] on icon "Collapse" at bounding box center [1308, 411] width 14 height 11
click at [1301, 507] on icon "Collapse" at bounding box center [1308, 500] width 14 height 11
click at [706, 428] on div "Drag Strategic Focus Area Earning Customer Loyalty Edit Dropdown Menu Collapse" at bounding box center [567, 411] width 668 height 34
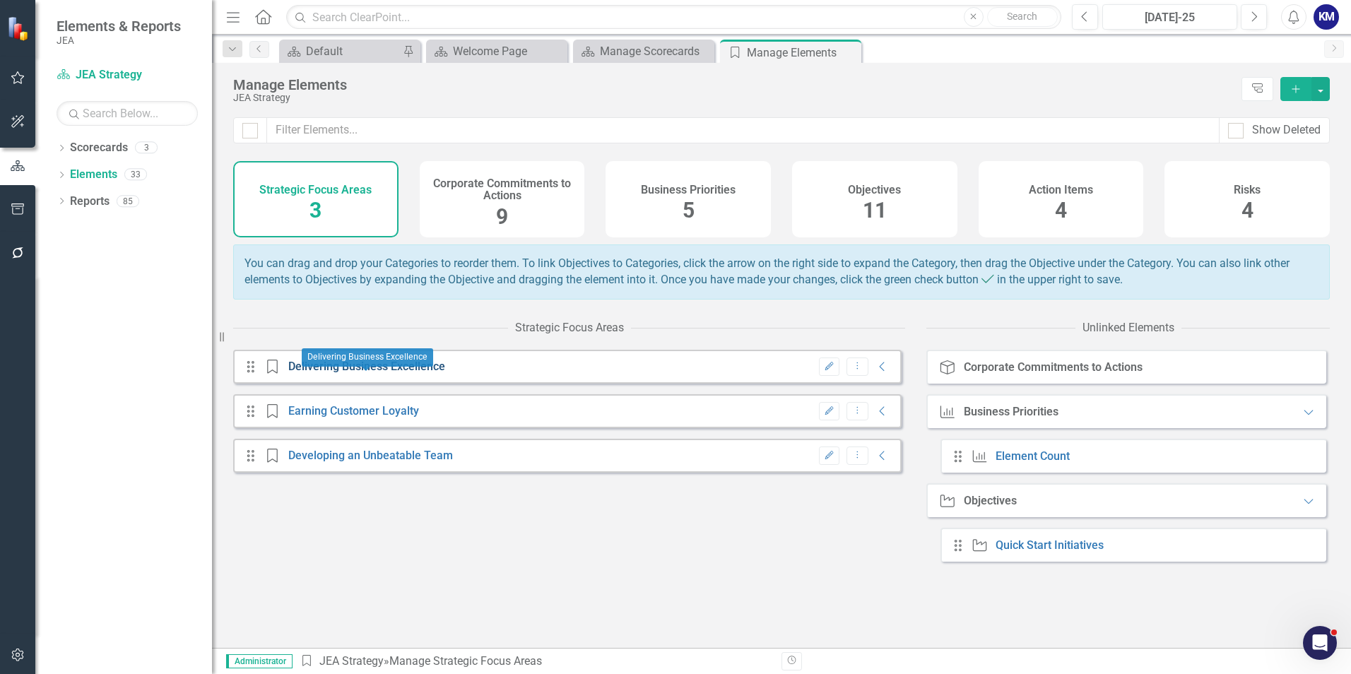
click at [362, 373] on link "Delivering Business Excellence" at bounding box center [366, 366] width 157 height 13
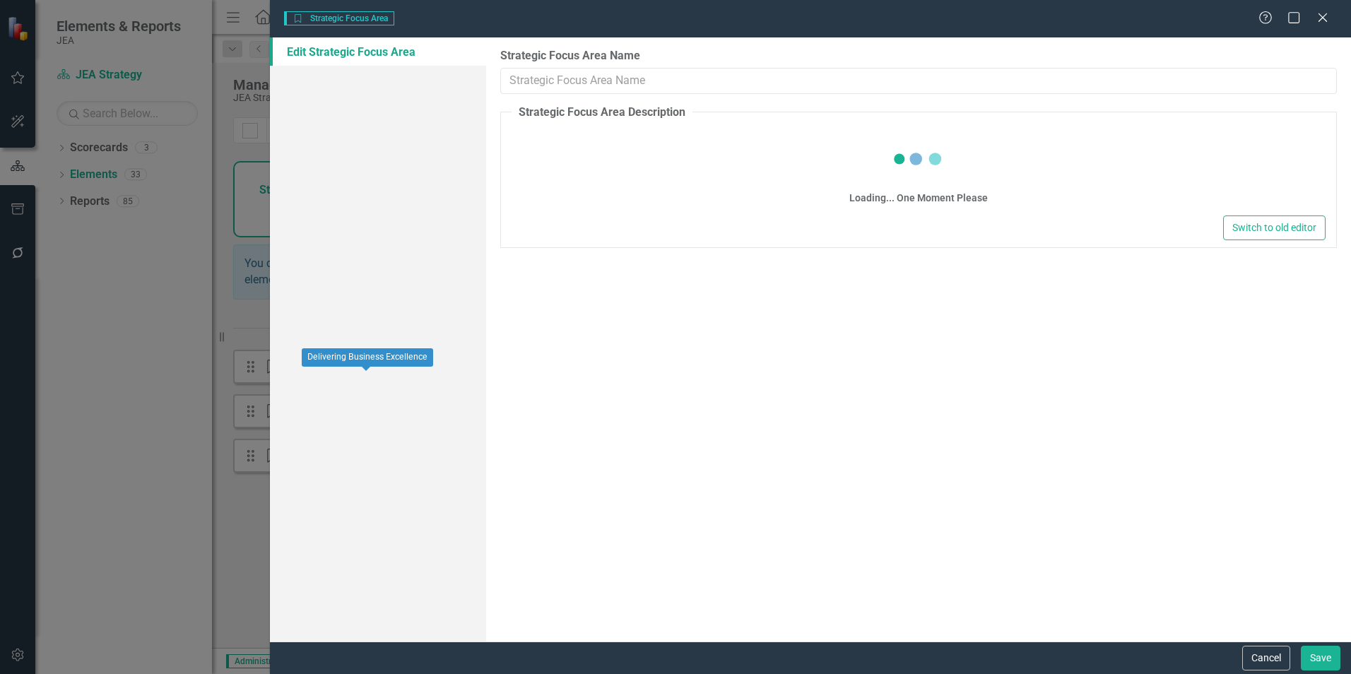
type input "Delivering Business Excellence"
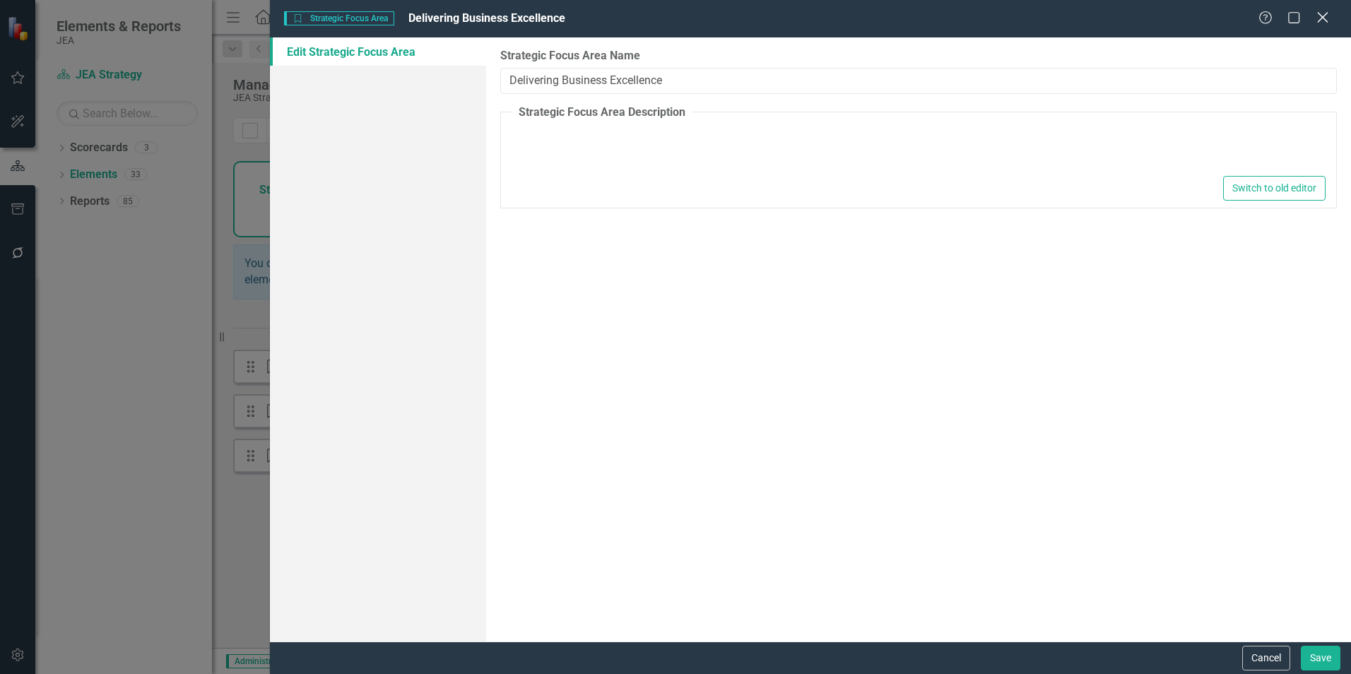
click at [1327, 23] on icon "Close" at bounding box center [1323, 17] width 18 height 13
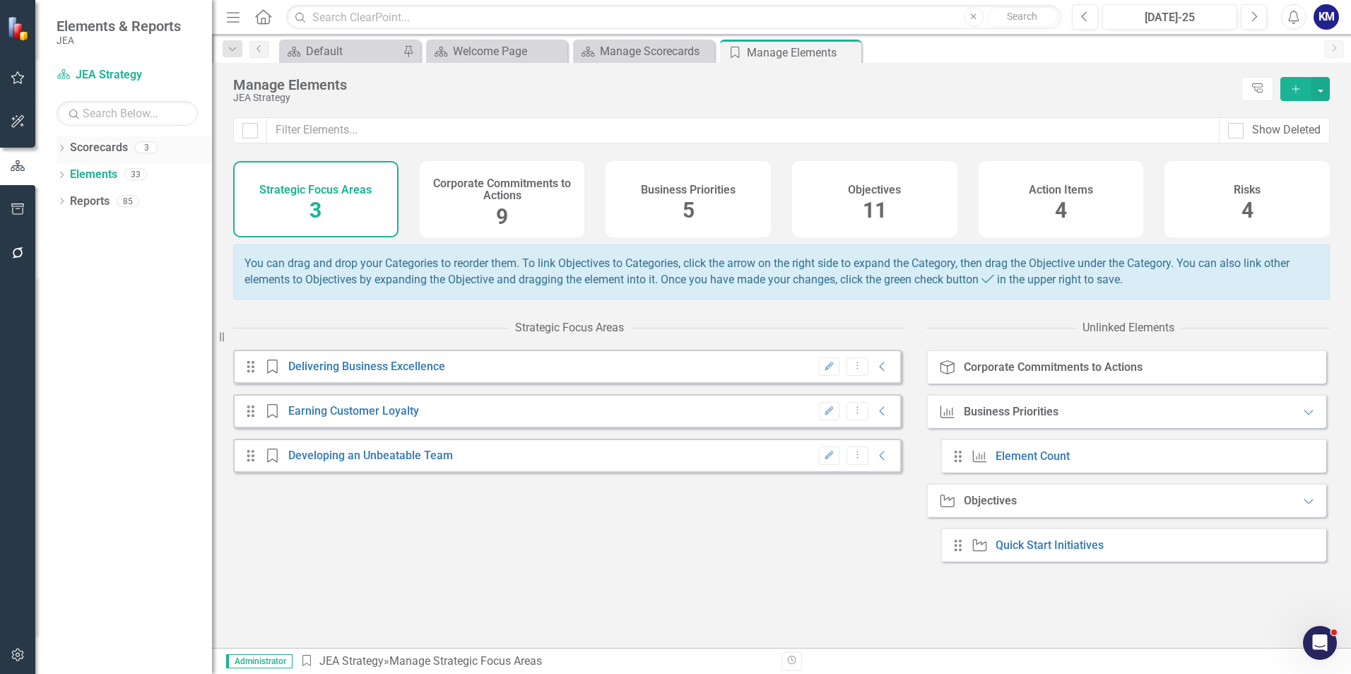
click at [105, 144] on link "Scorecards" at bounding box center [99, 148] width 58 height 16
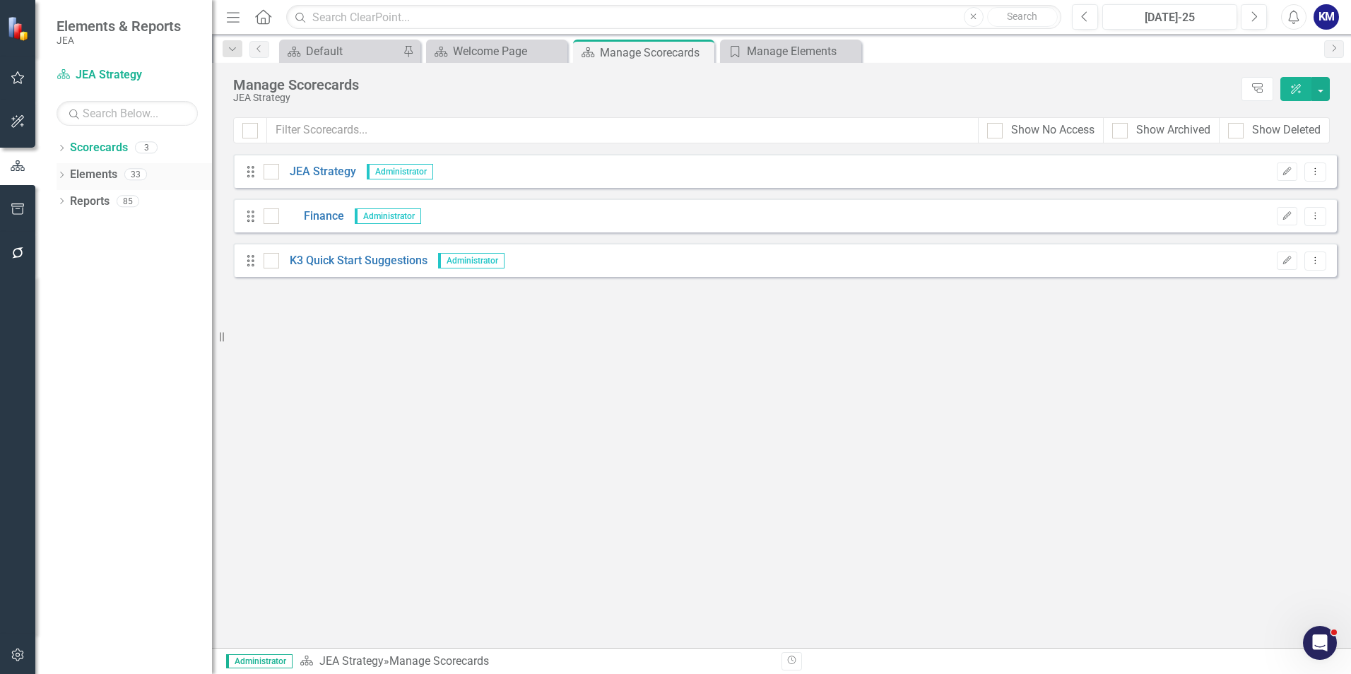
click at [123, 175] on div "Elements 33" at bounding box center [141, 176] width 142 height 27
click at [80, 177] on link "Elements" at bounding box center [93, 175] width 47 height 16
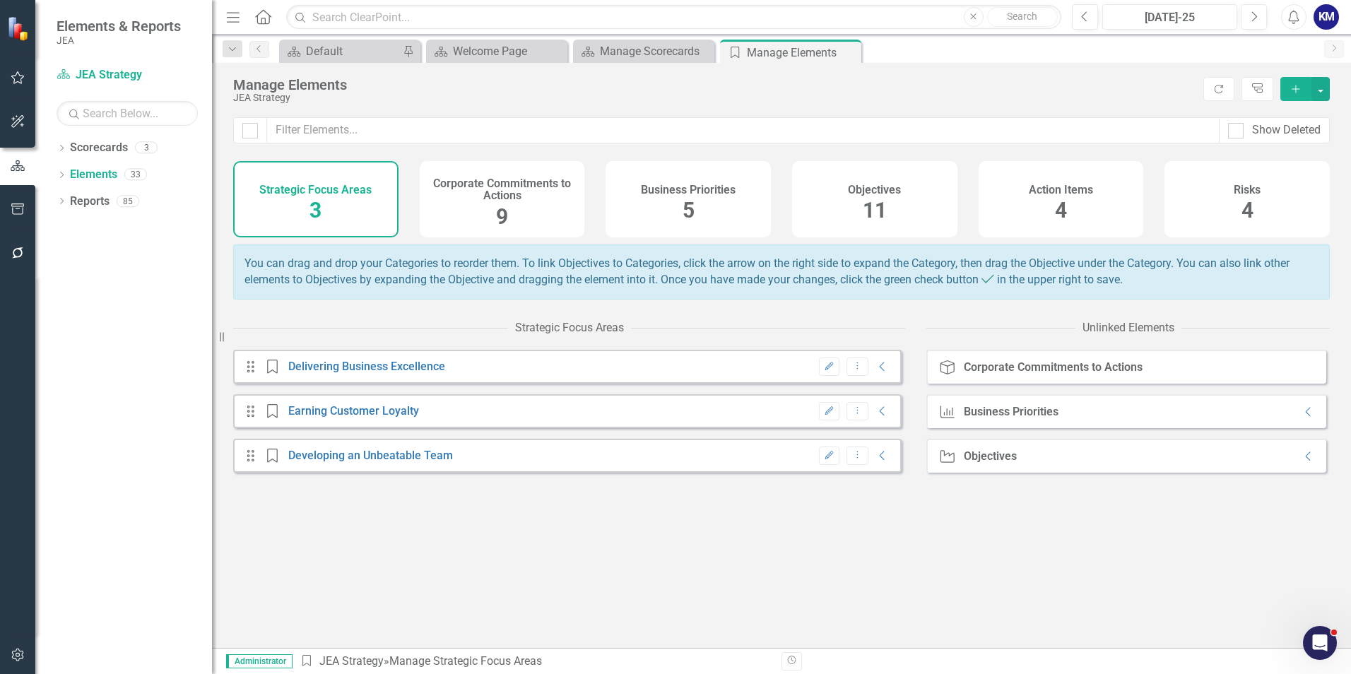
drag, startPoint x: 880, startPoint y: 561, endPoint x: 759, endPoint y: 465, distance: 154.9
click at [879, 561] on div "Drag Strategic Focus Area Delivering Business Excellence Edit Dropdown Menu Col…" at bounding box center [569, 499] width 672 height 298
click at [63, 205] on icon "Dropdown" at bounding box center [62, 203] width 10 height 8
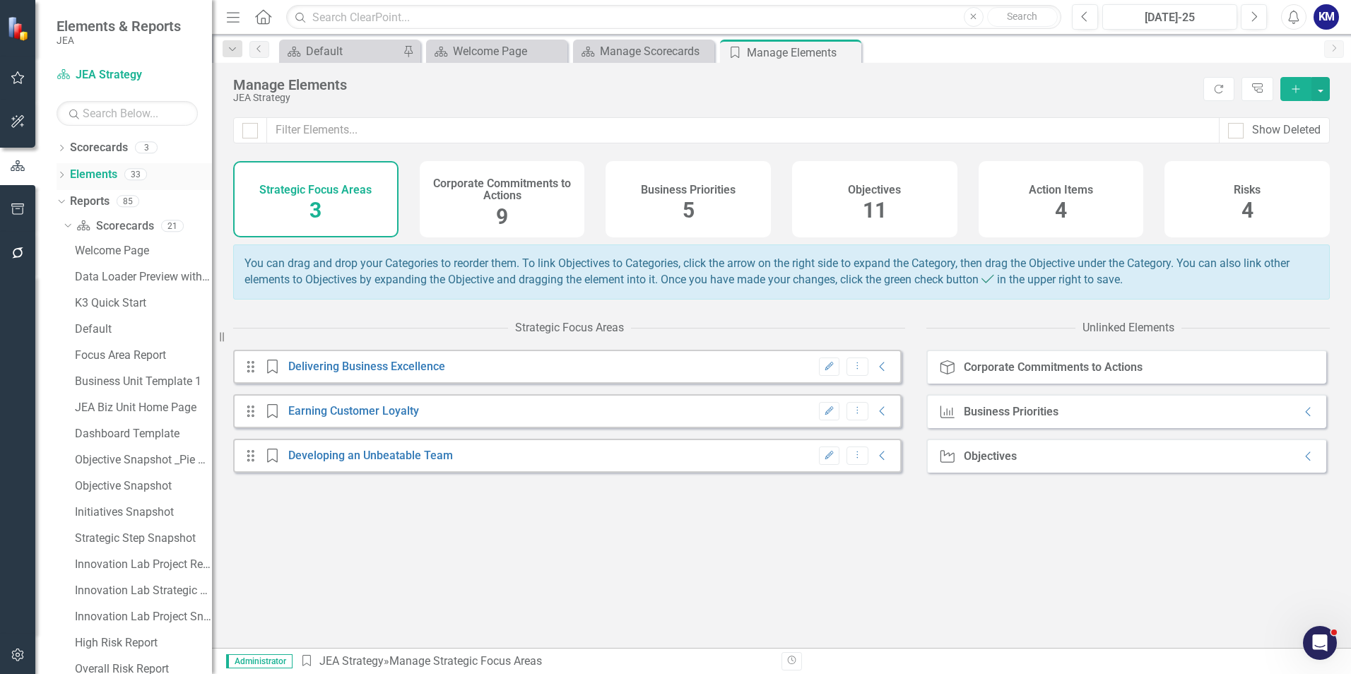
click at [62, 177] on icon "Dropdown" at bounding box center [62, 176] width 10 height 8
click at [62, 177] on icon "Dropdown" at bounding box center [60, 174] width 8 height 10
click at [64, 155] on div "Dropdown" at bounding box center [62, 149] width 10 height 12
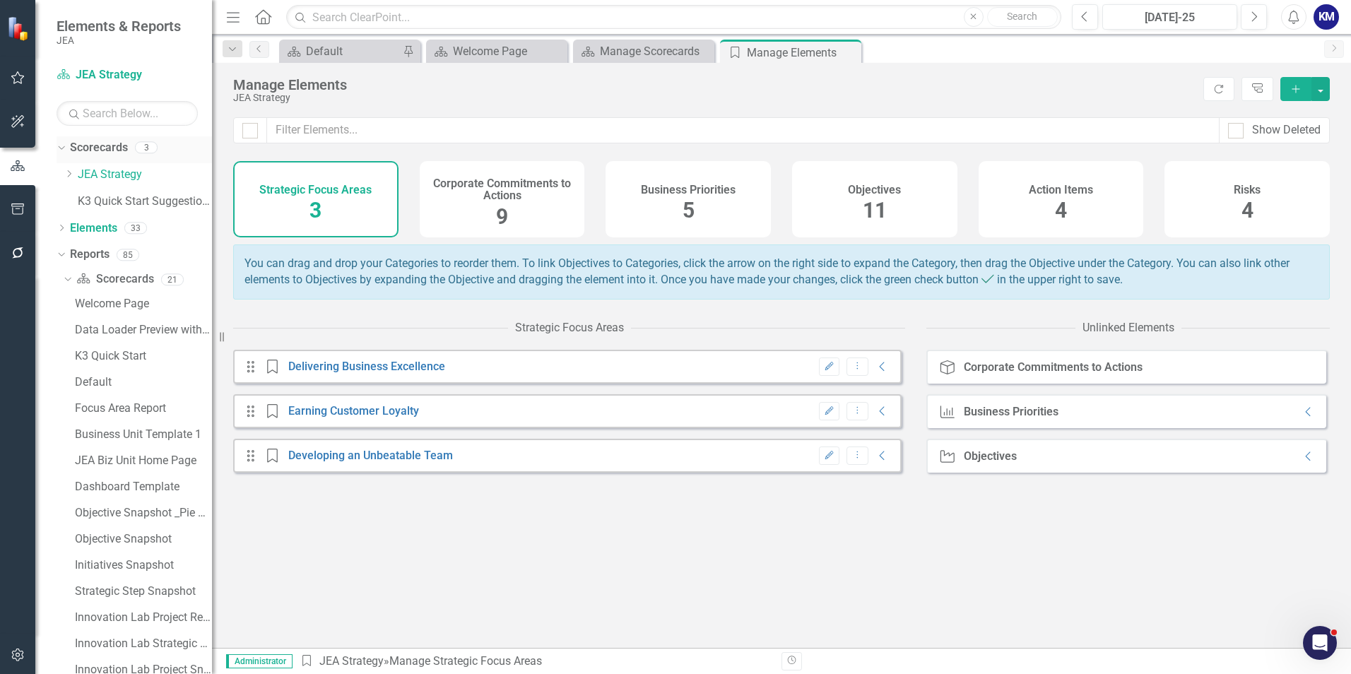
click at [64, 155] on div "Dropdown Scorecards 3" at bounding box center [134, 149] width 155 height 27
click at [64, 148] on div "Dropdown" at bounding box center [59, 147] width 12 height 10
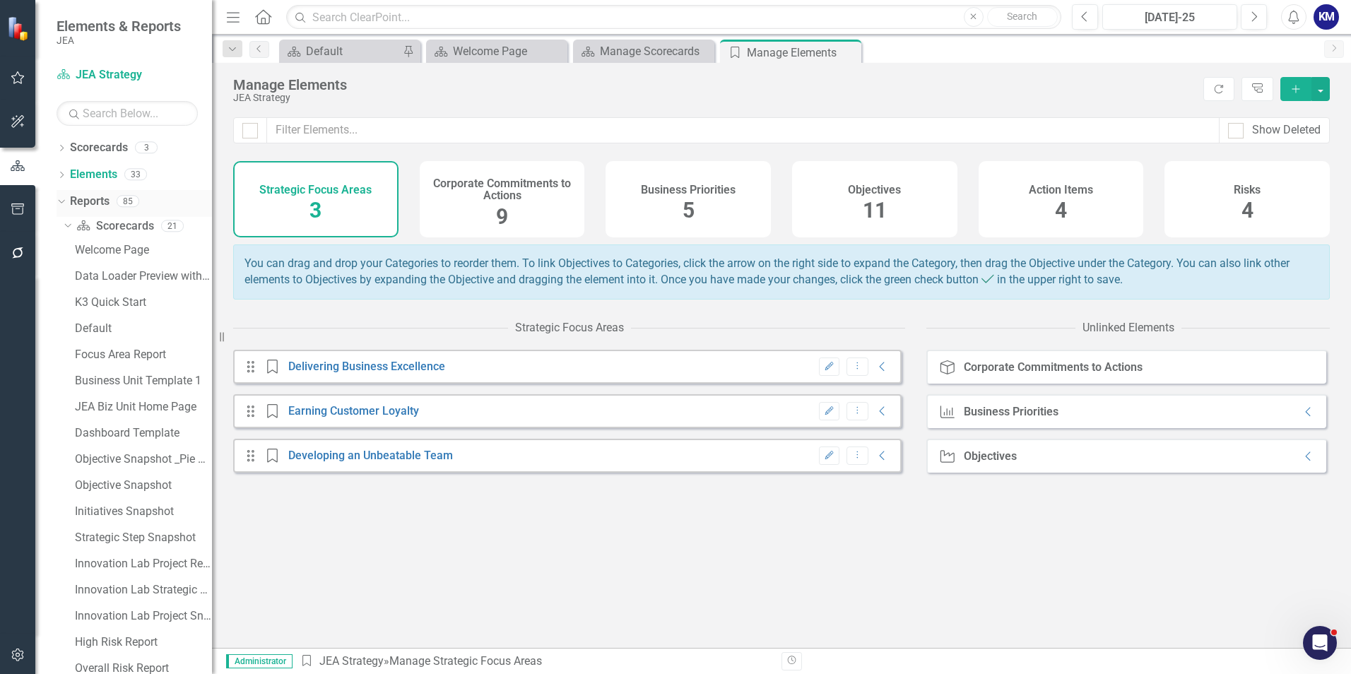
drag, startPoint x: 69, startPoint y: 201, endPoint x: 74, endPoint y: 192, distance: 10.4
click at [69, 201] on div "Dropdown Reports 85" at bounding box center [134, 203] width 155 height 27
click at [57, 211] on div "Dropdown Reports 85" at bounding box center [134, 203] width 155 height 27
click at [58, 202] on icon "Dropdown" at bounding box center [60, 201] width 8 height 10
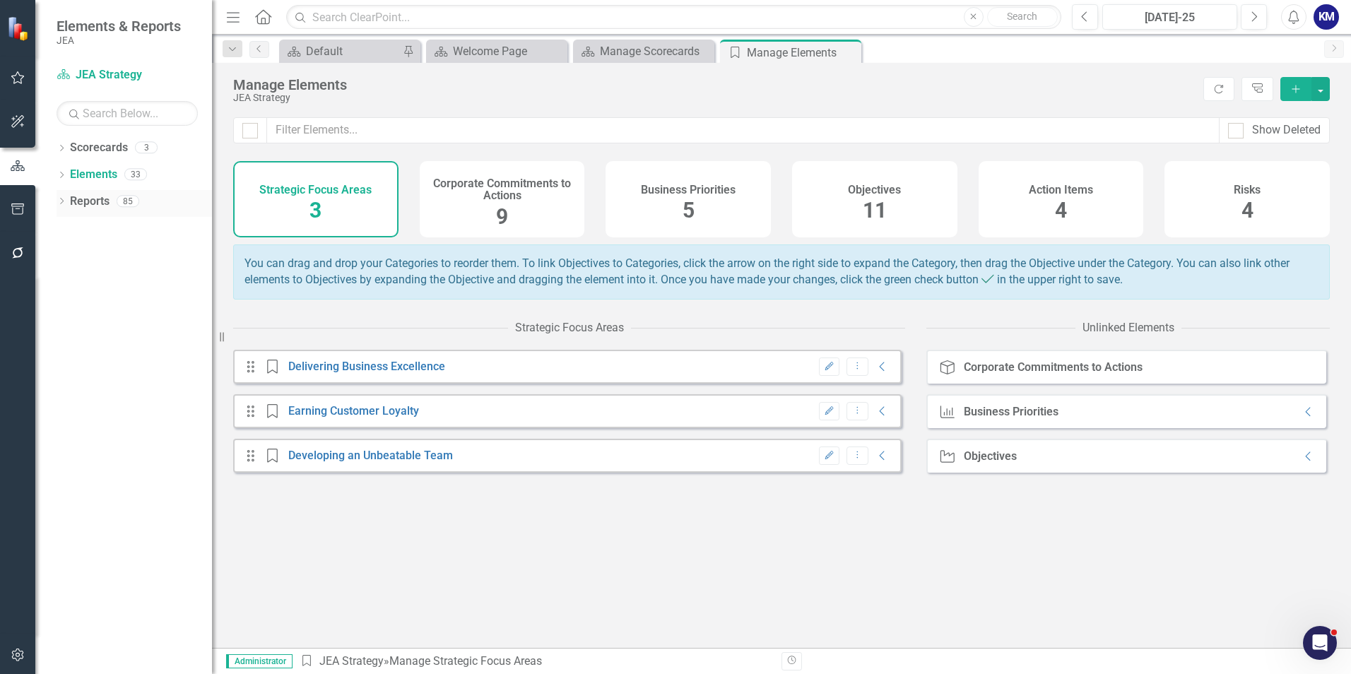
click at [66, 204] on icon "Dropdown" at bounding box center [62, 203] width 10 height 8
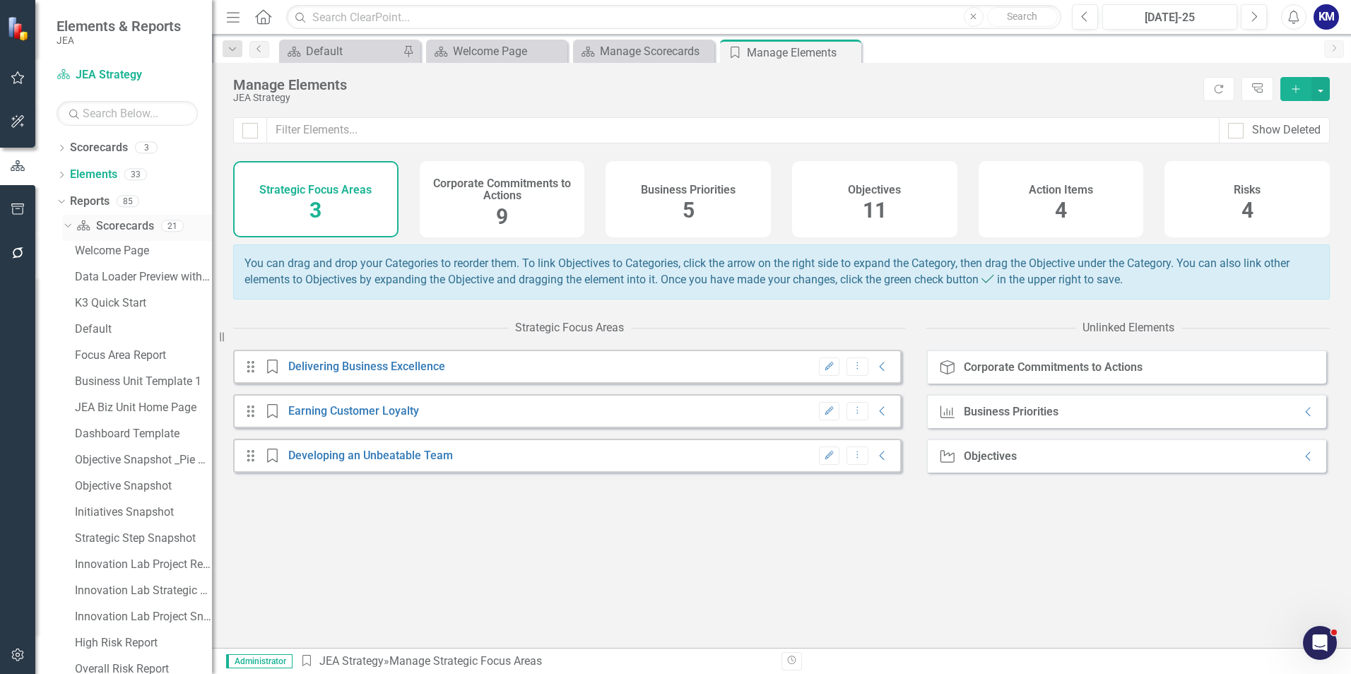
click at [67, 225] on icon "Dropdown" at bounding box center [66, 225] width 8 height 10
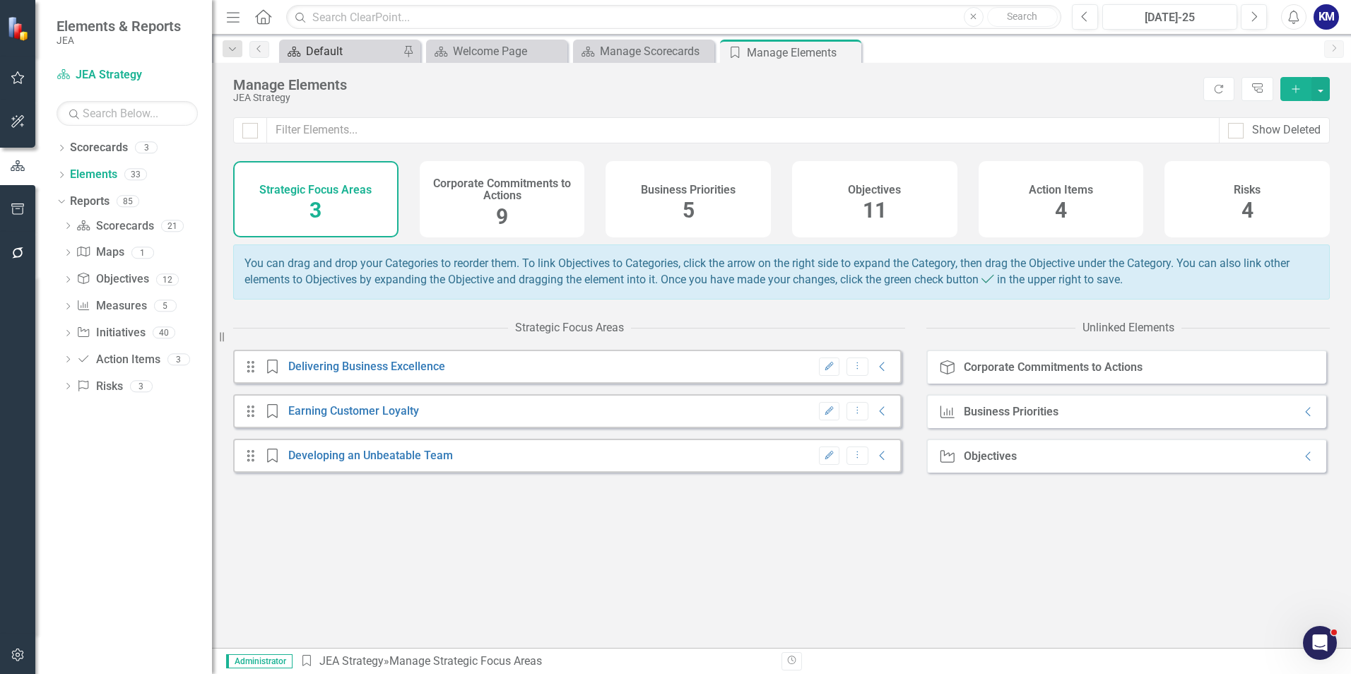
click at [360, 48] on div "Default" at bounding box center [352, 51] width 93 height 18
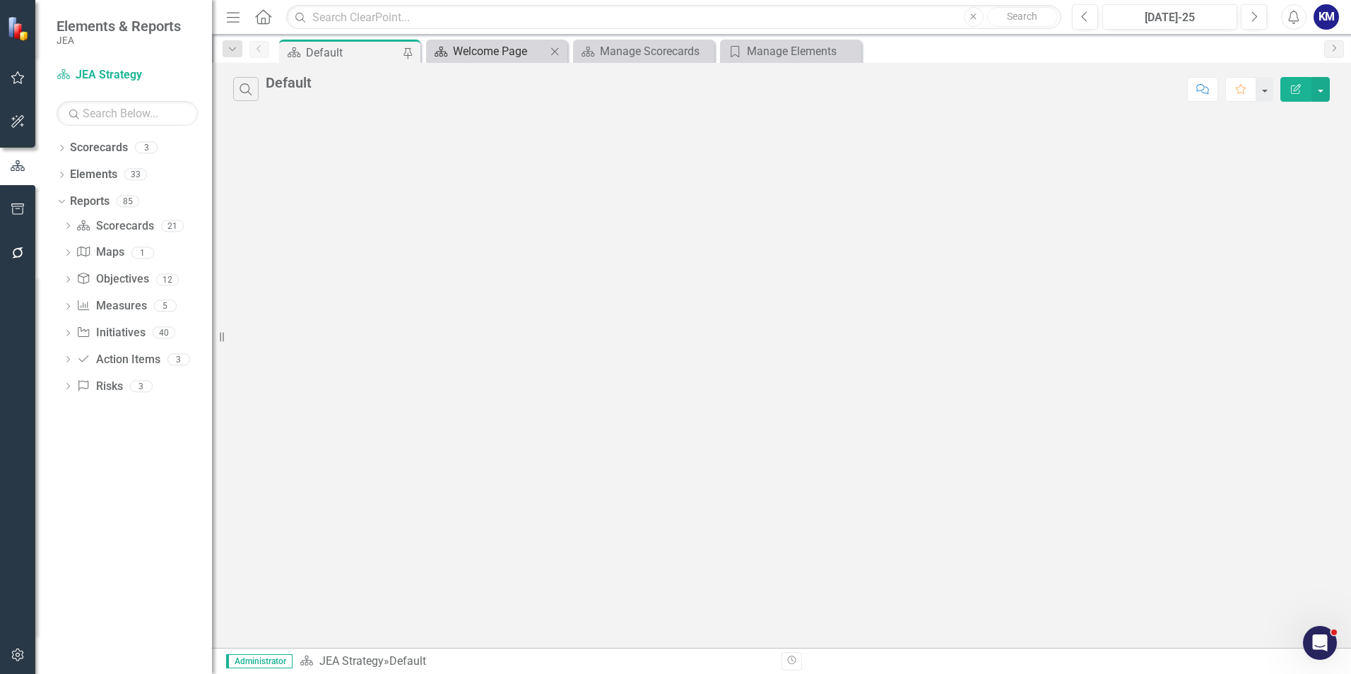
click at [496, 48] on div "Welcome Page" at bounding box center [499, 51] width 93 height 18
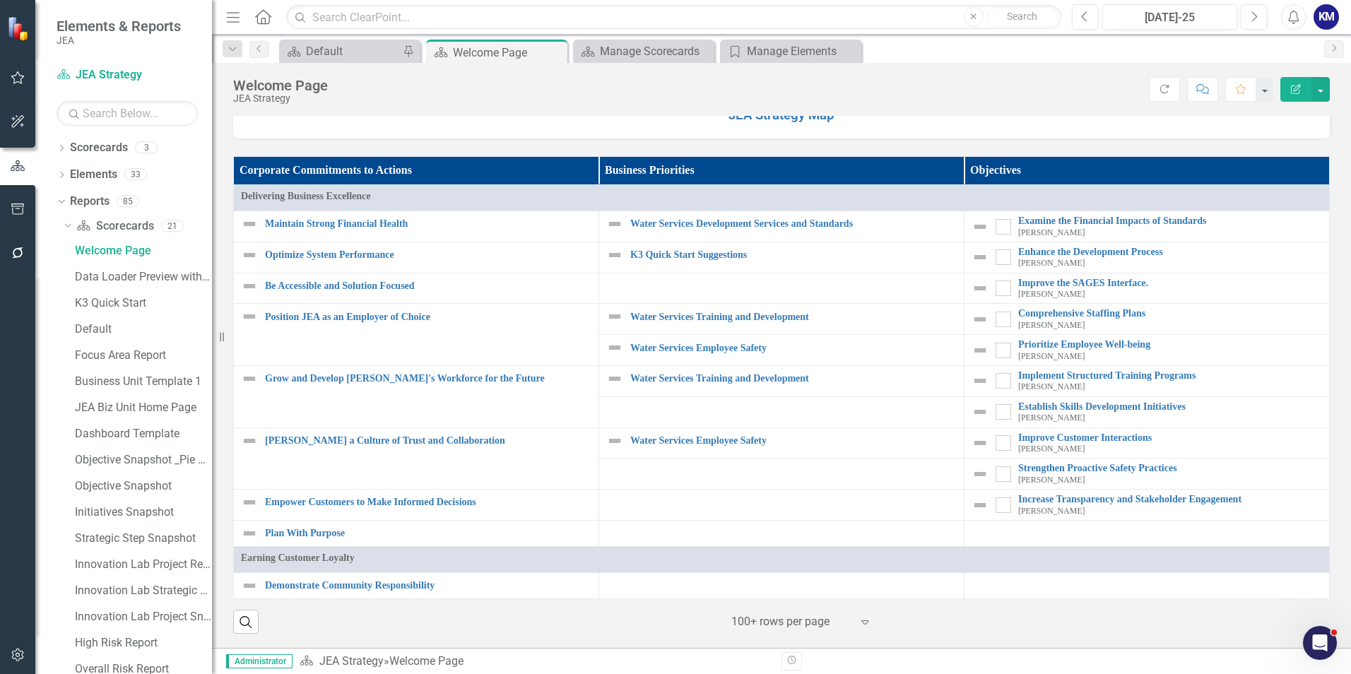
scroll to position [777, 0]
click at [65, 149] on icon "Dropdown" at bounding box center [62, 150] width 10 height 8
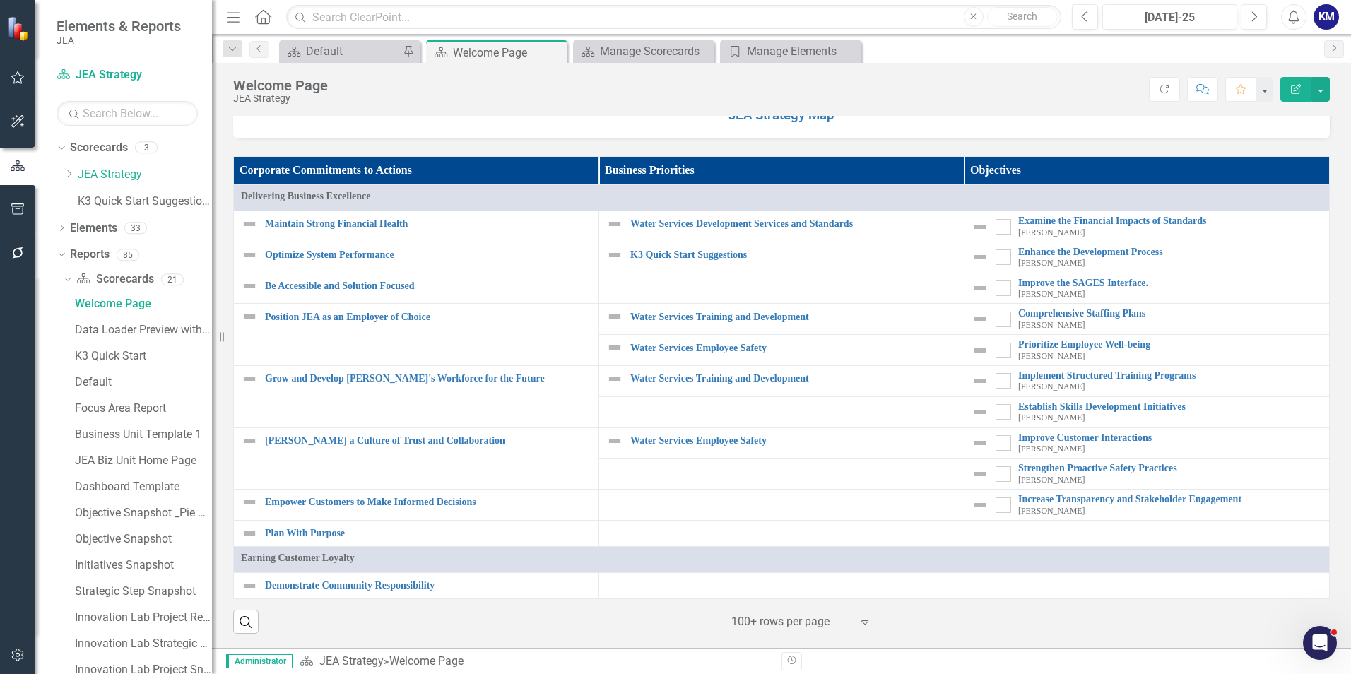
scroll to position [1060, 0]
click at [760, 123] on link "JEA Strategy Map" at bounding box center [781, 115] width 106 height 16
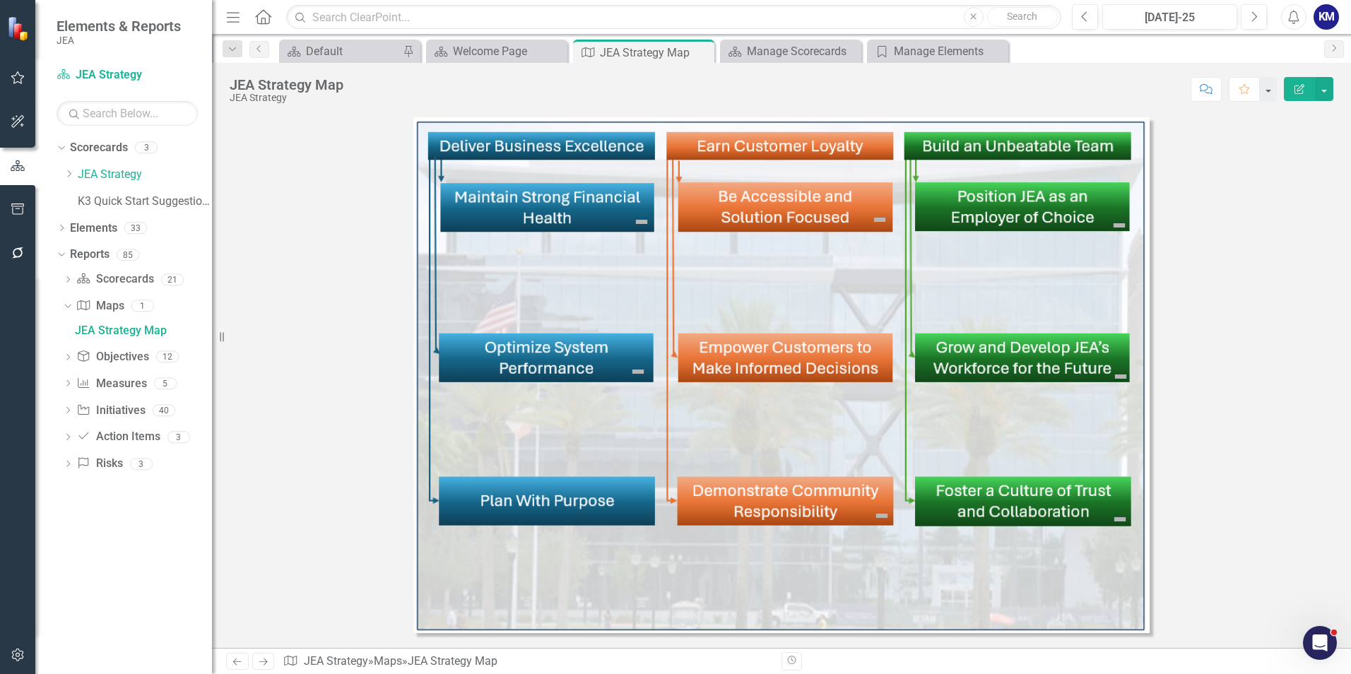
click at [638, 221] on img at bounding box center [641, 221] width 17 height 17
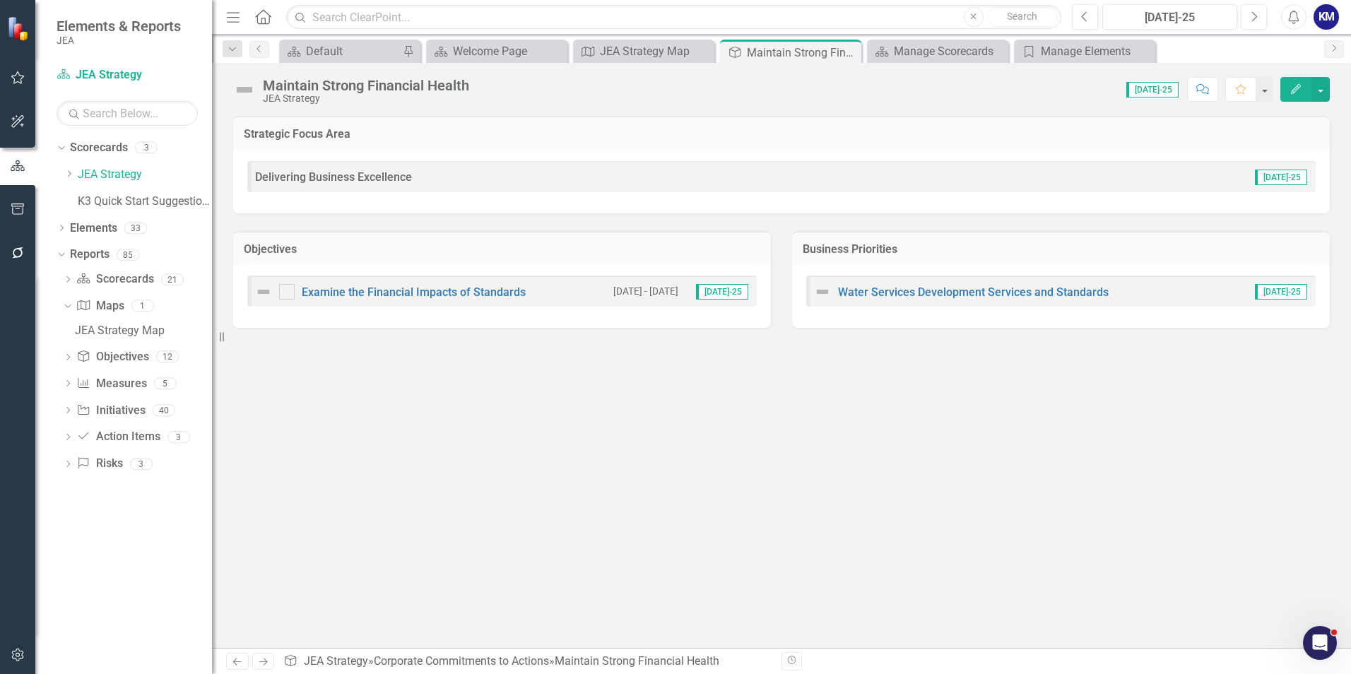
click at [334, 184] on div "Delivering Business Excellence Jul-25" at bounding box center [781, 176] width 1068 height 31
click at [946, 293] on link "Water Services Development Services and Standards" at bounding box center [973, 291] width 271 height 13
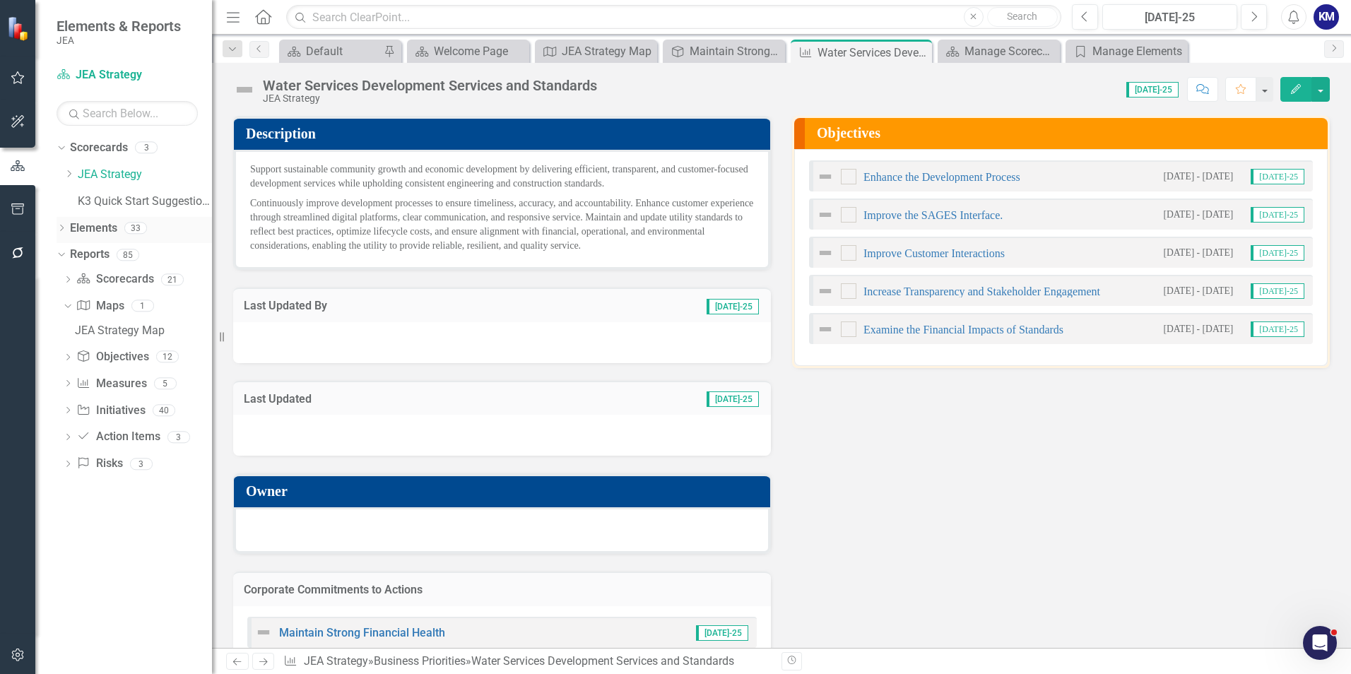
click at [90, 219] on div "Elements" at bounding box center [93, 228] width 47 height 23
click at [59, 227] on icon "Dropdown" at bounding box center [62, 229] width 10 height 8
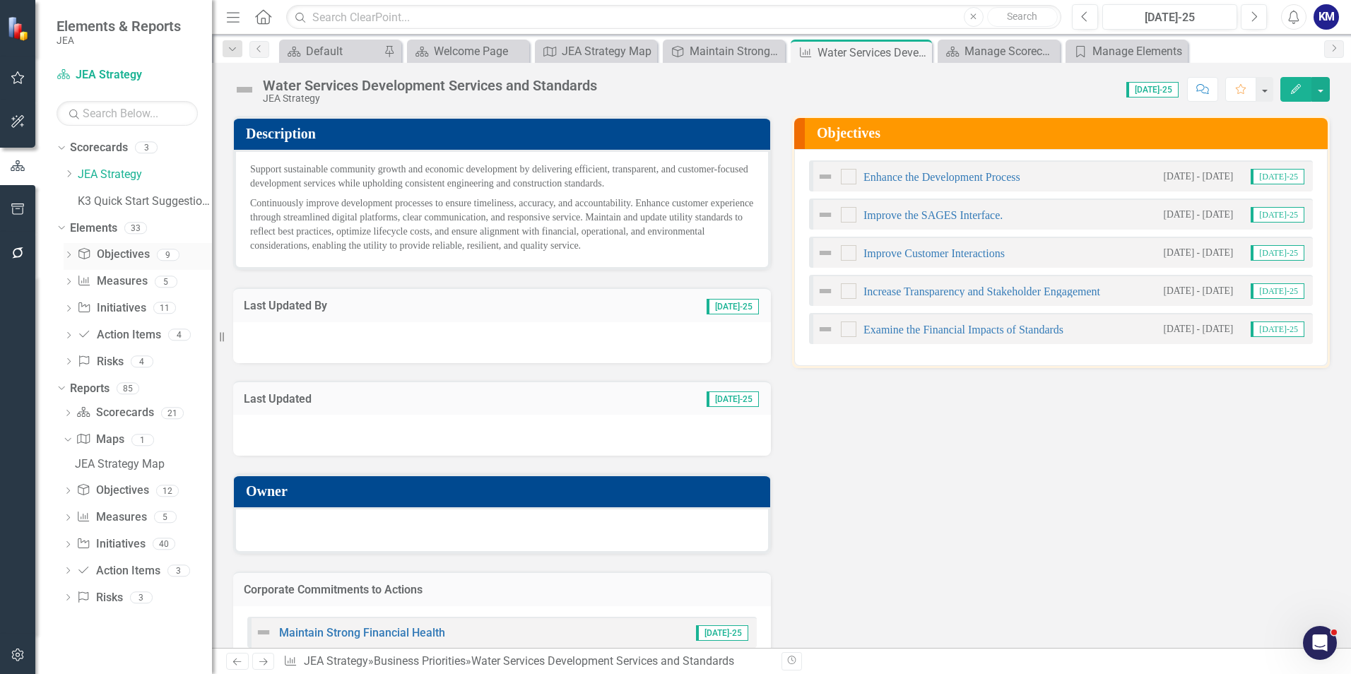
click at [122, 257] on link "Corporate Commitments to Action Objectives" at bounding box center [113, 255] width 72 height 16
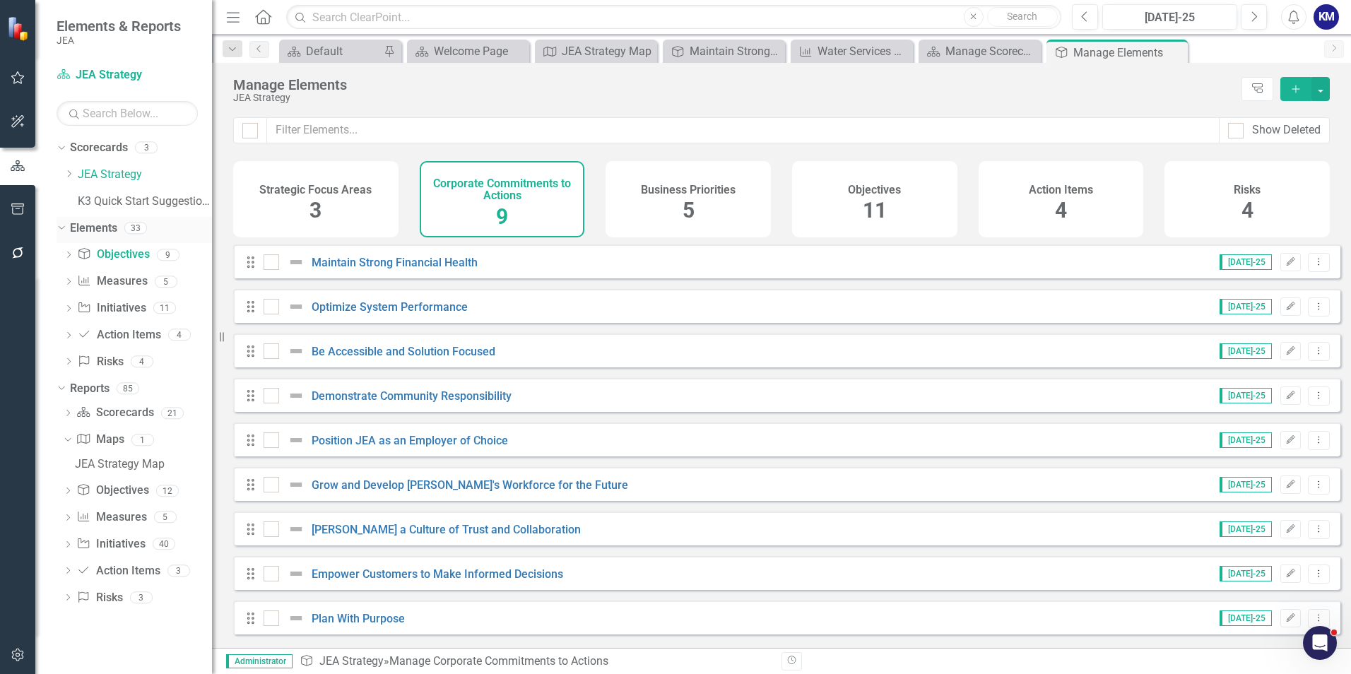
click at [96, 232] on link "Elements" at bounding box center [93, 228] width 47 height 16
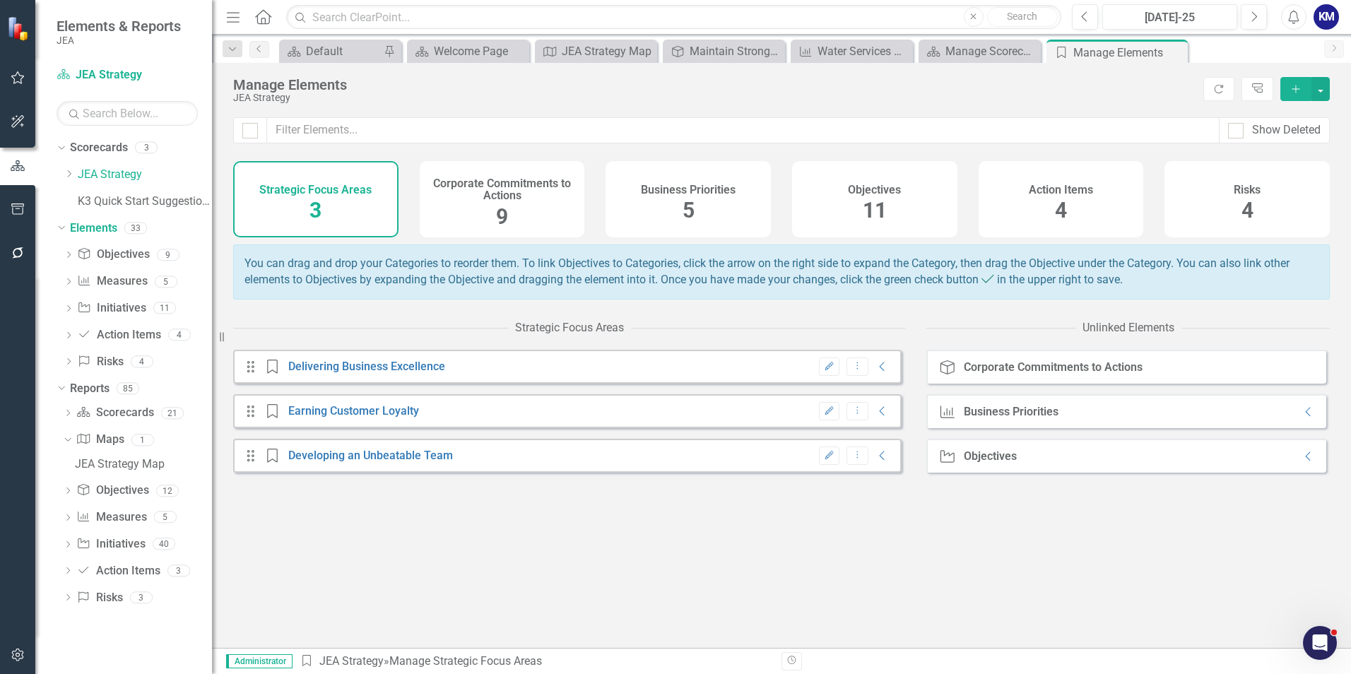
click at [691, 209] on span "5" at bounding box center [689, 210] width 12 height 25
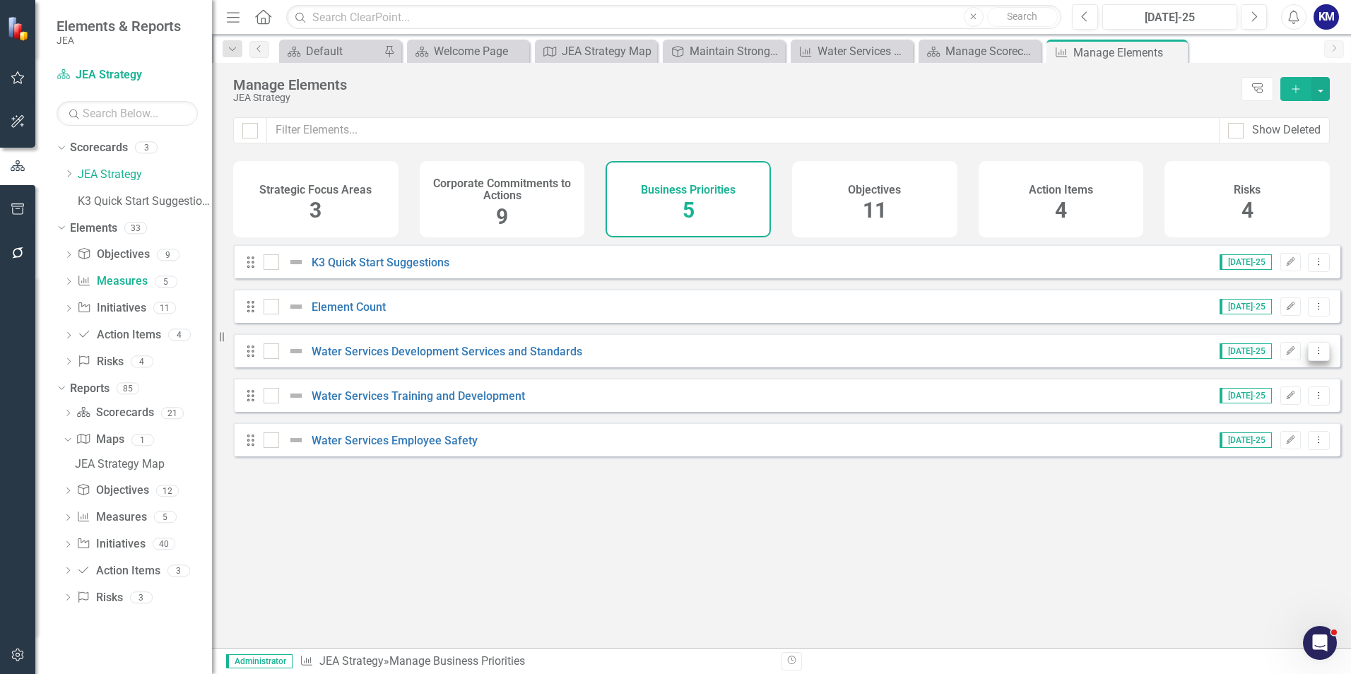
click at [1308, 361] on button "Dropdown Menu" at bounding box center [1319, 351] width 22 height 19
click at [934, 548] on div "Looks like you don't have any Business Priorities set up yet. Why don't you add…" at bounding box center [786, 428] width 1107 height 368
click at [874, 218] on span "11" at bounding box center [875, 210] width 24 height 25
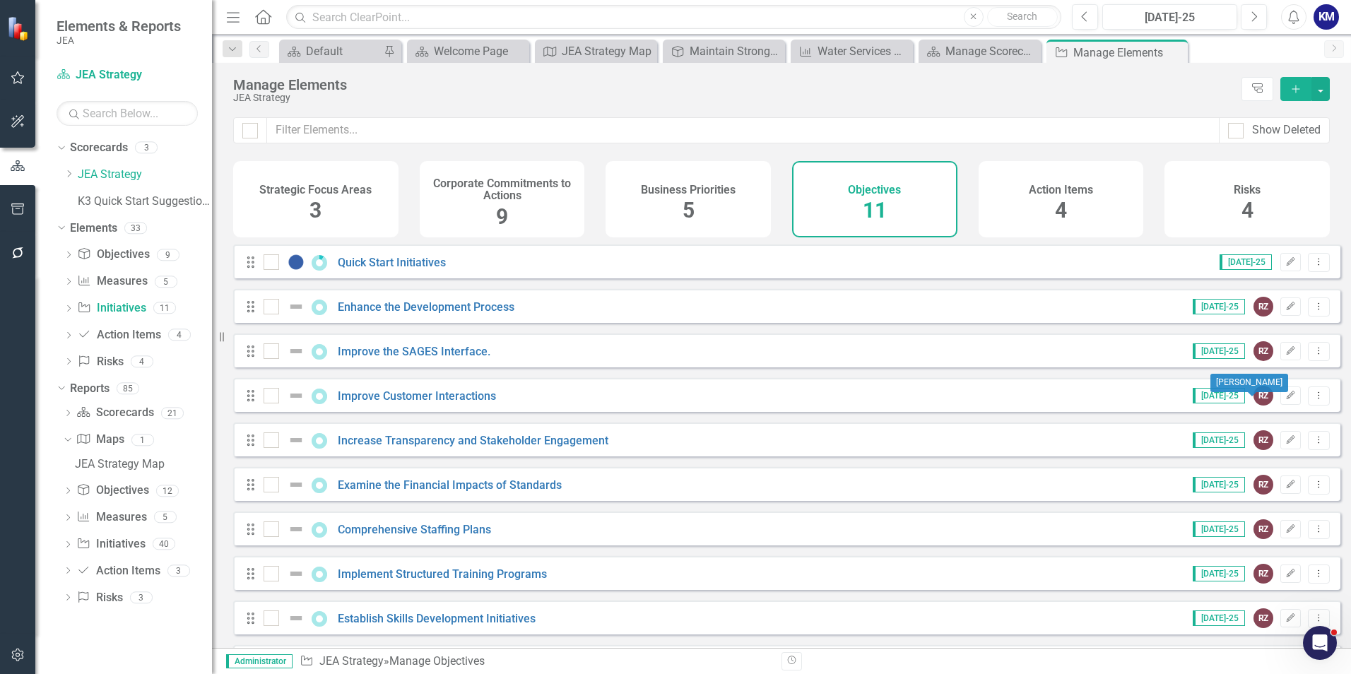
click at [1253, 406] on div "RZ" at bounding box center [1263, 396] width 20 height 20
click at [731, 199] on div "Business Priorities 5" at bounding box center [688, 199] width 165 height 76
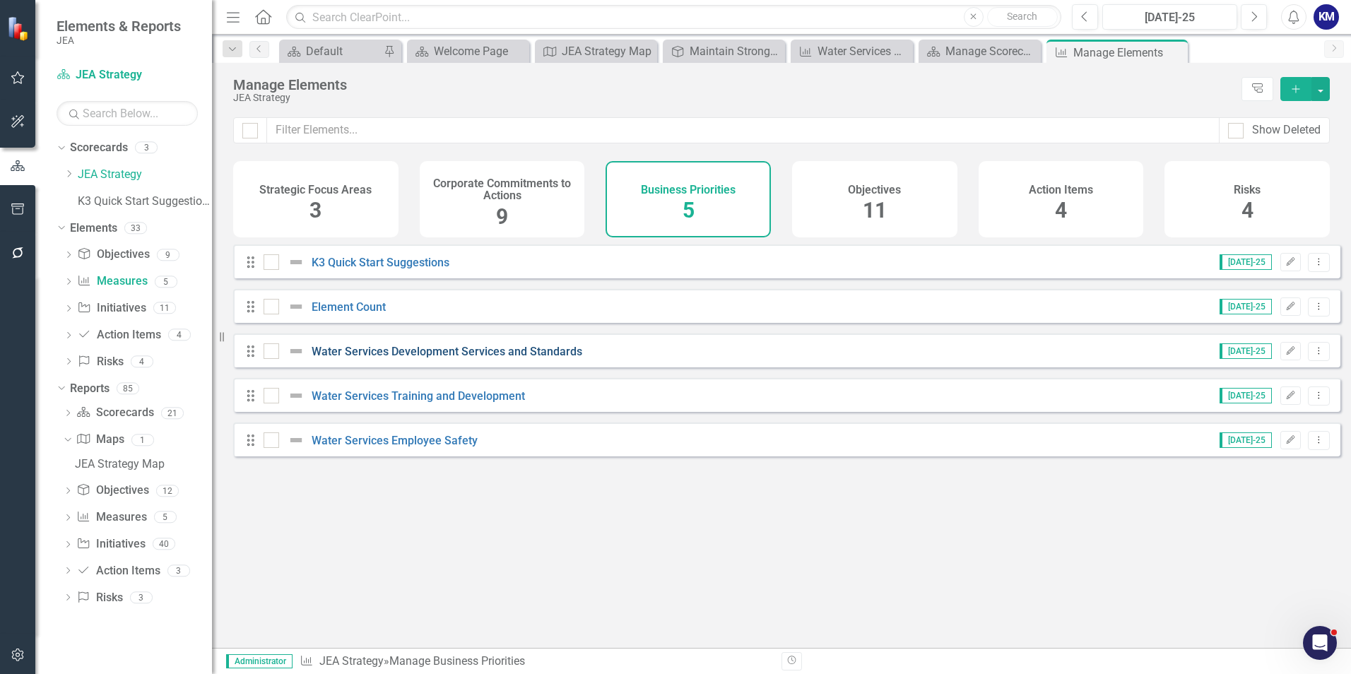
click at [538, 358] on link "Water Services Development Services and Standards" at bounding box center [447, 351] width 271 height 13
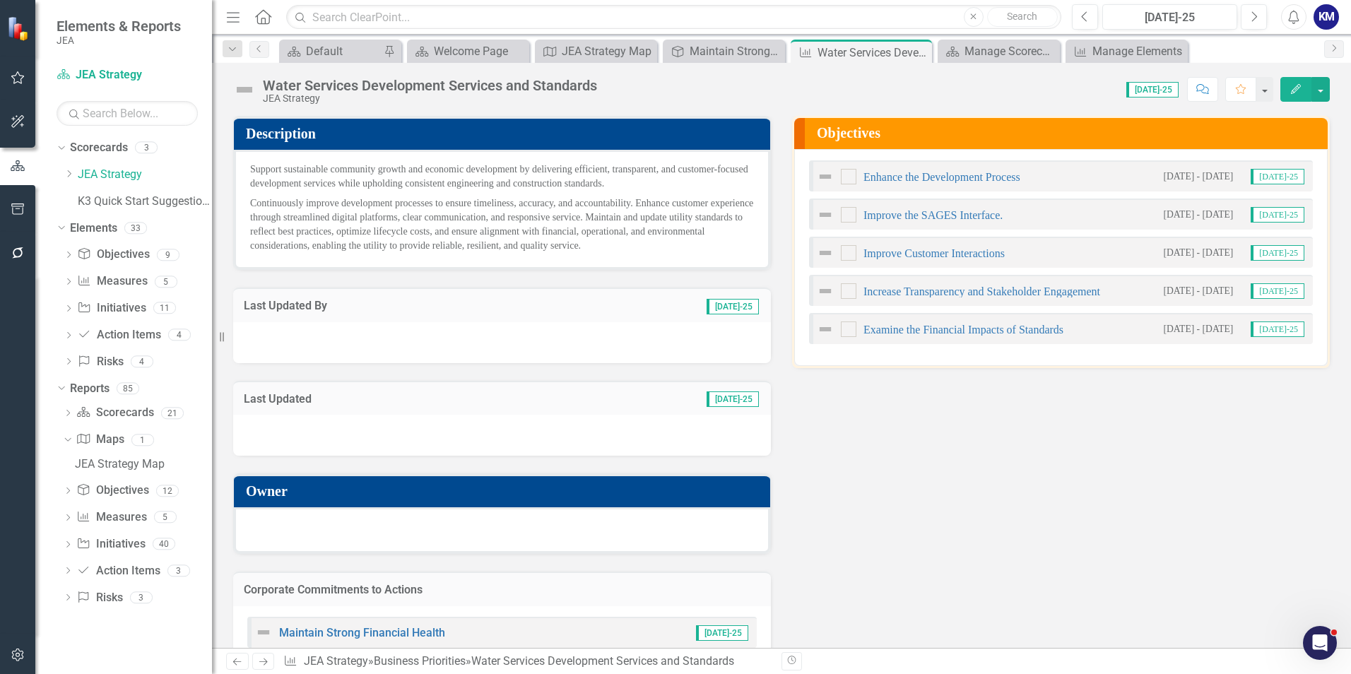
click at [914, 497] on div "Description Support sustainable community growth and economic development by de…" at bounding box center [782, 383] width 1118 height 571
click at [1035, 460] on div "Description Support sustainable community growth and economic development by de…" at bounding box center [782, 383] width 1118 height 571
click at [921, 56] on icon "Close" at bounding box center [918, 52] width 14 height 11
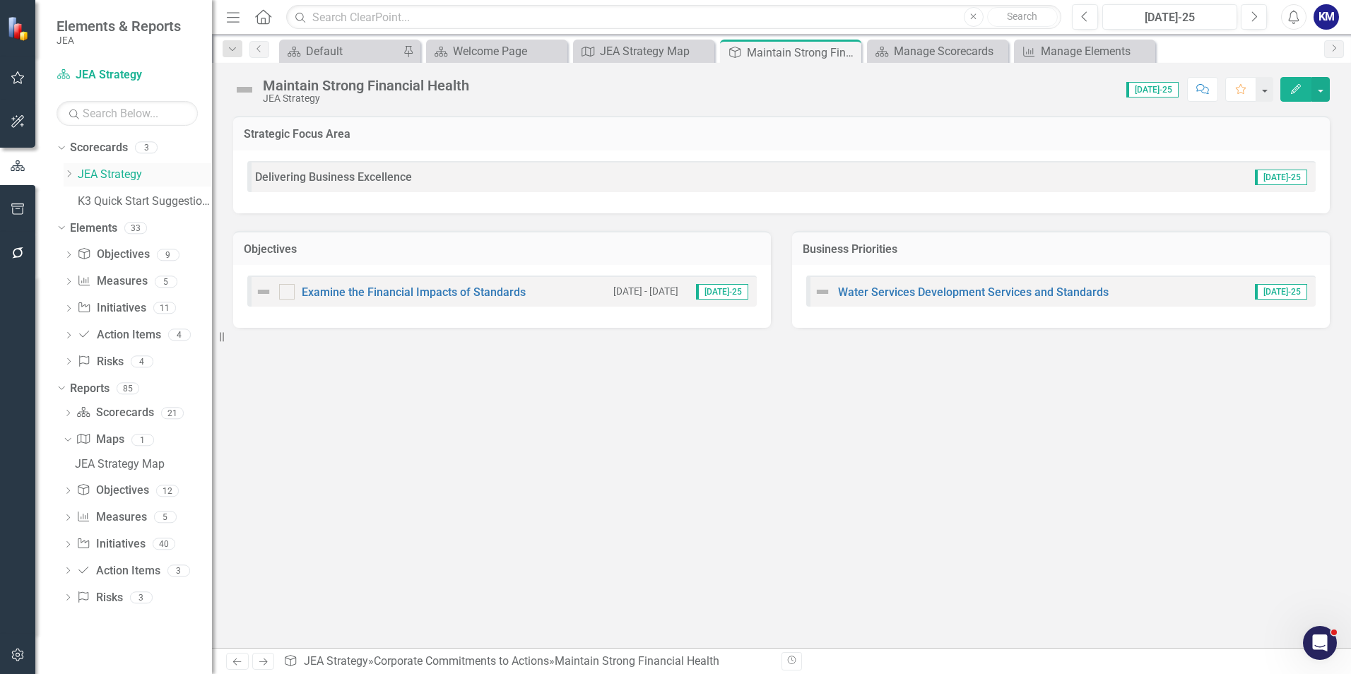
click at [98, 175] on link "JEA Strategy" at bounding box center [145, 175] width 134 height 16
